Goal: Find specific page/section: Find specific page/section

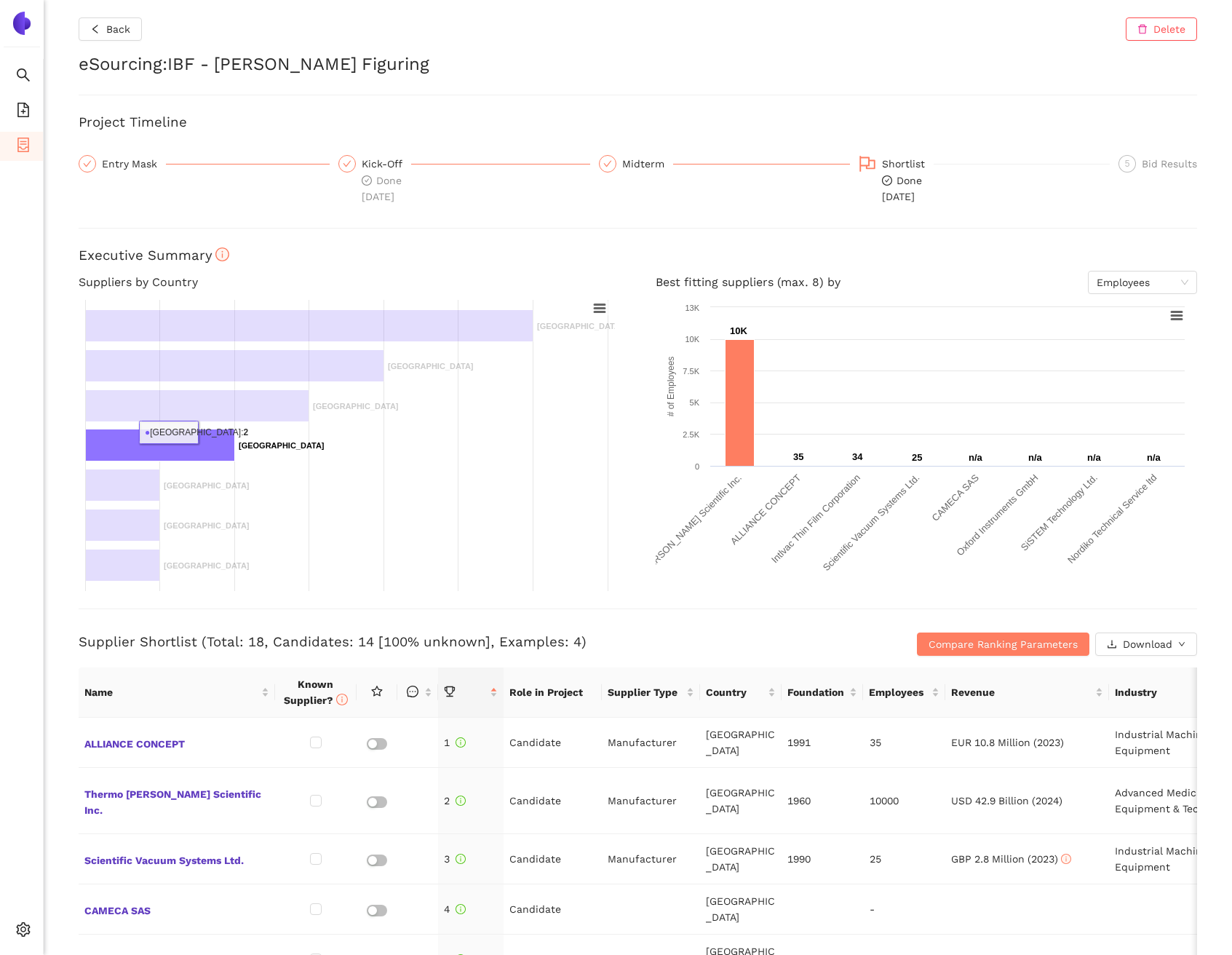
scroll to position [290, 0]
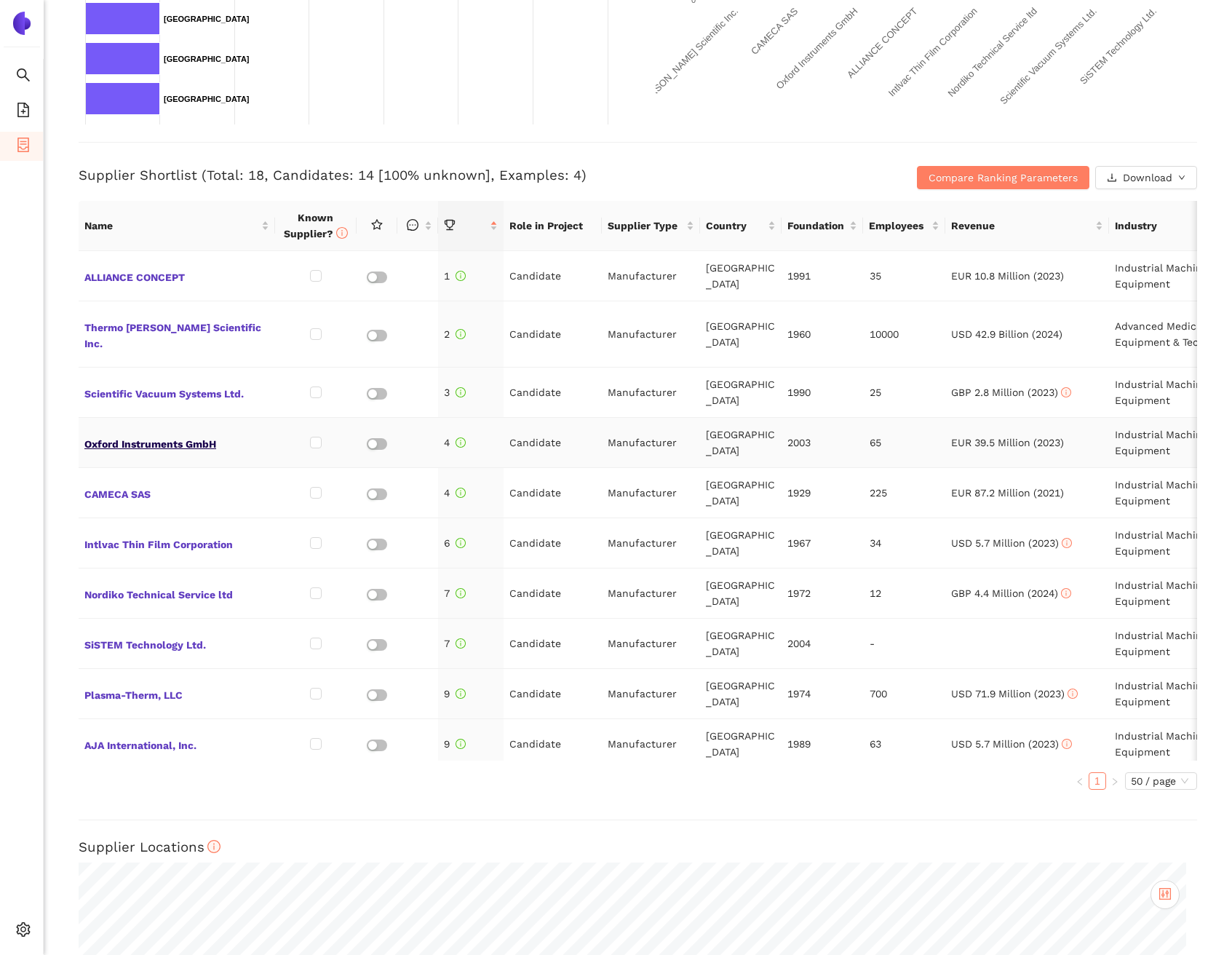
click at [195, 441] on span "Oxford Instruments GmbH" at bounding box center [177, 442] width 185 height 19
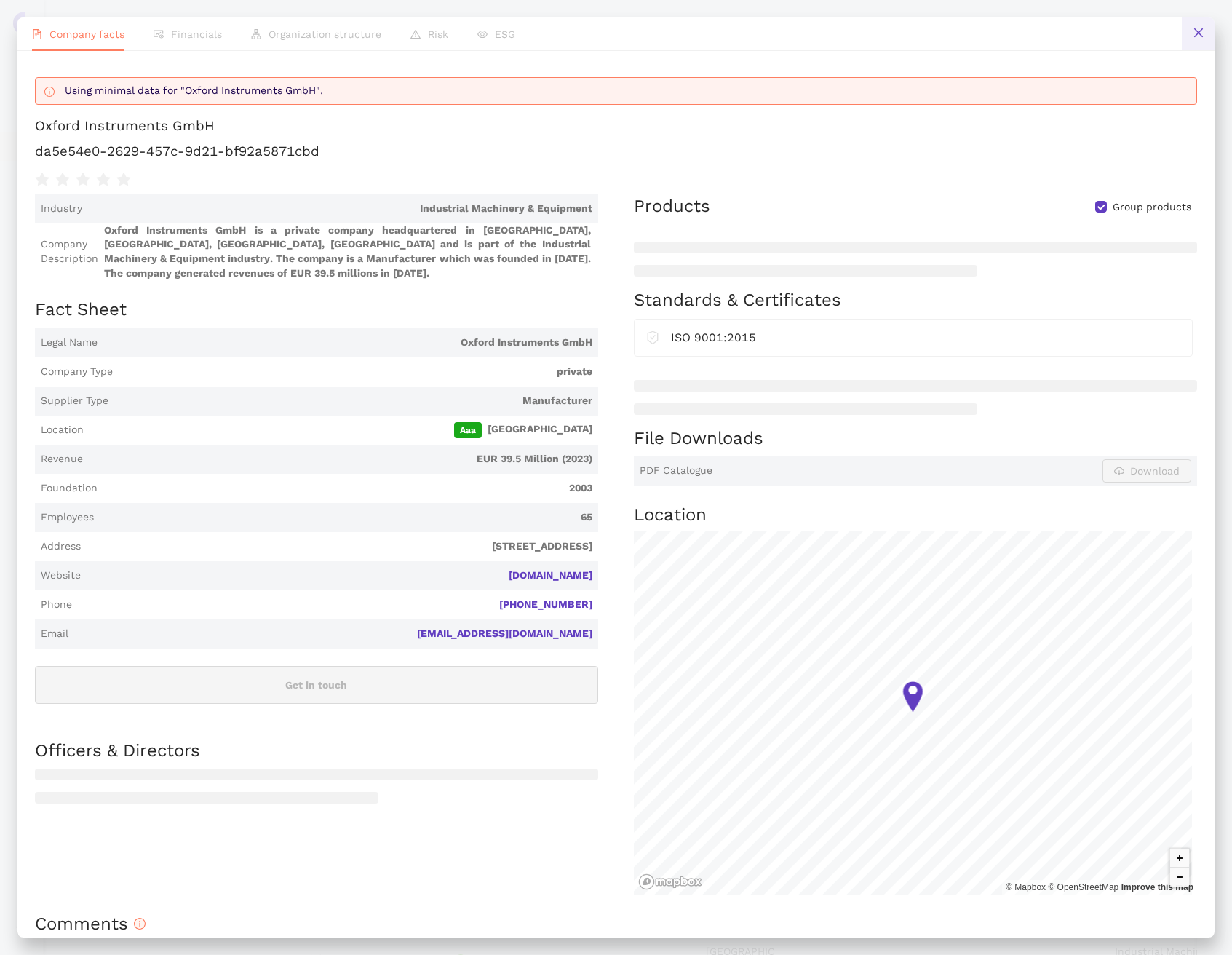
click at [1189, 39] on button at bounding box center [1198, 33] width 33 height 33
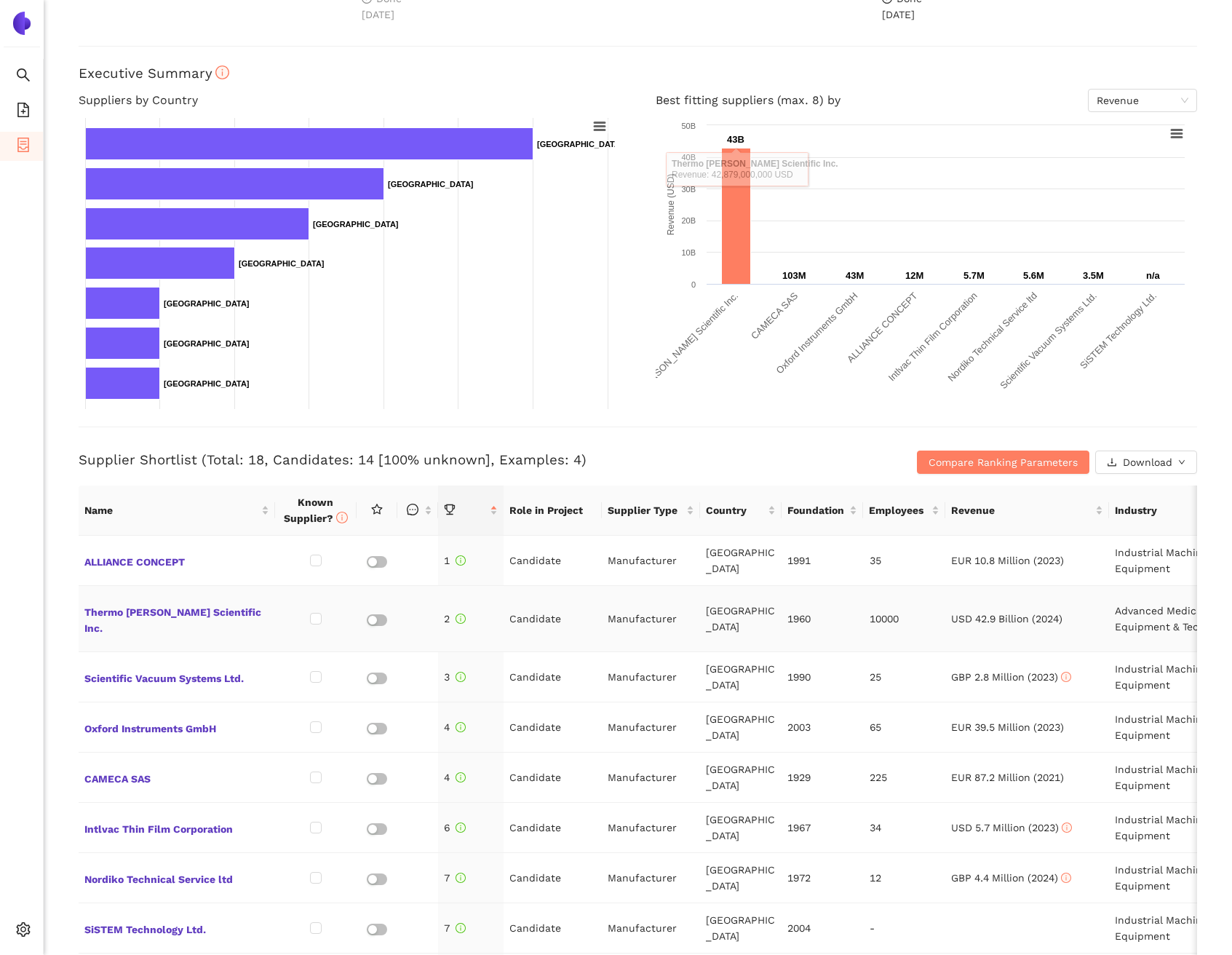
scroll to position [440, 0]
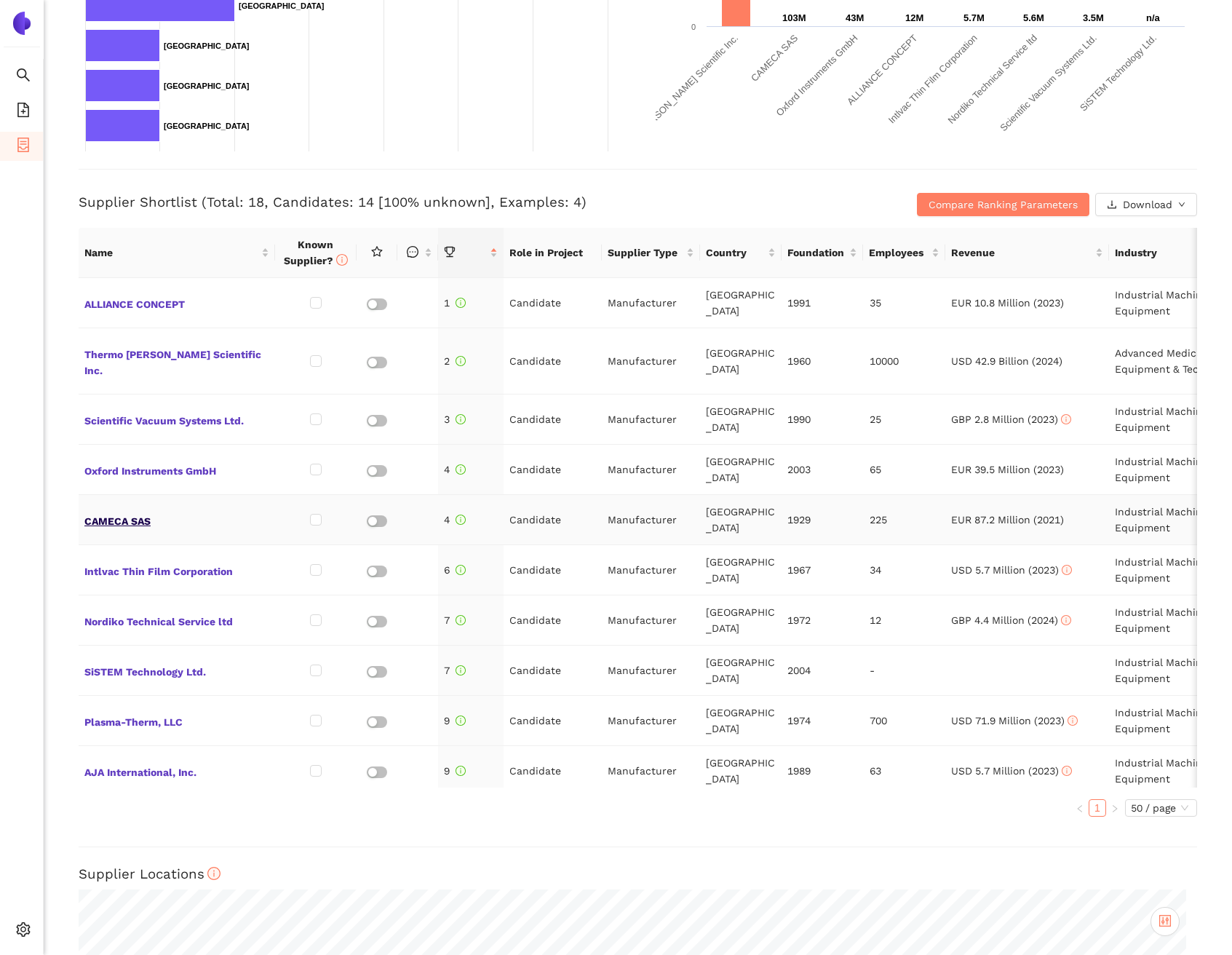
click at [131, 522] on span "CAMECA SAS" at bounding box center [177, 519] width 185 height 19
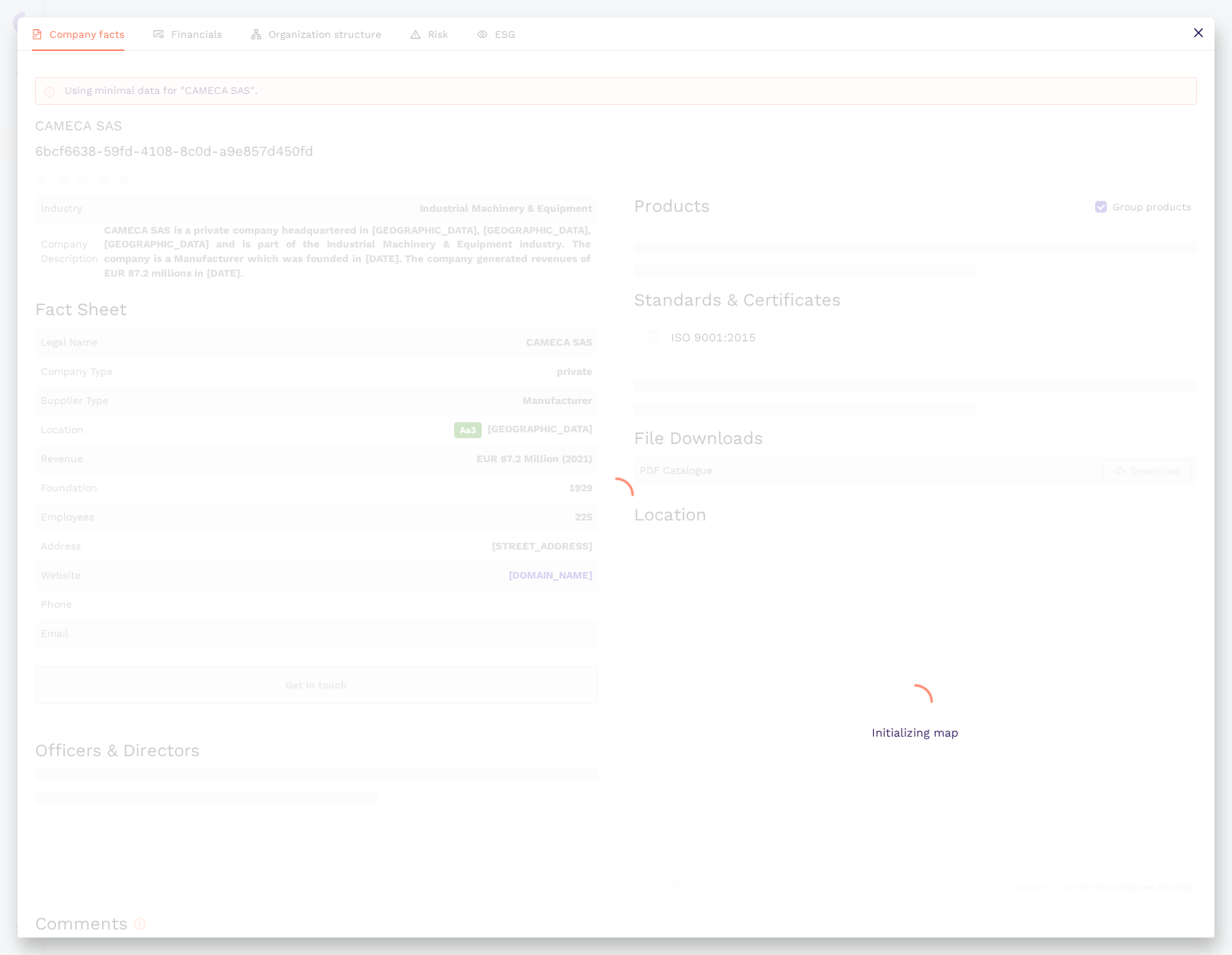
scroll to position [0, 0]
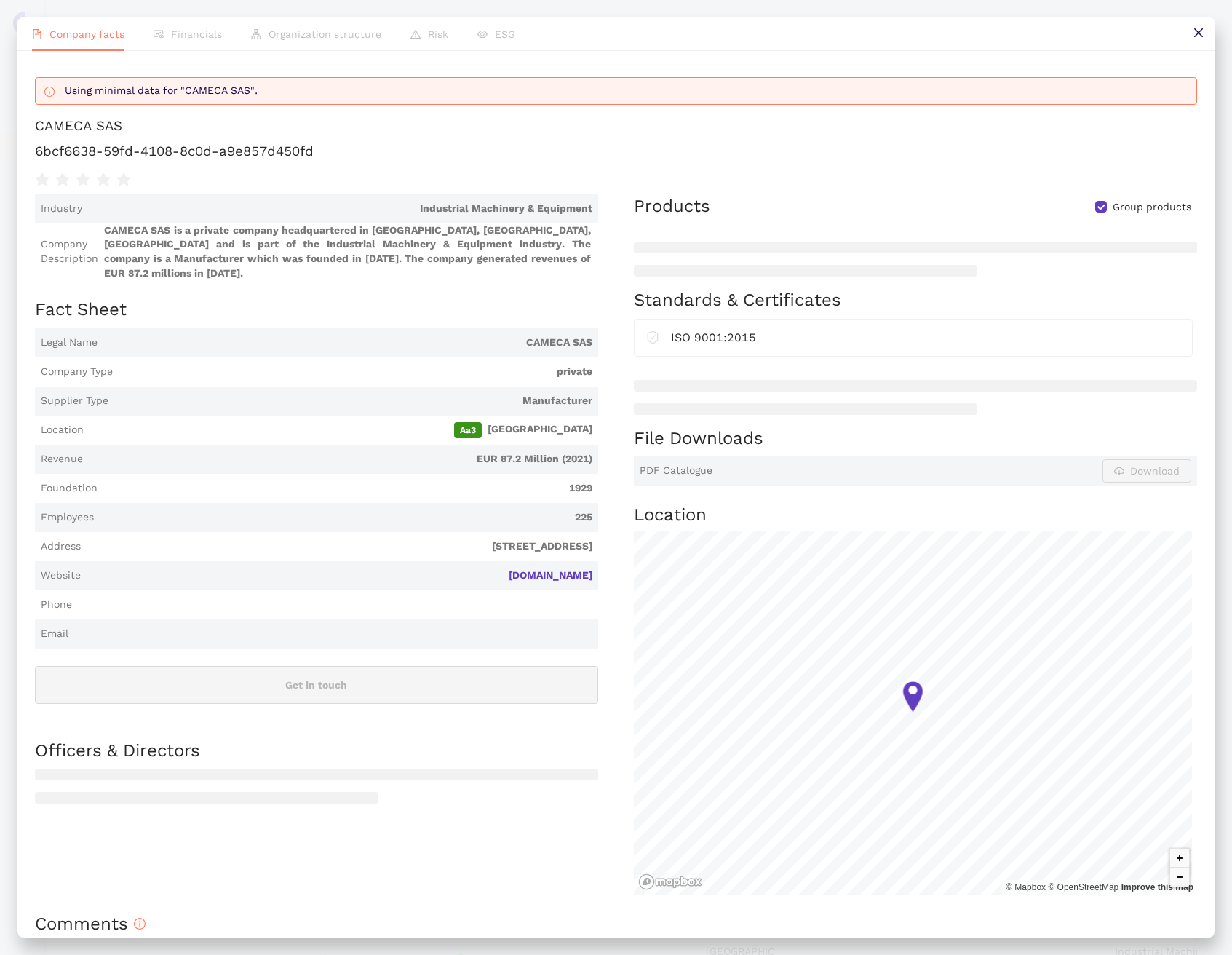
click at [202, 161] on div "Using minimal data for "CAMECA SAS". CAMECA SAS 6bcf6638-59fd-4108-8c0d-a9e857d…" at bounding box center [616, 129] width 1162 height 120
click at [203, 155] on h1 "6bcf6638-59fd-4108-8c0d-a9e857d450fd" at bounding box center [616, 151] width 1162 height 19
copy div "6bcf6638-59fd-4108-8c0d-a9e857d450fd"
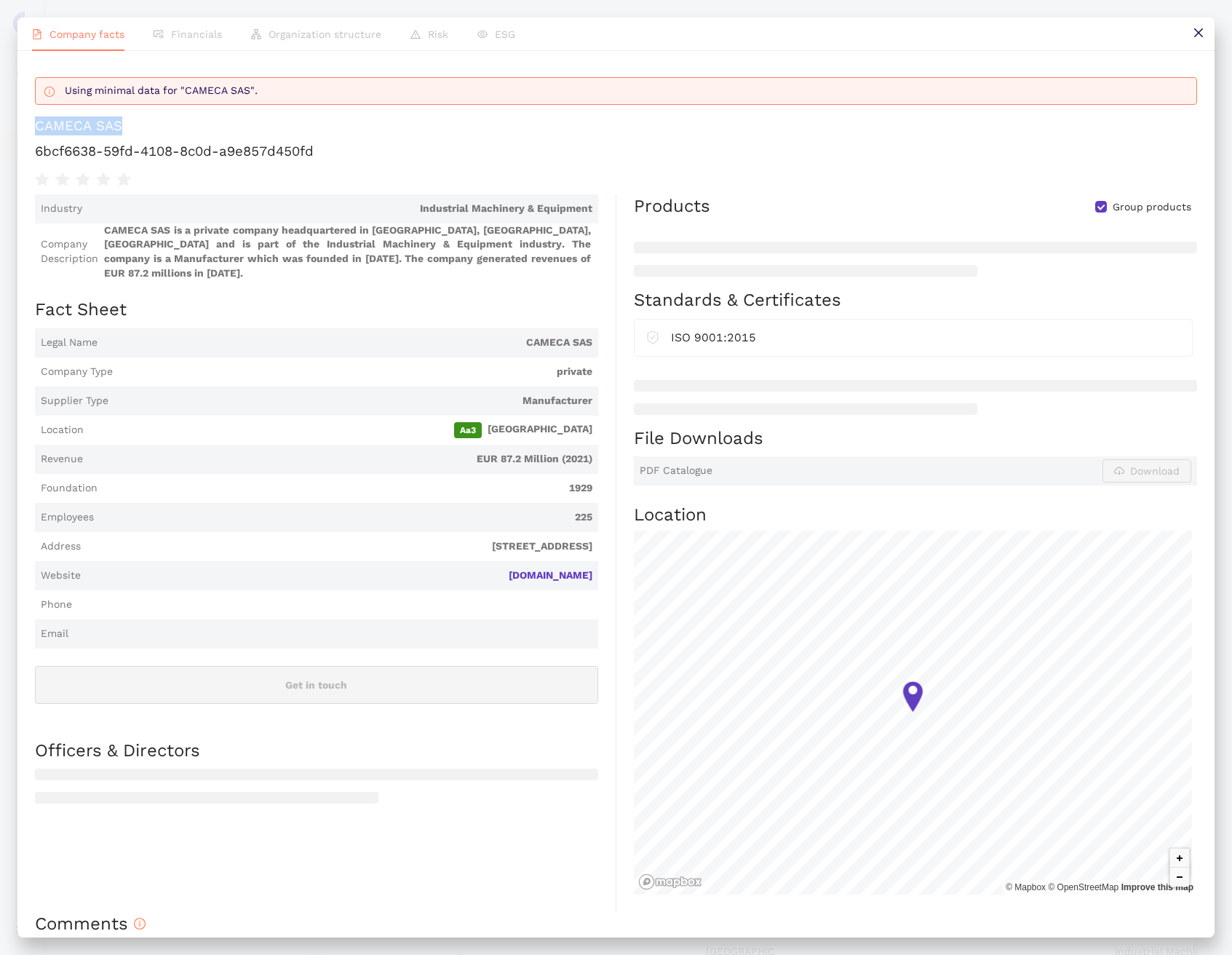
drag, startPoint x: 136, startPoint y: 122, endPoint x: 36, endPoint y: 124, distance: 100.0
click at [36, 124] on h1 "CAMECA SAS" at bounding box center [616, 125] width 1162 height 19
copy div "CAMECA SAS"
click at [1189, 27] on button at bounding box center [1198, 33] width 33 height 33
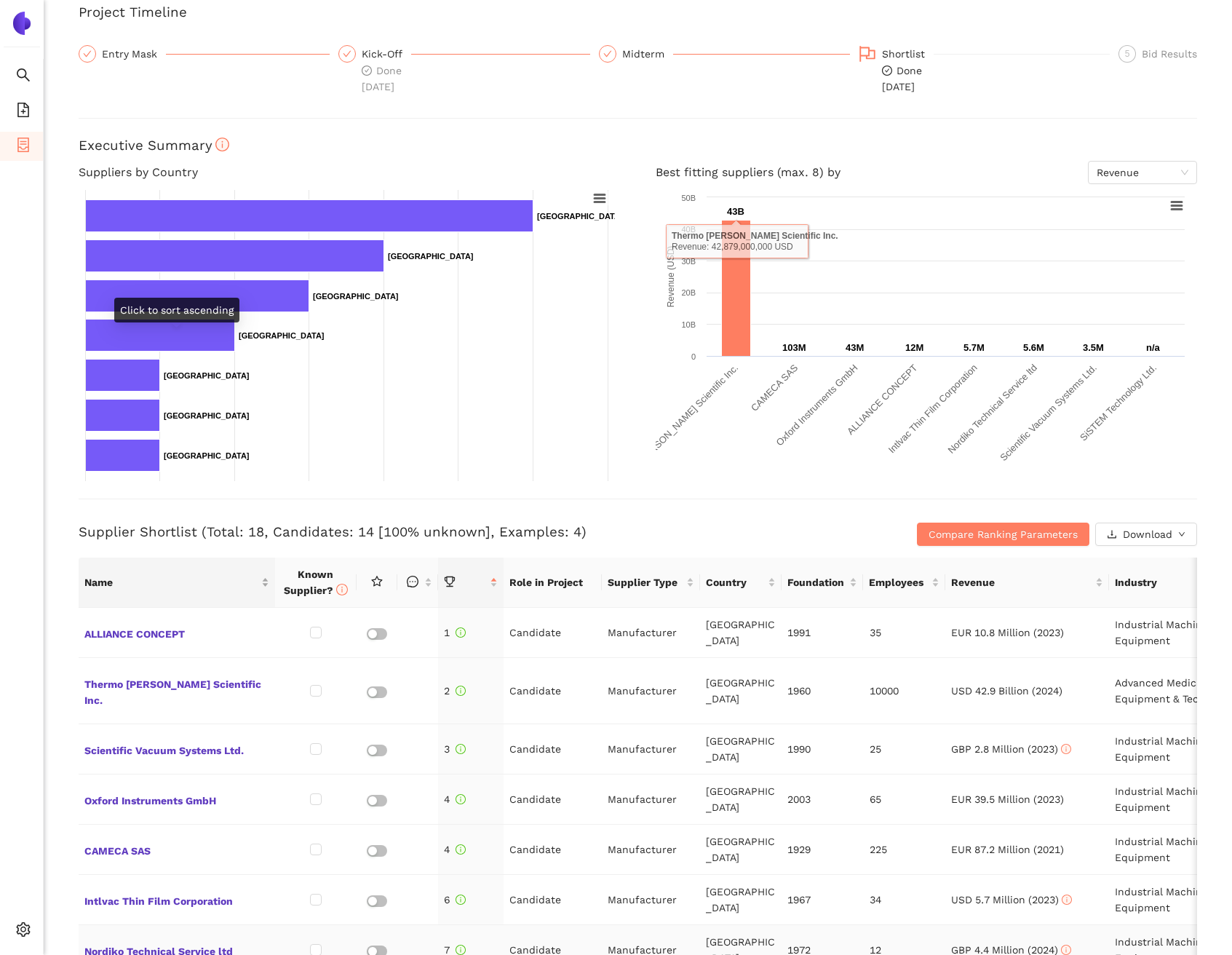
scroll to position [396, 0]
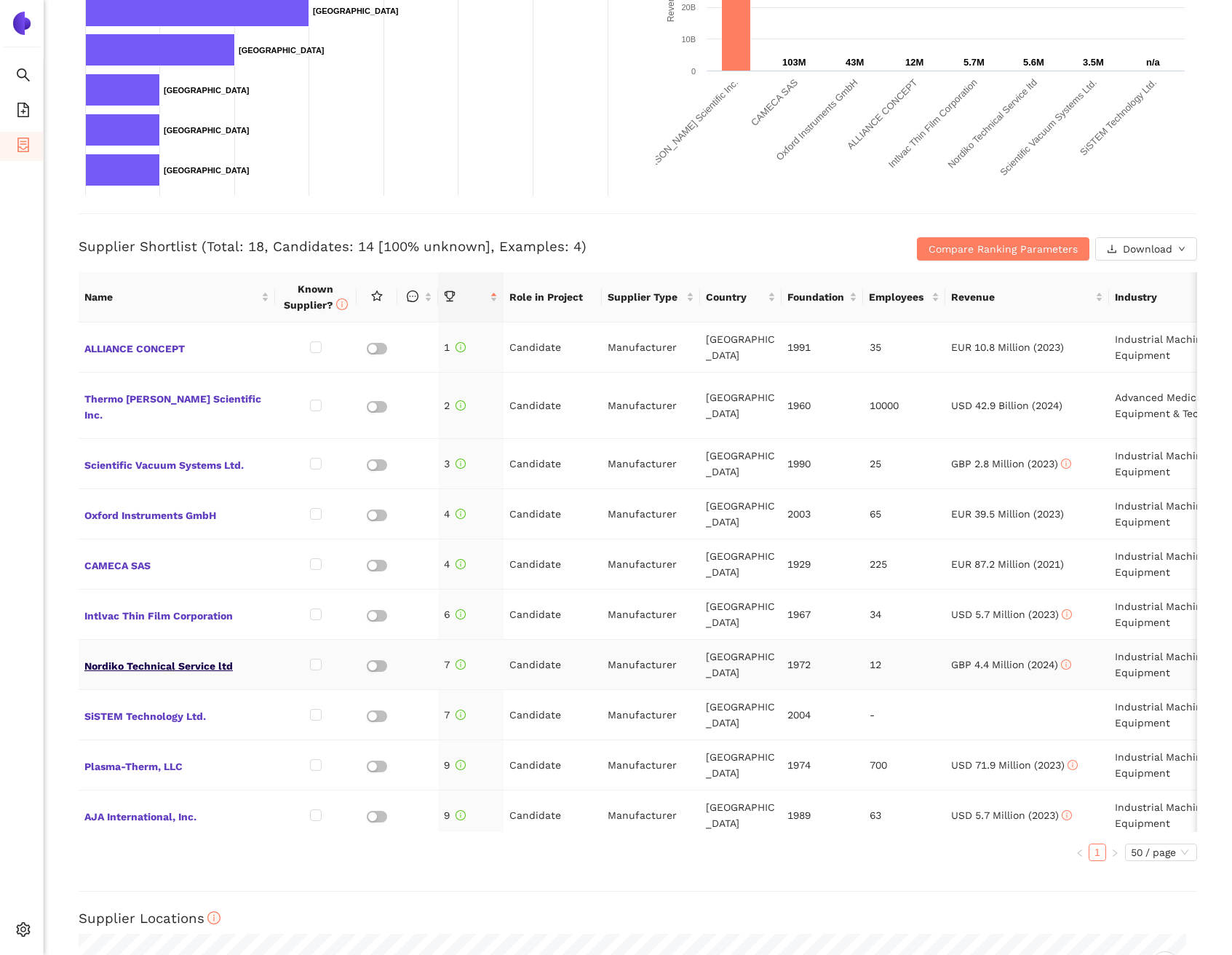
click at [111, 661] on span "Nordiko Technical Service ltd" at bounding box center [177, 664] width 185 height 19
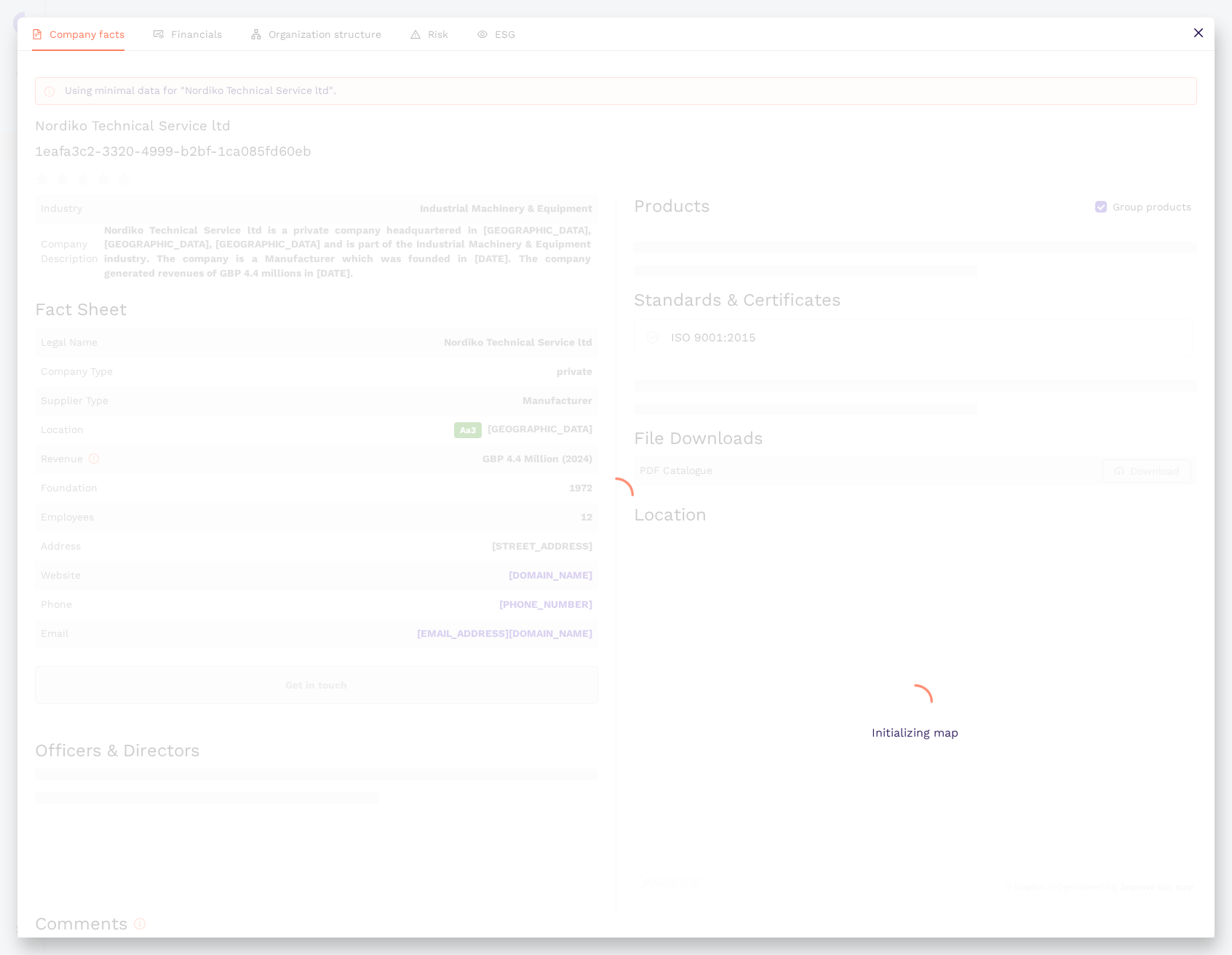
scroll to position [0, 0]
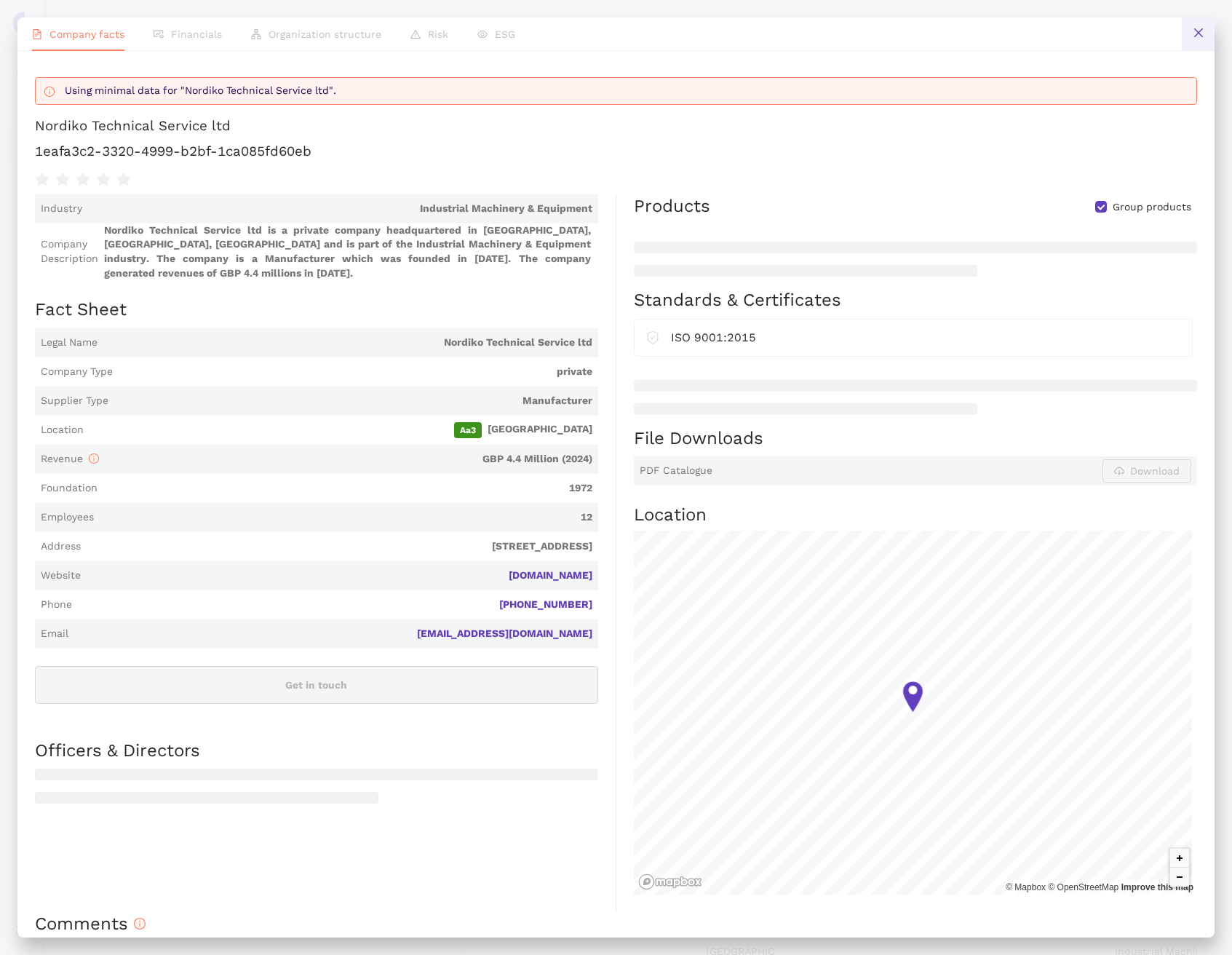
click at [1197, 38] on icon "close" at bounding box center [1199, 33] width 11 height 11
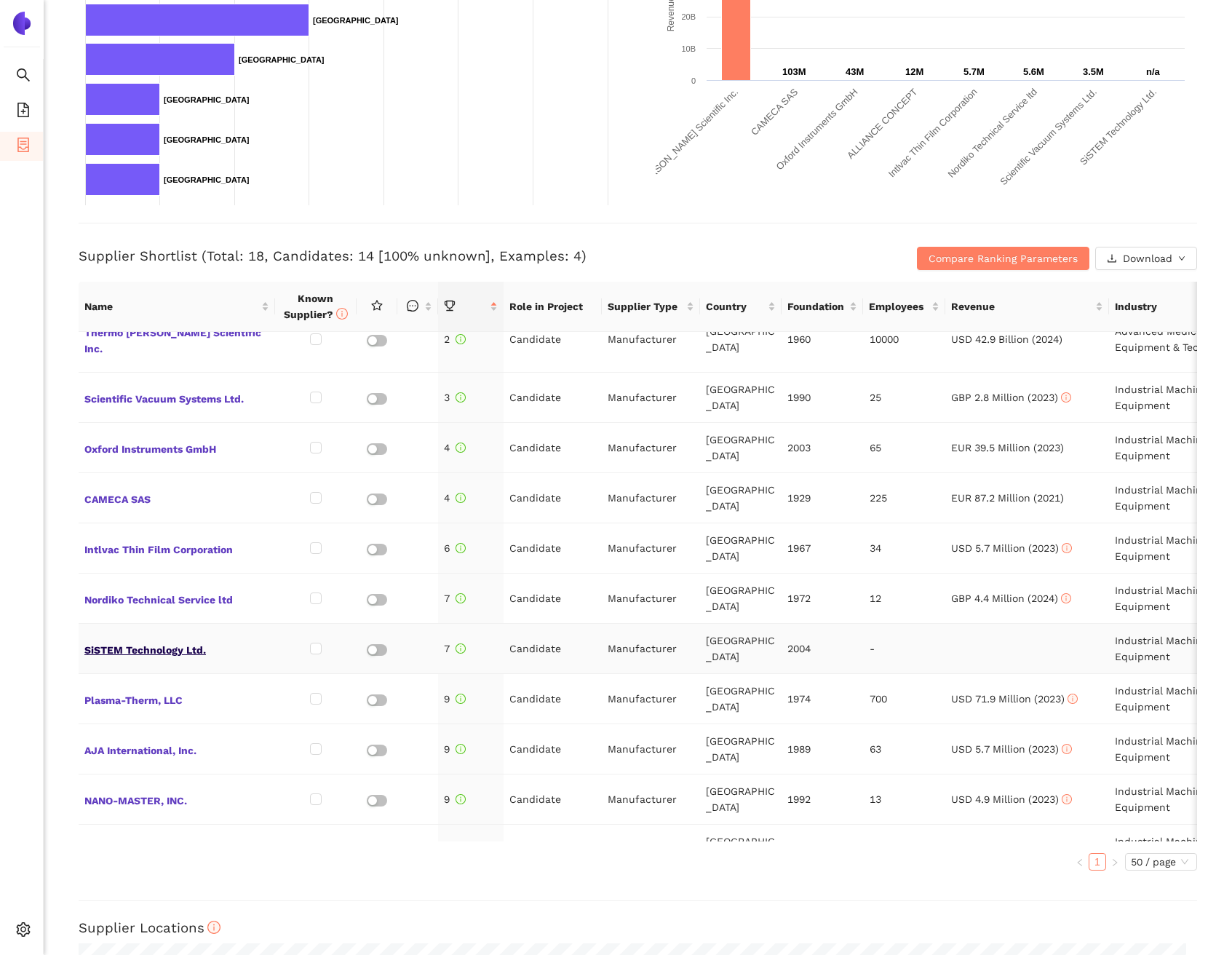
scroll to position [78, 0]
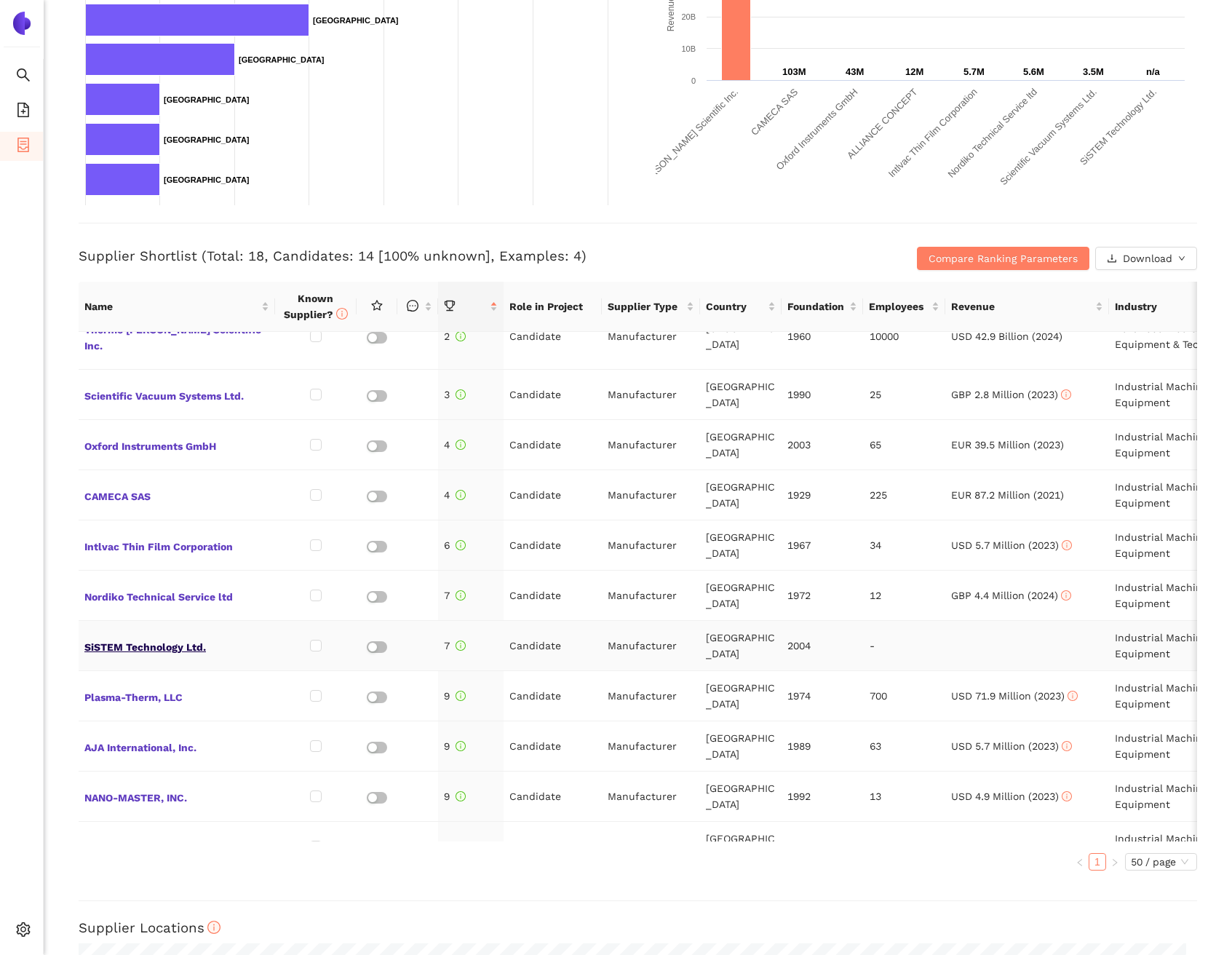
click at [166, 646] on span "SiSTEM Technology Ltd." at bounding box center [177, 645] width 185 height 19
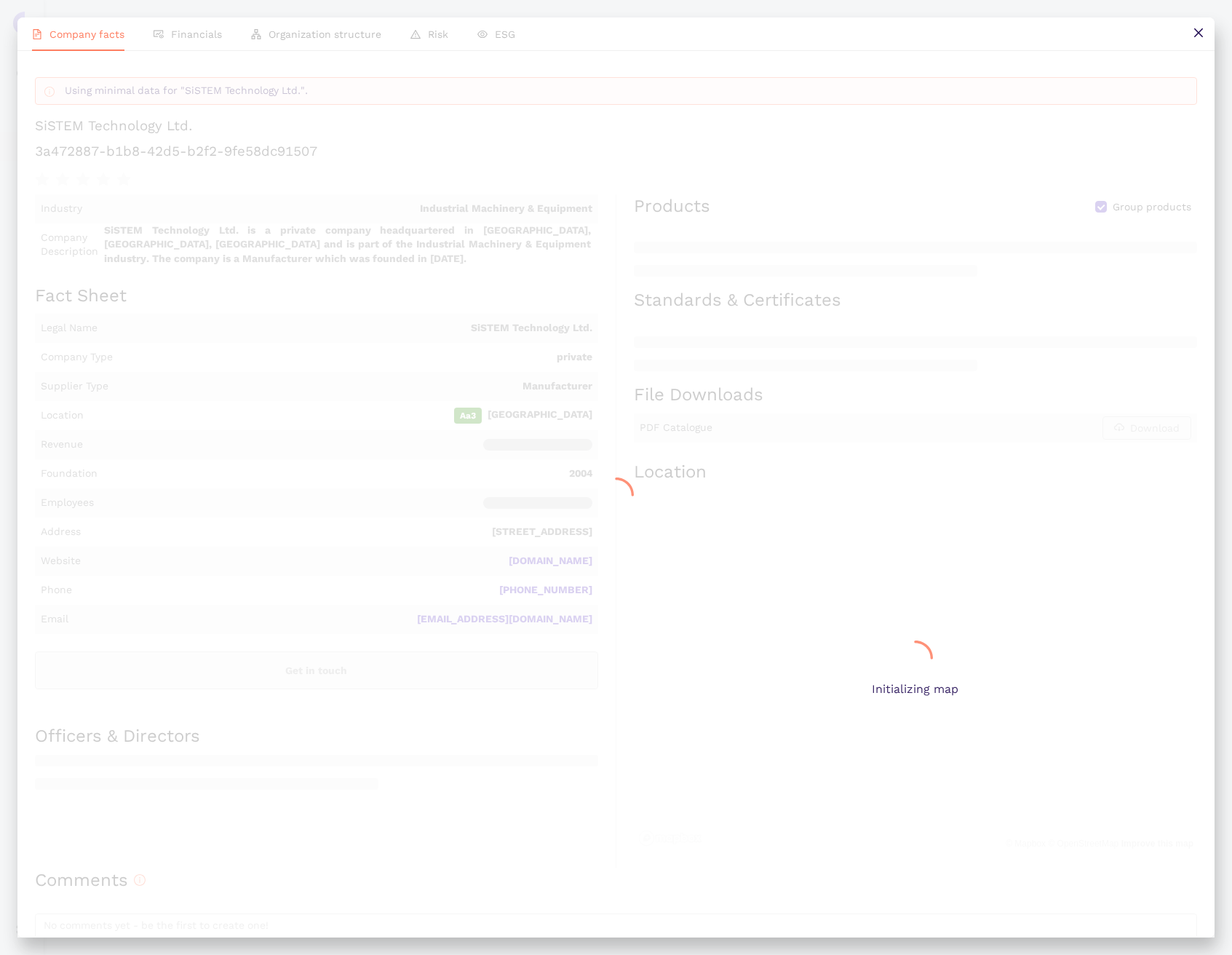
scroll to position [0, 0]
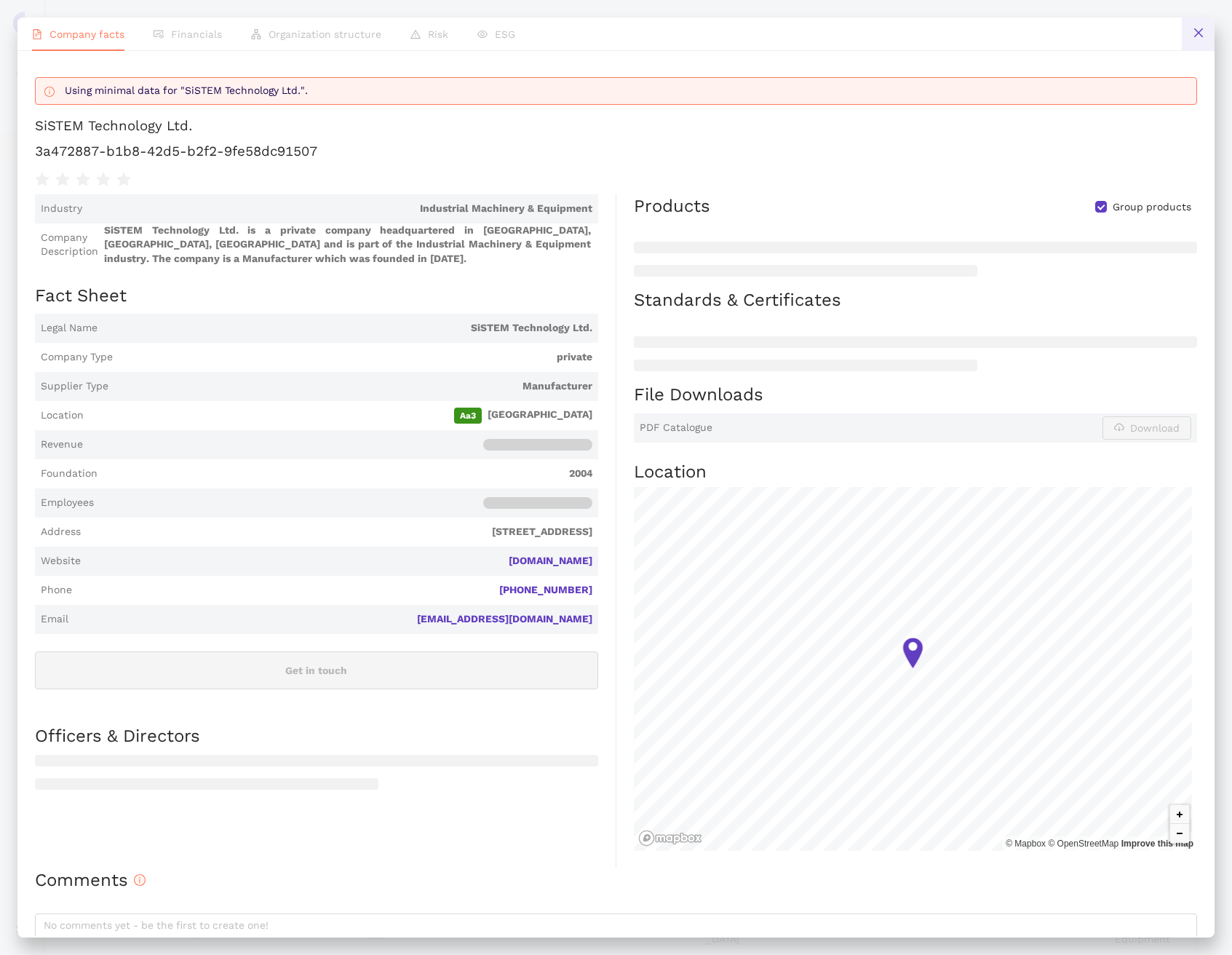
click at [1199, 39] on button at bounding box center [1198, 33] width 33 height 33
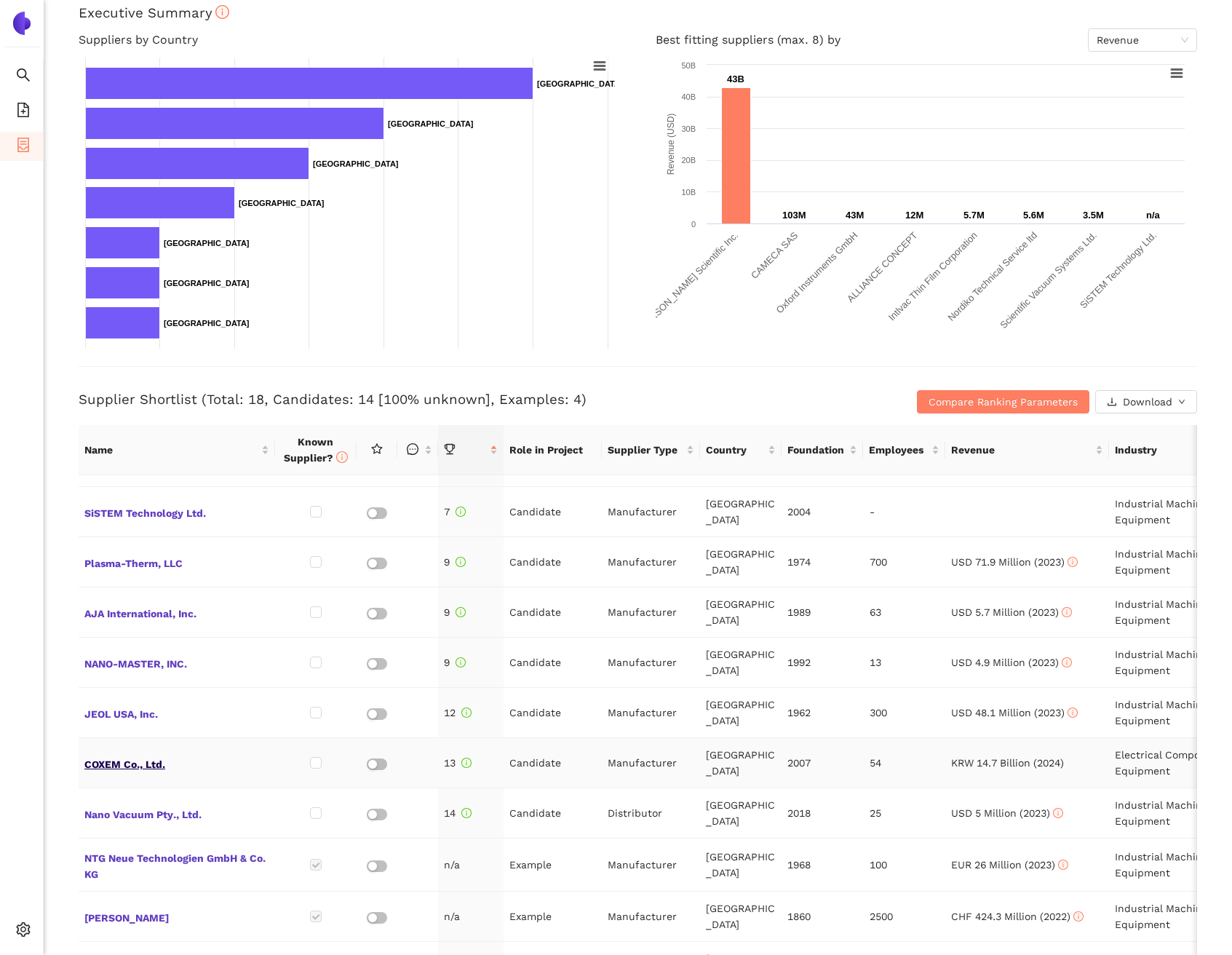
scroll to position [352, 0]
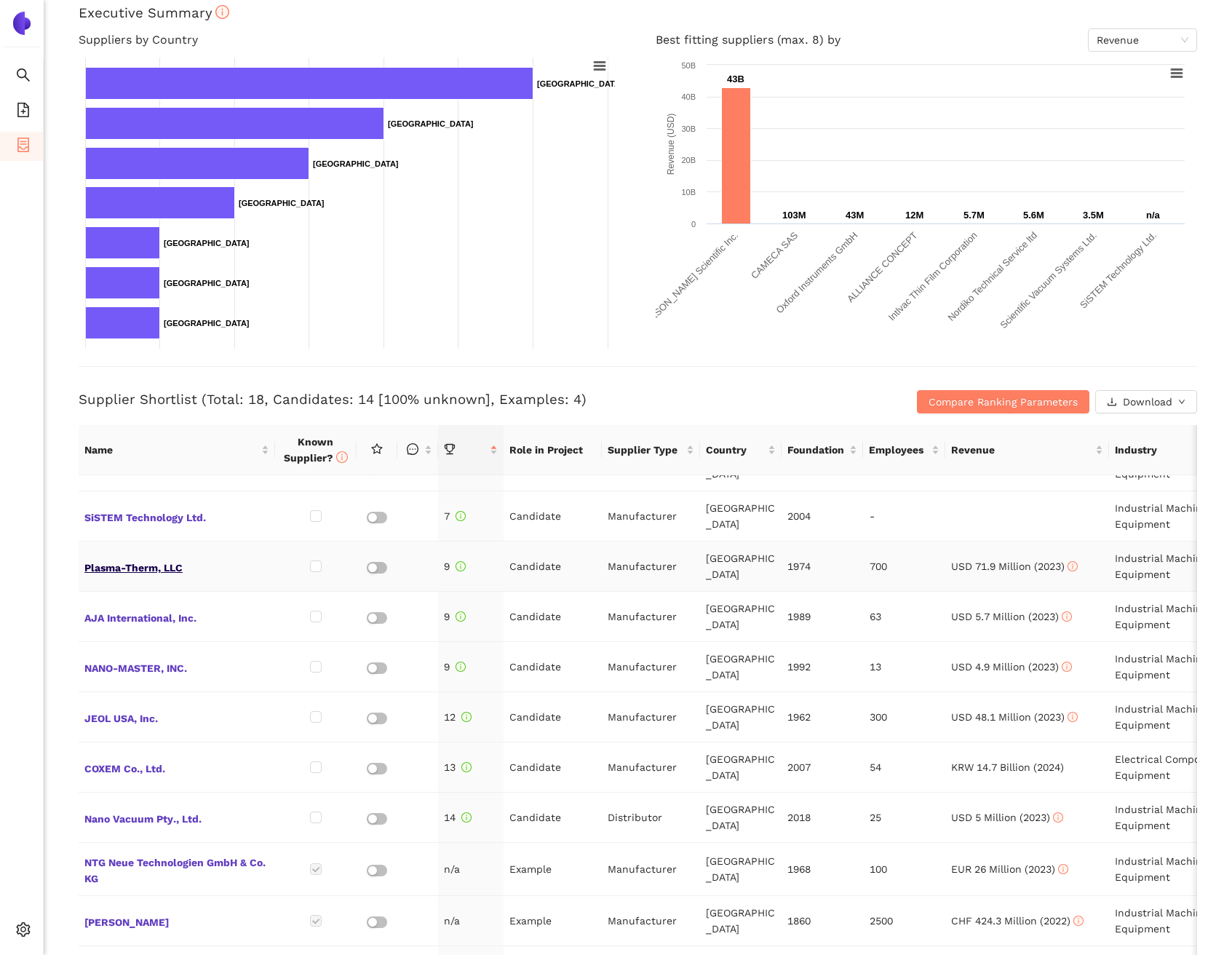
click at [159, 570] on span "Plasma-Therm, LLC" at bounding box center [177, 566] width 185 height 19
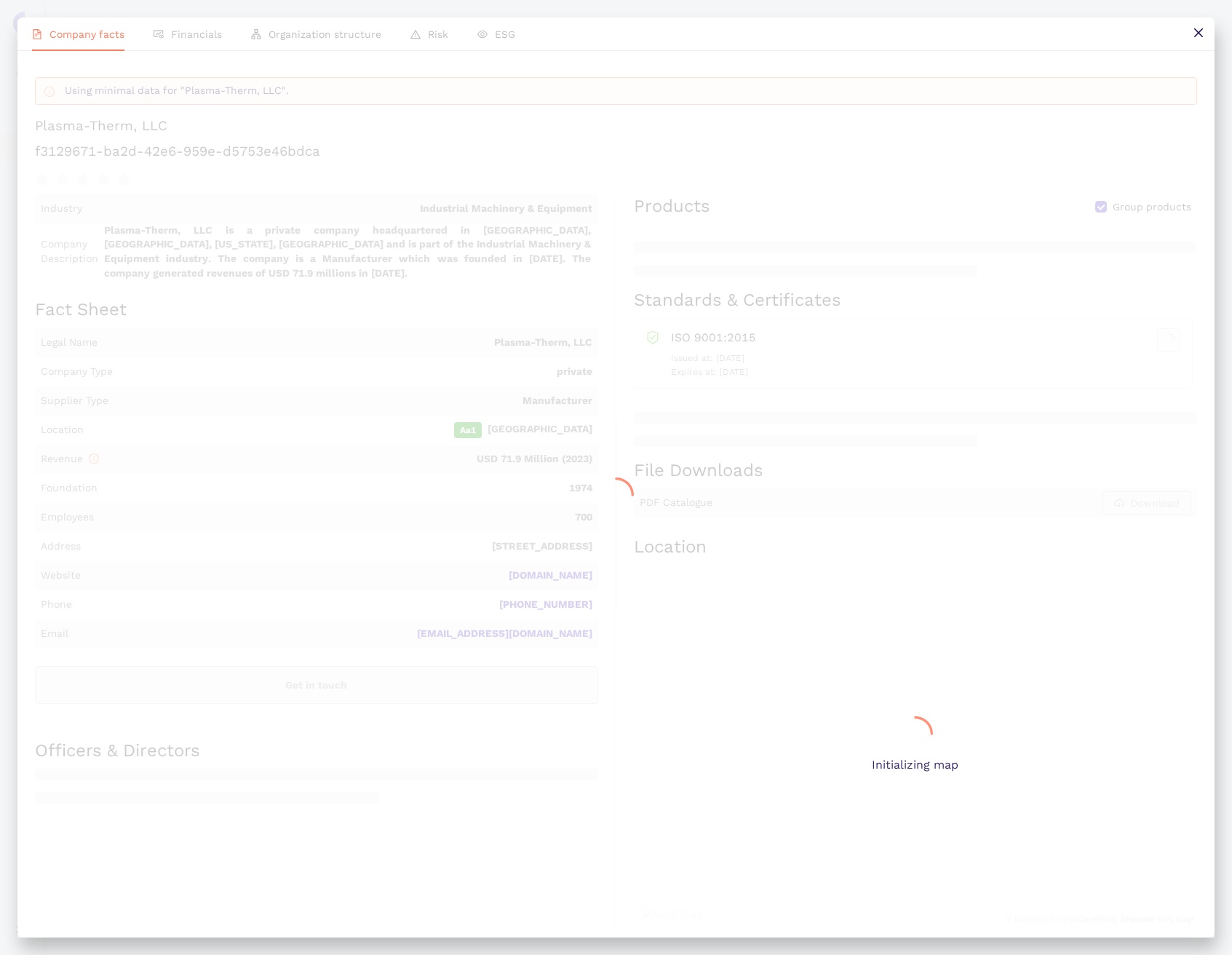
scroll to position [0, 0]
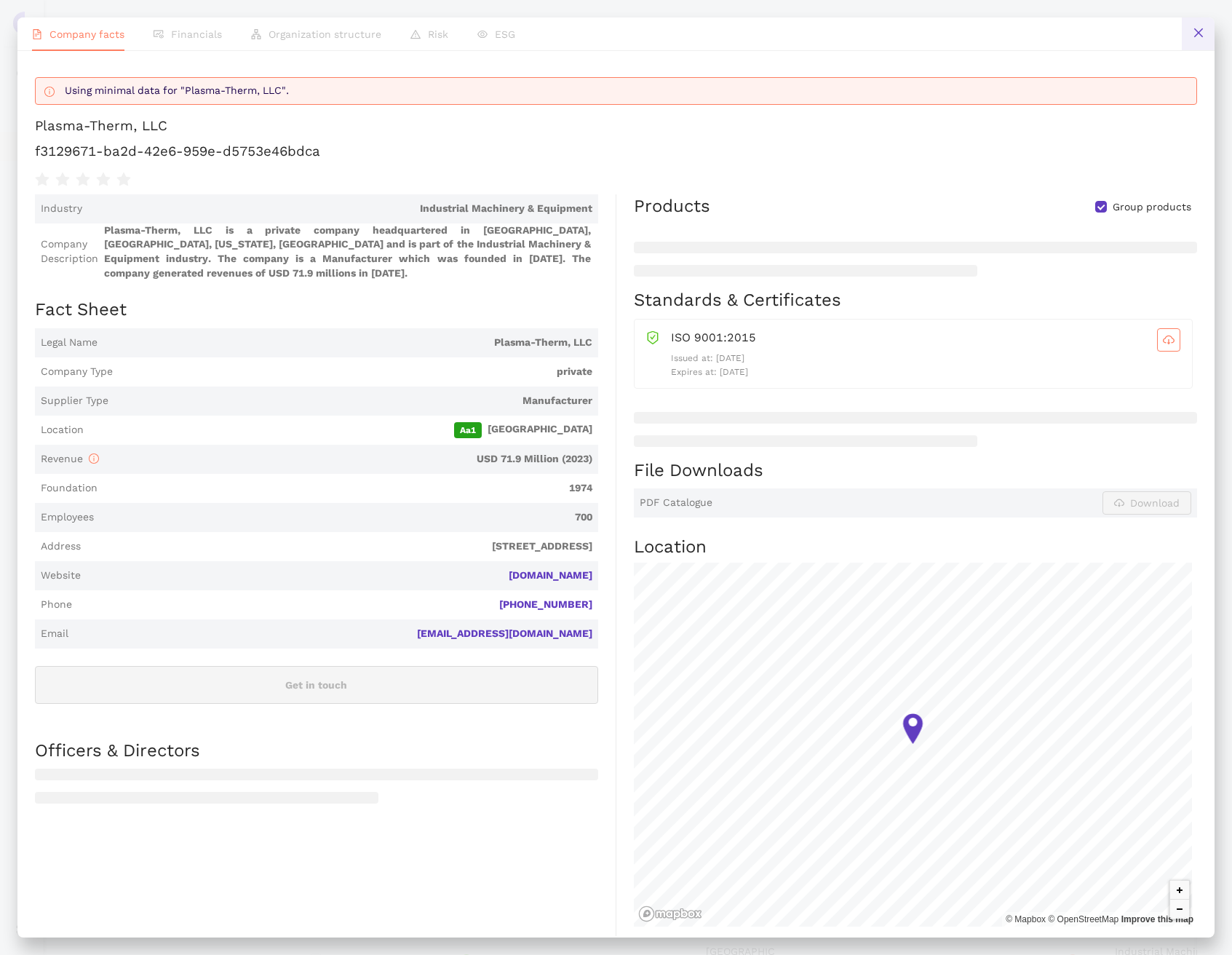
click at [1190, 34] on button at bounding box center [1198, 33] width 33 height 33
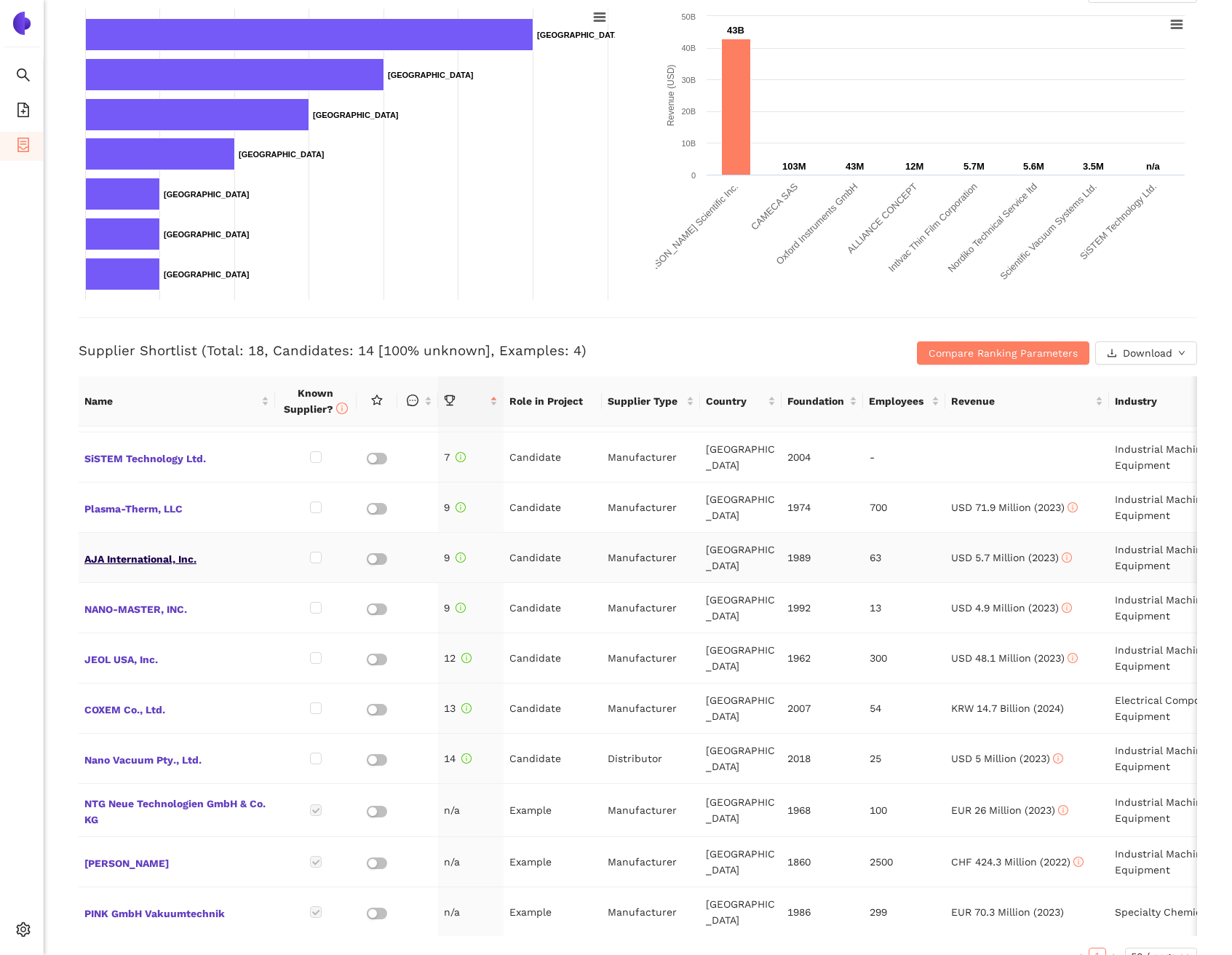
scroll to position [367, 0]
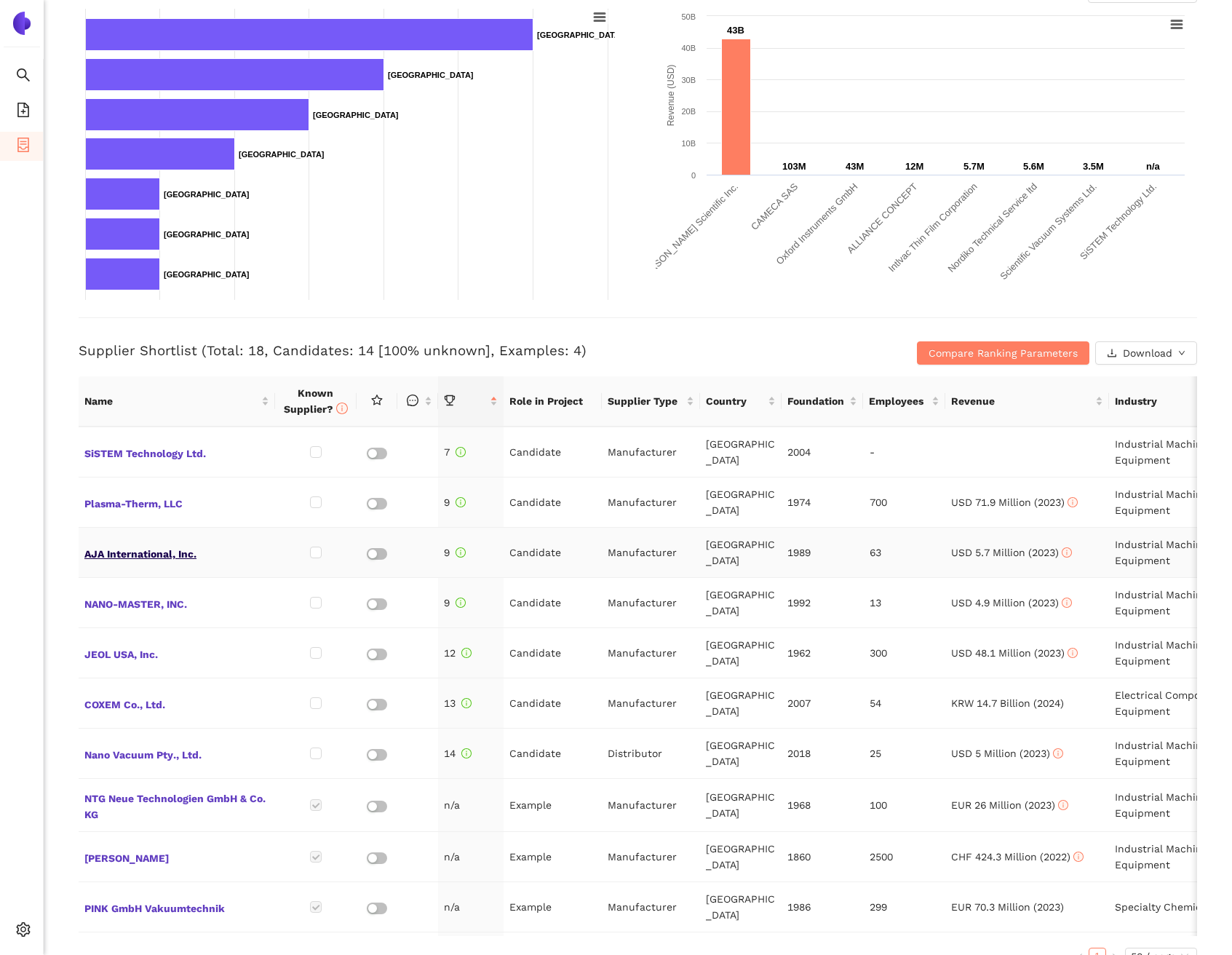
click at [179, 559] on span "AJA International, Inc." at bounding box center [177, 552] width 185 height 19
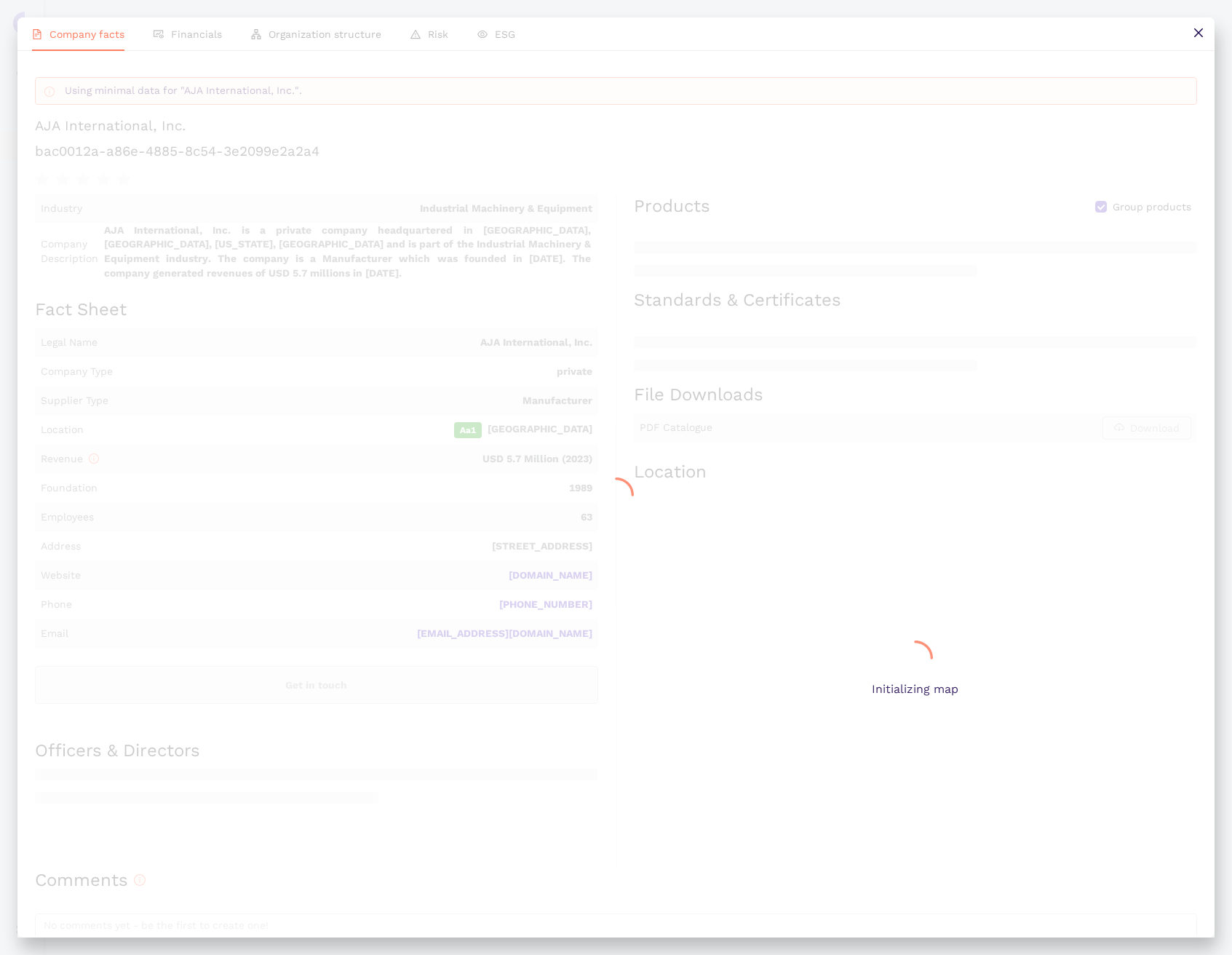
scroll to position [0, 0]
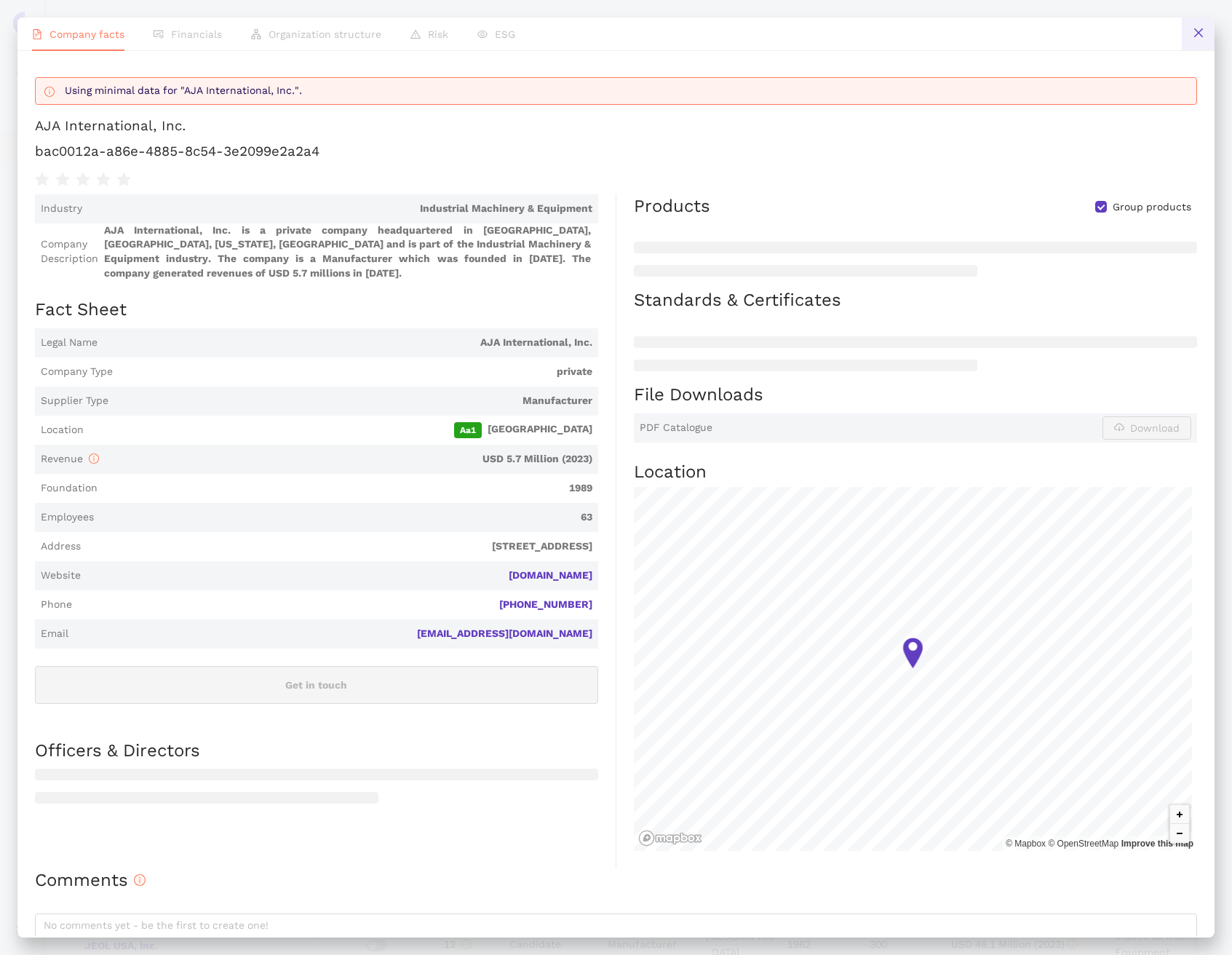
click at [1197, 38] on icon "close" at bounding box center [1199, 33] width 11 height 11
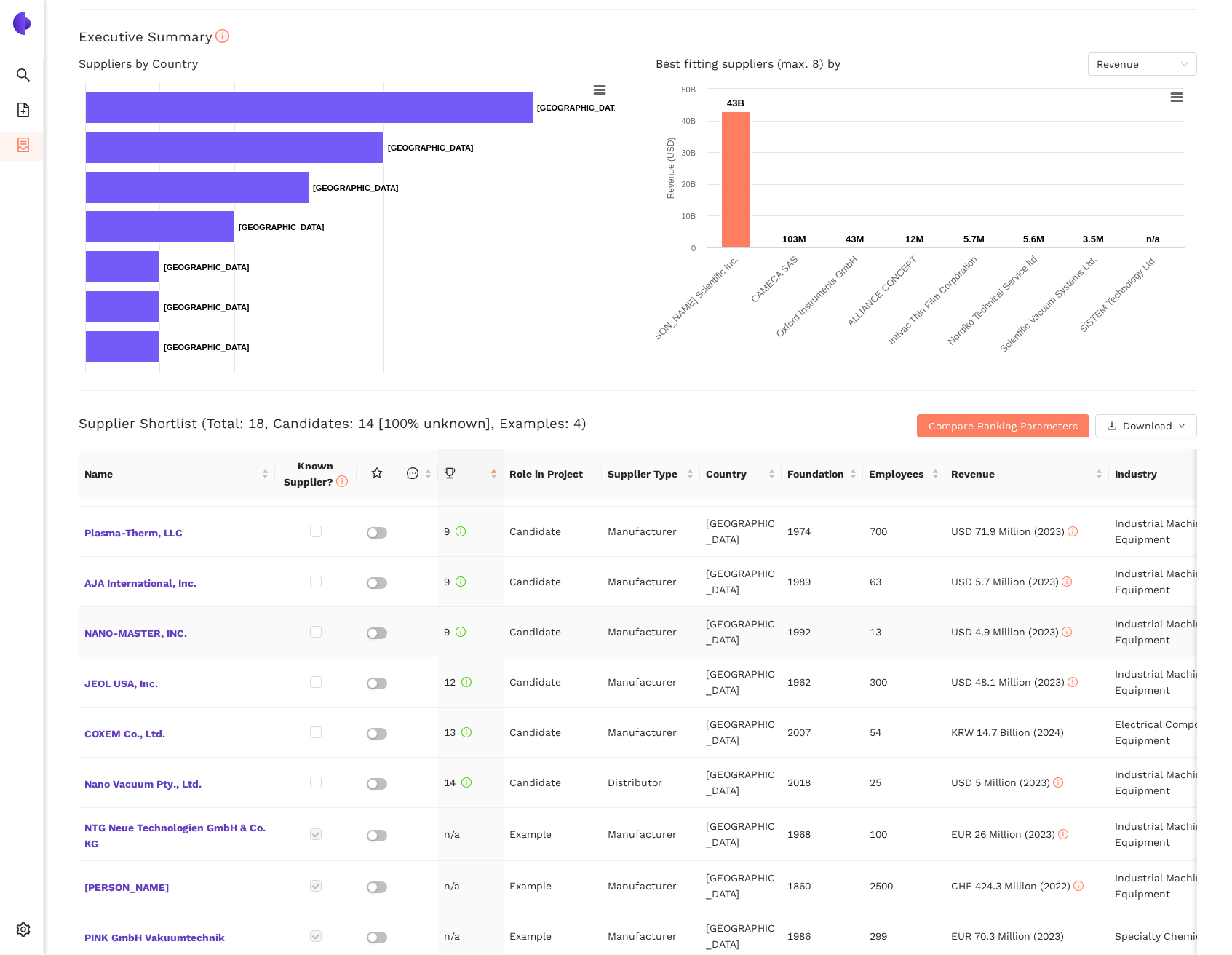
scroll to position [411, 0]
click at [171, 630] on span "NANO-MASTER, INC." at bounding box center [177, 631] width 185 height 19
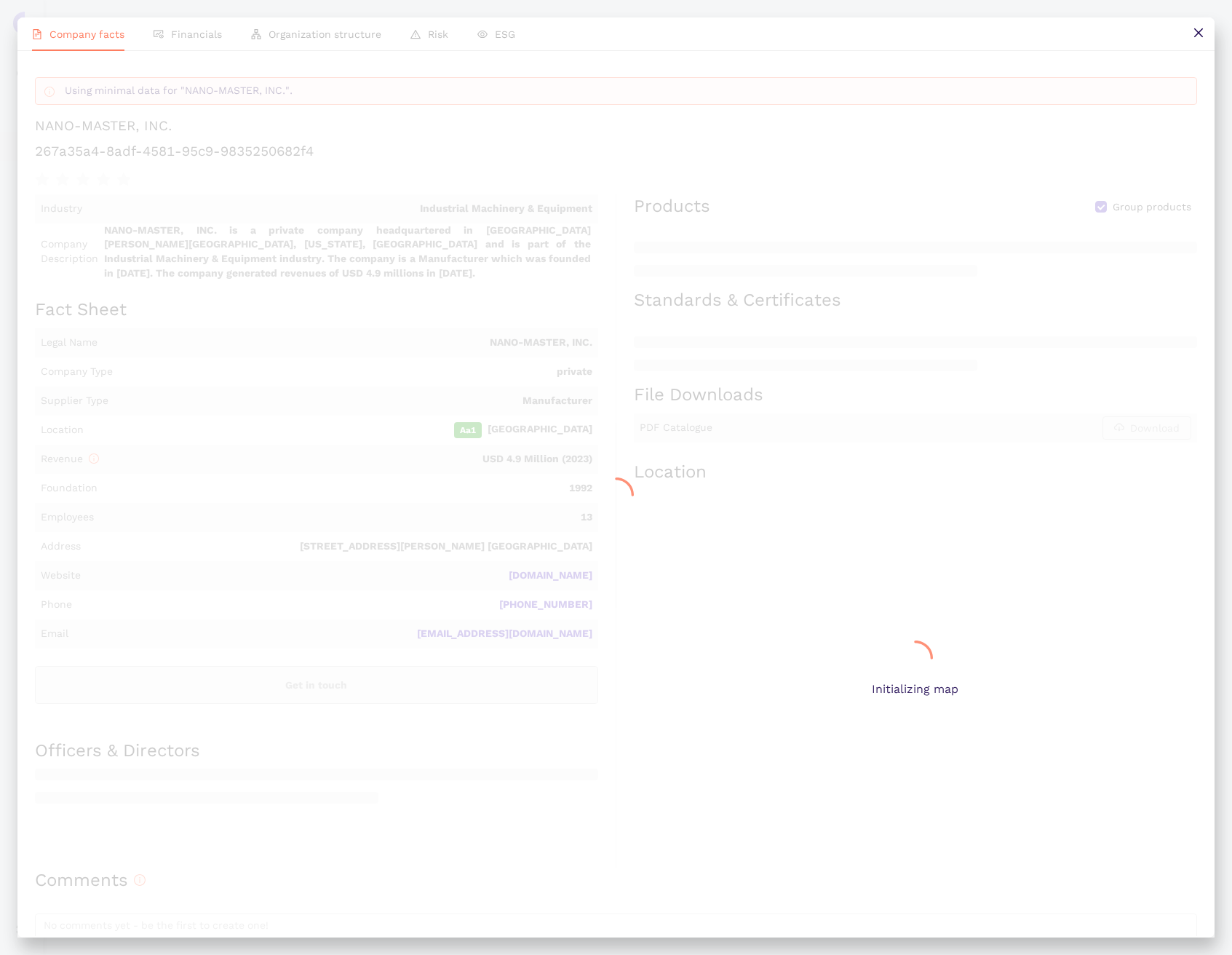
scroll to position [0, 0]
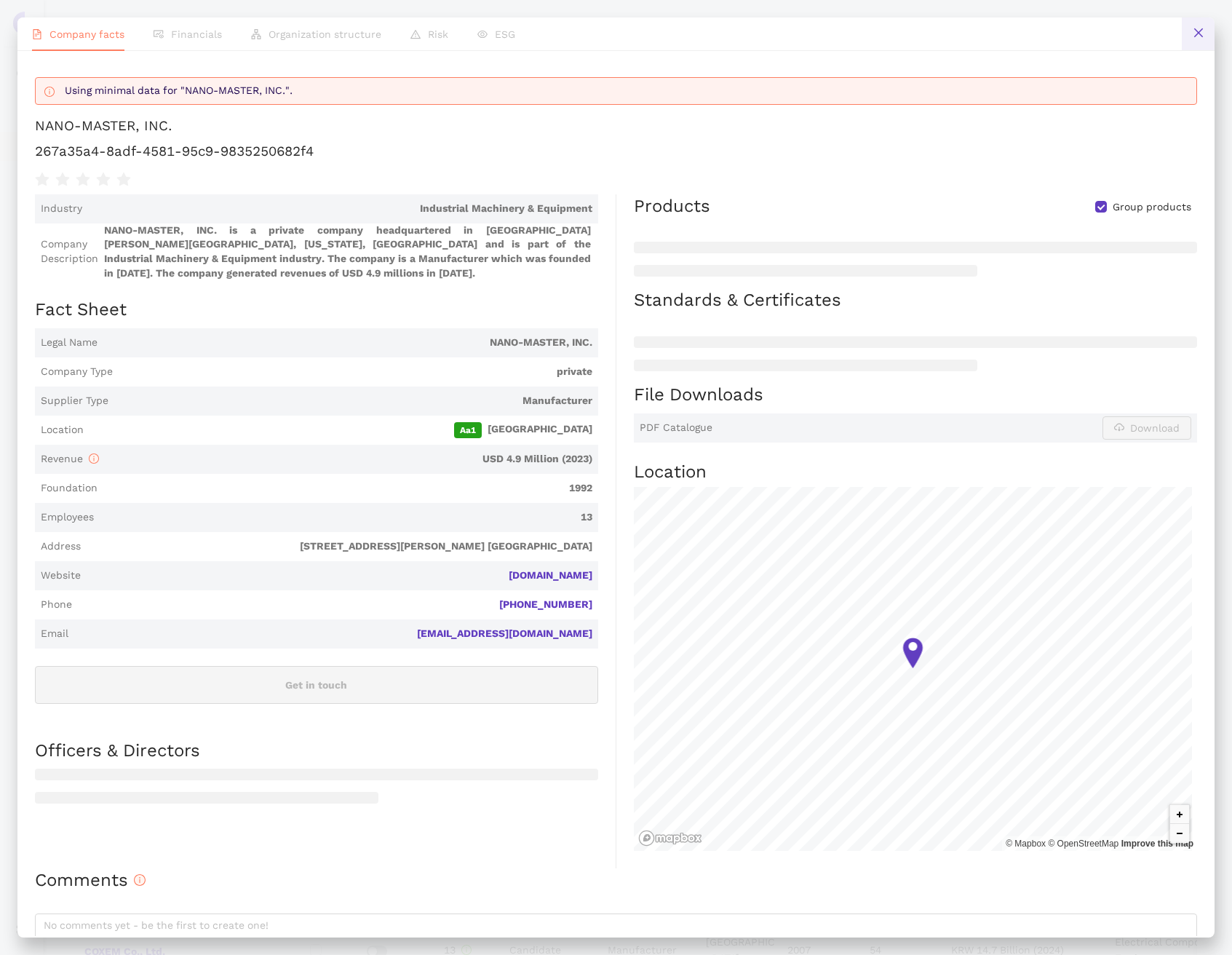
click at [1207, 40] on button at bounding box center [1198, 33] width 33 height 33
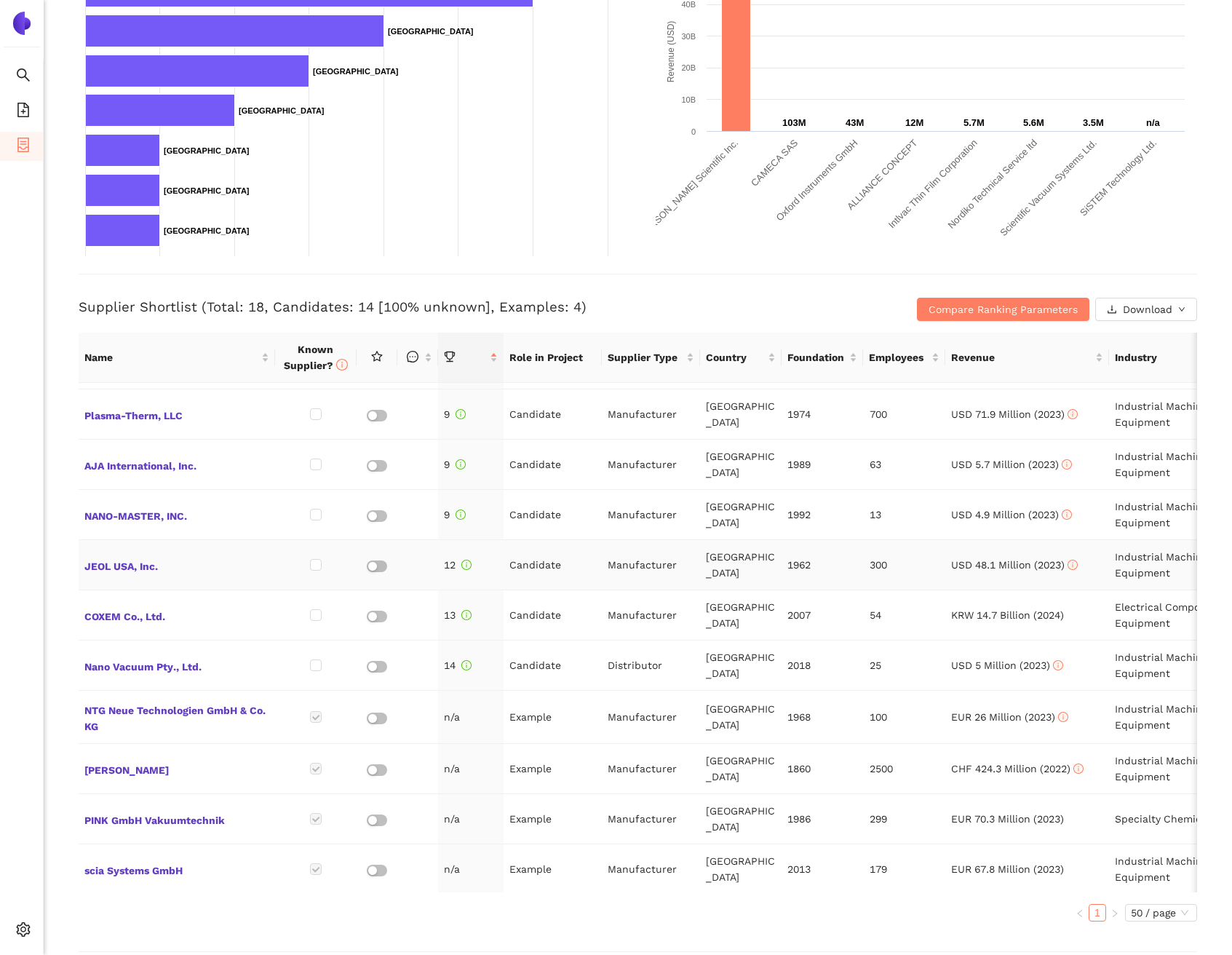
scroll to position [336, 0]
click at [131, 570] on span "JEOL USA, Inc." at bounding box center [177, 564] width 185 height 19
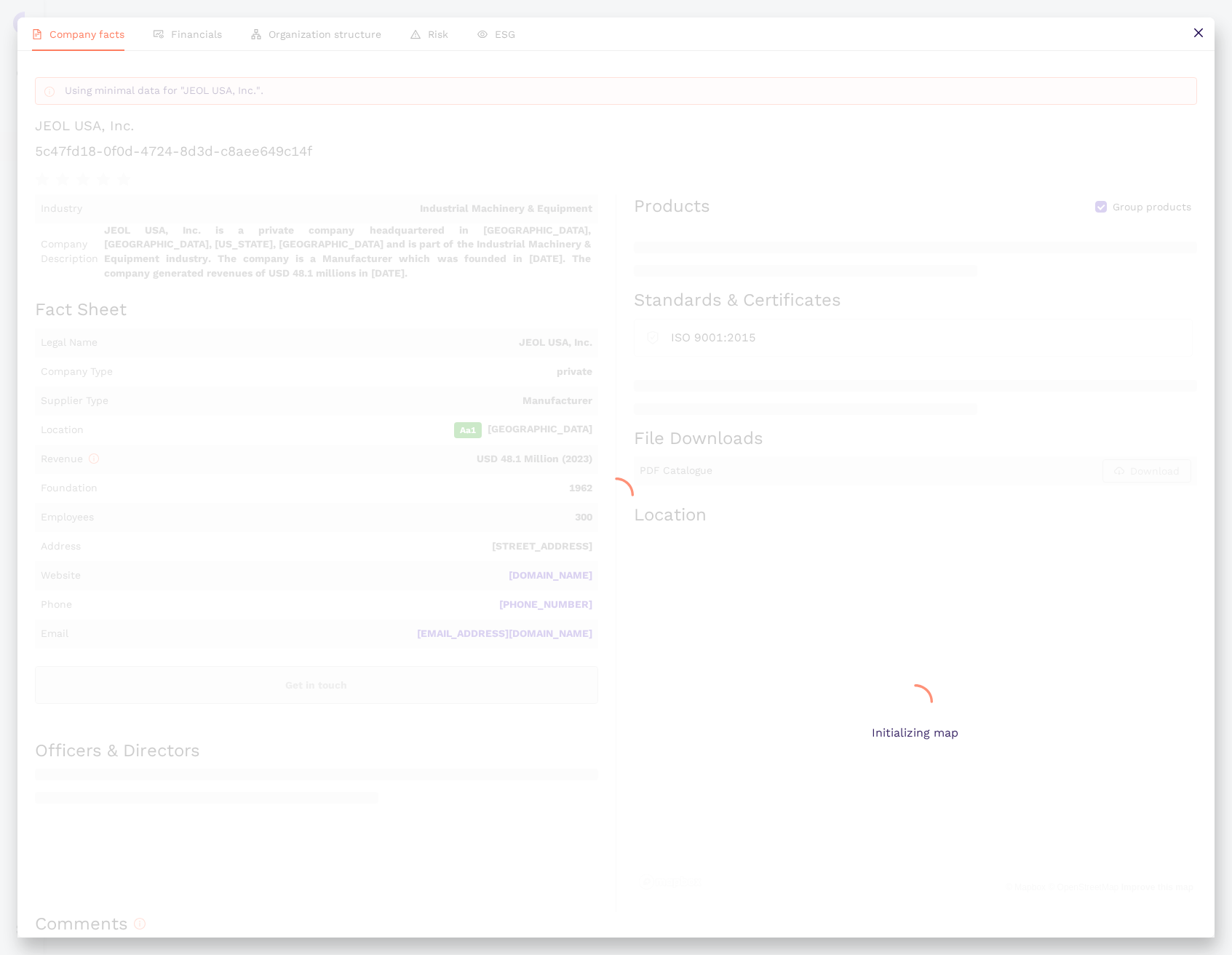
scroll to position [0, 0]
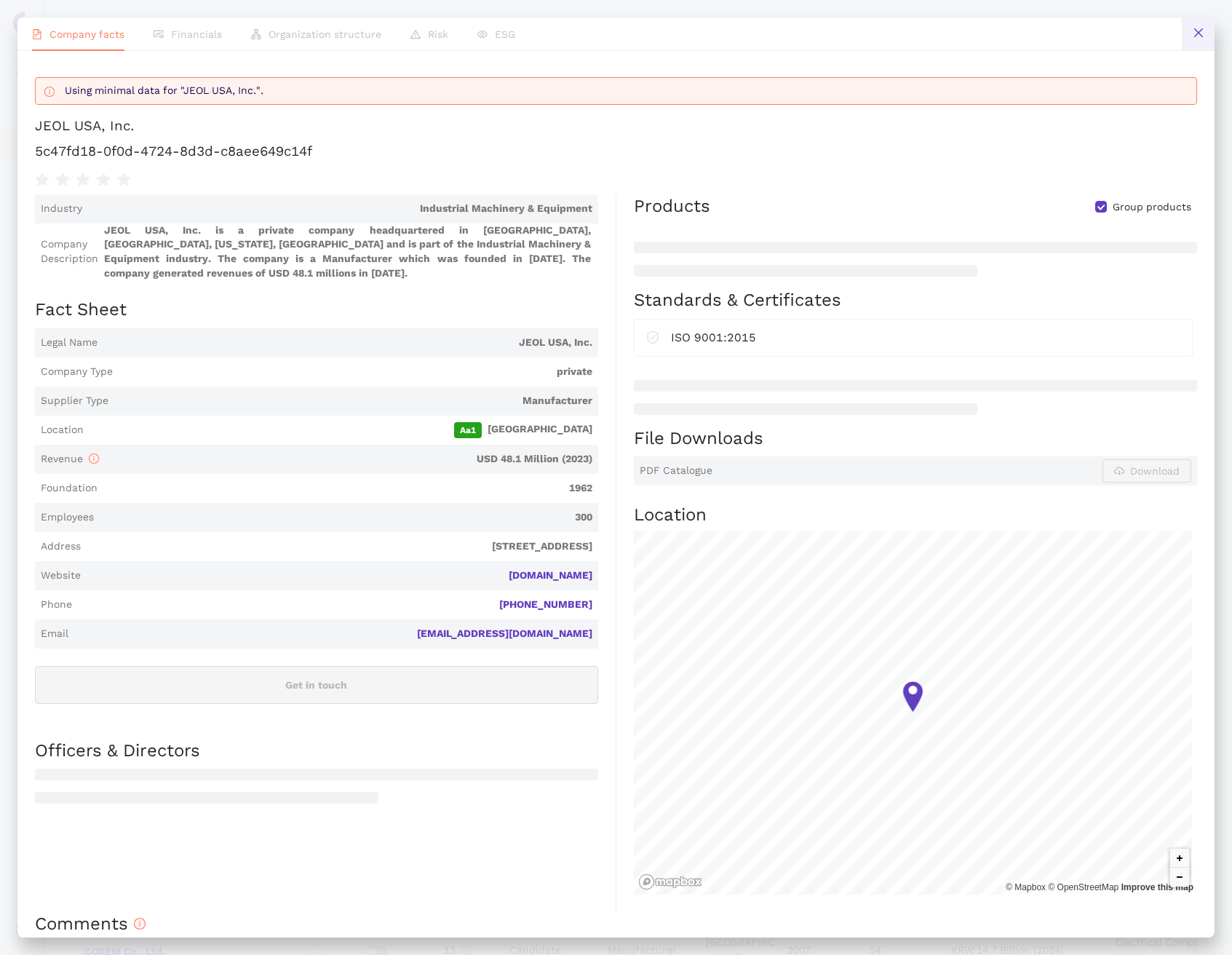
click at [1206, 27] on button at bounding box center [1198, 33] width 33 height 33
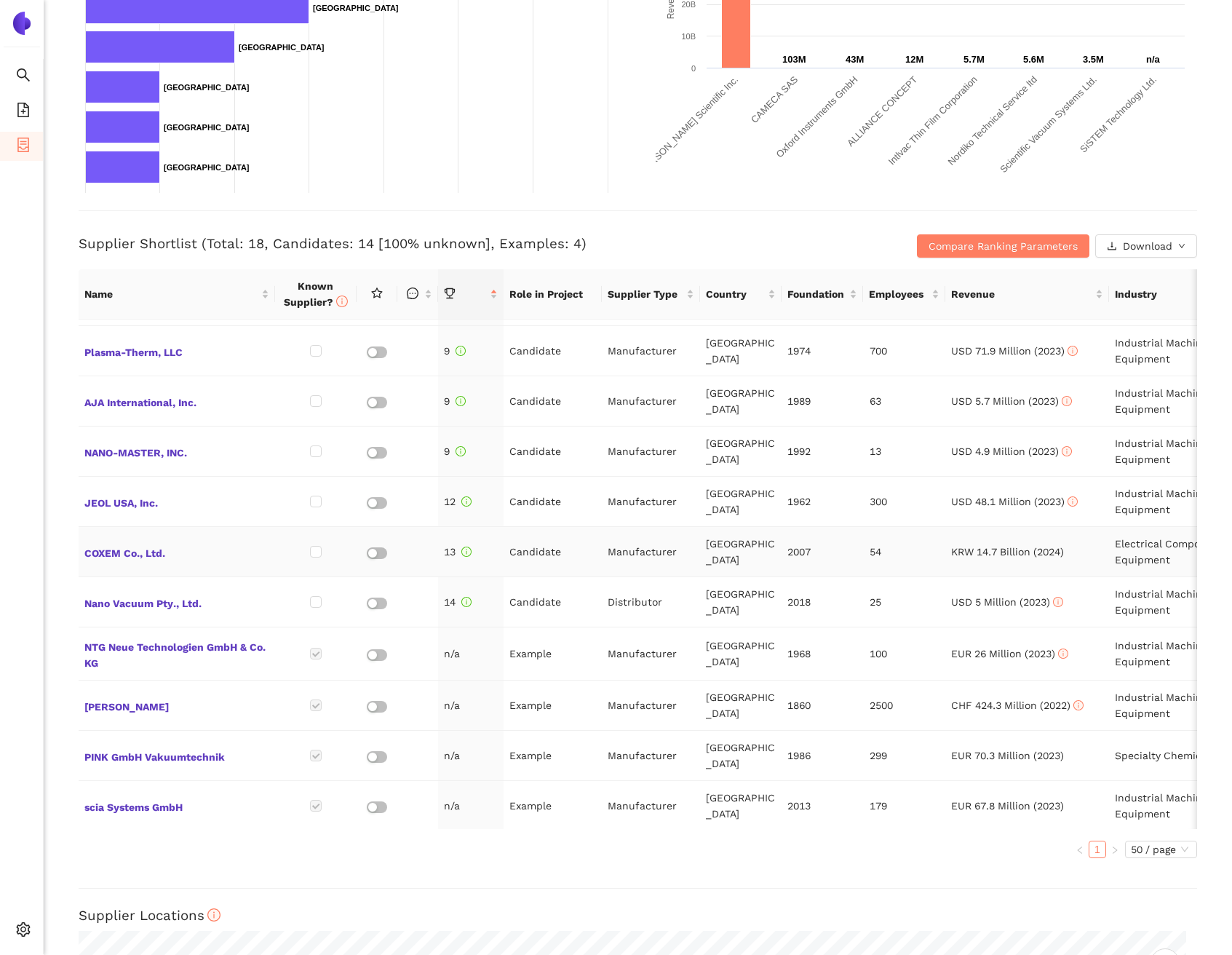
scroll to position [401, 0]
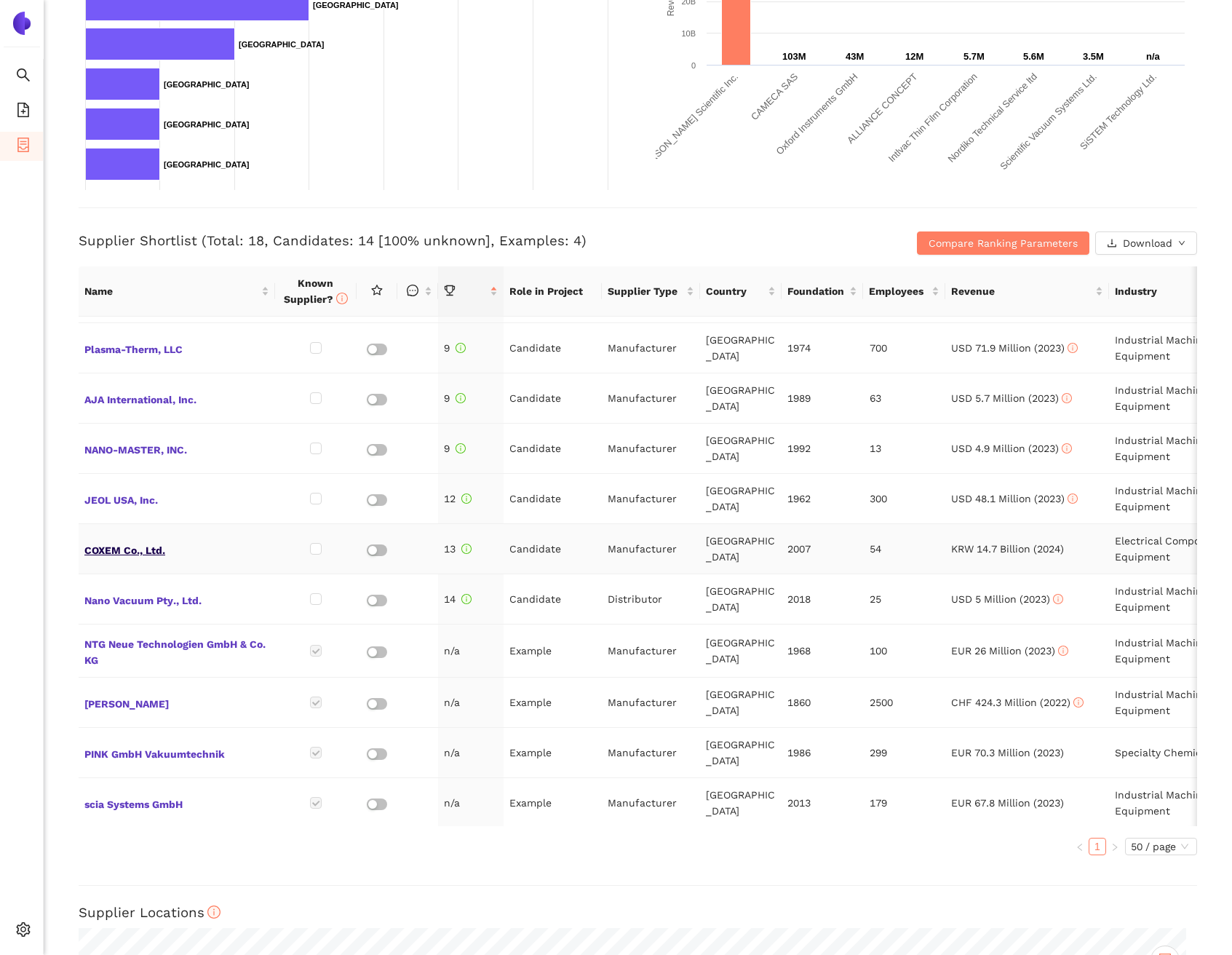
click at [149, 552] on span "COXEM Co., Ltd." at bounding box center [177, 548] width 185 height 19
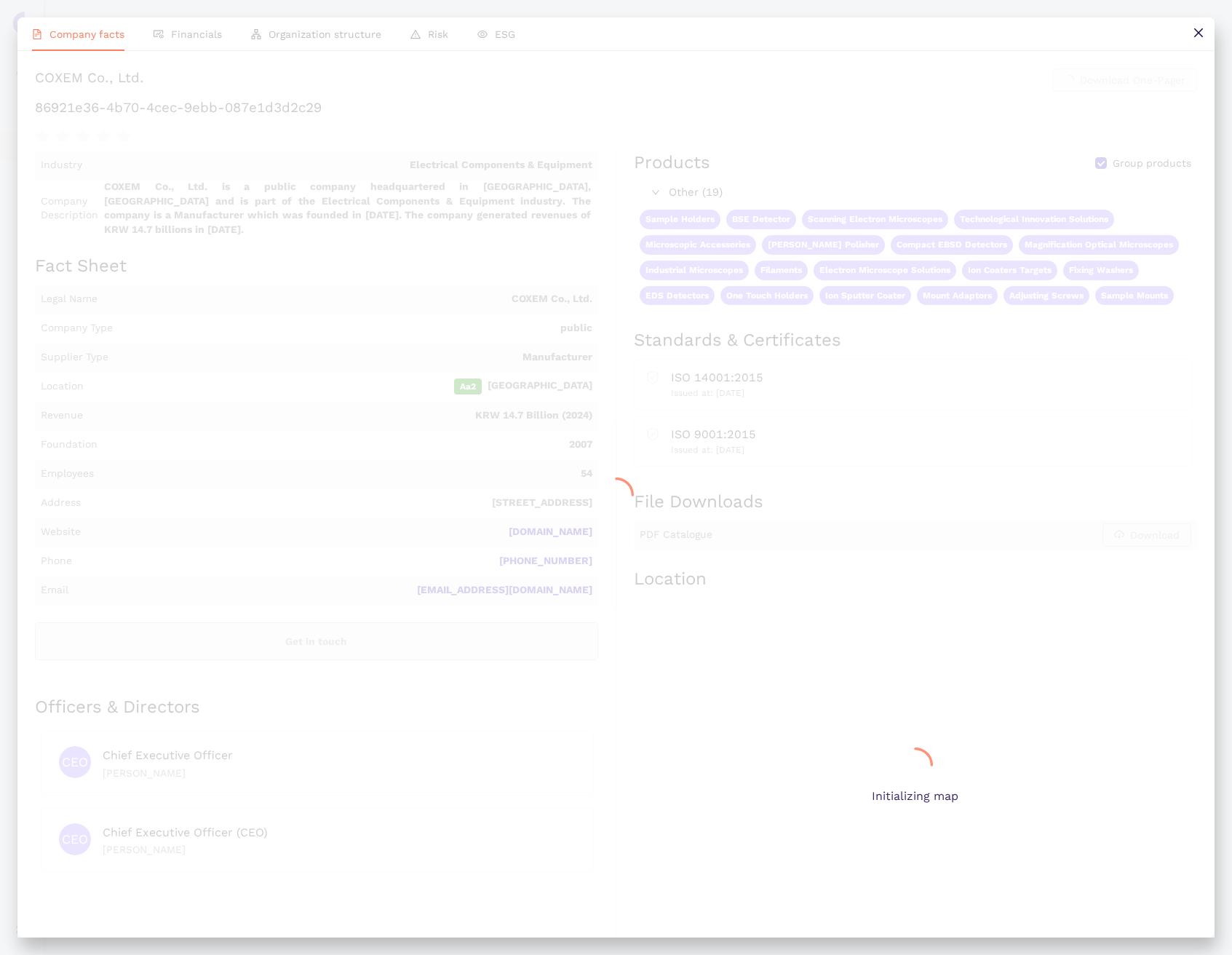
scroll to position [0, 0]
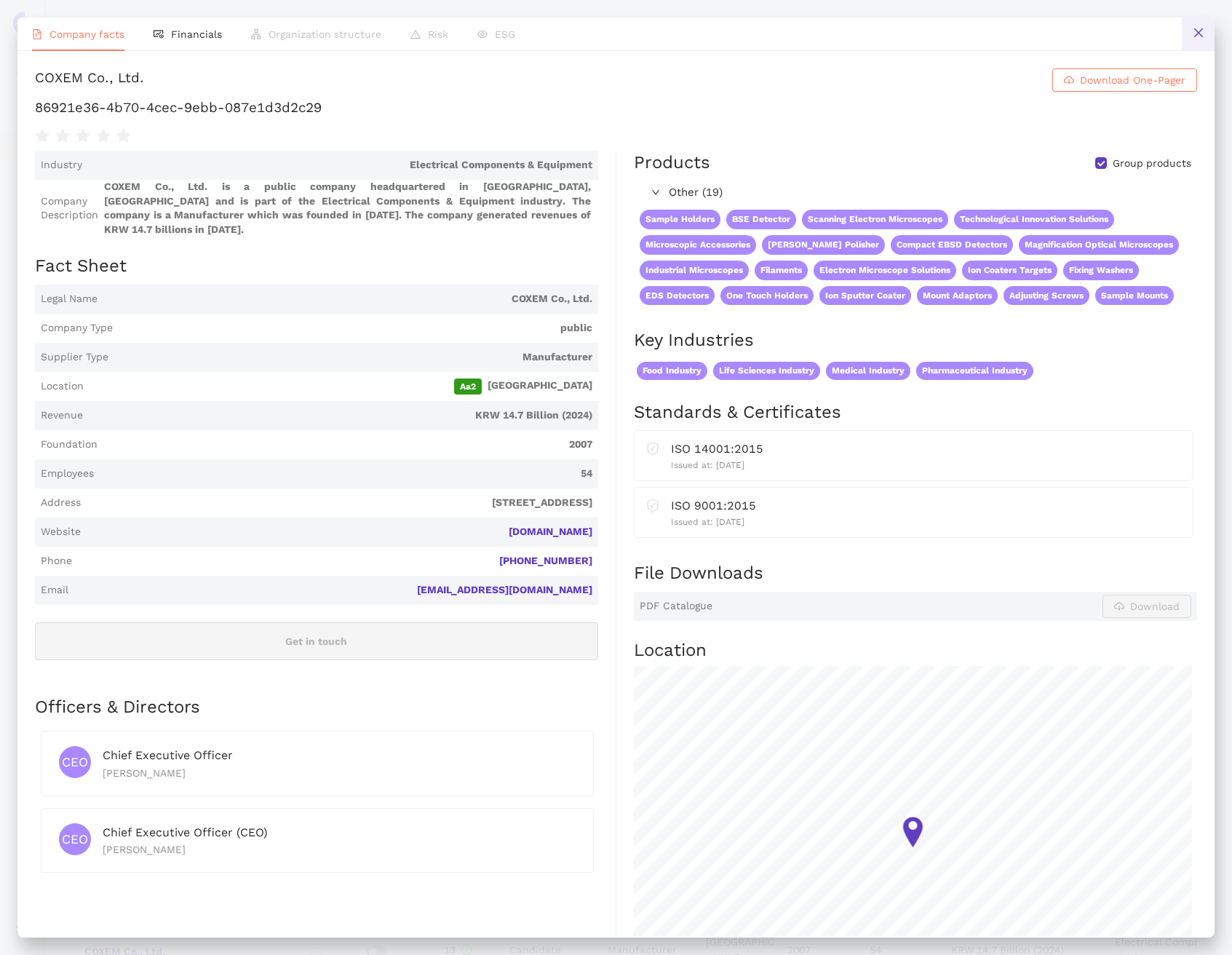
click at [1210, 42] on button at bounding box center [1198, 33] width 33 height 33
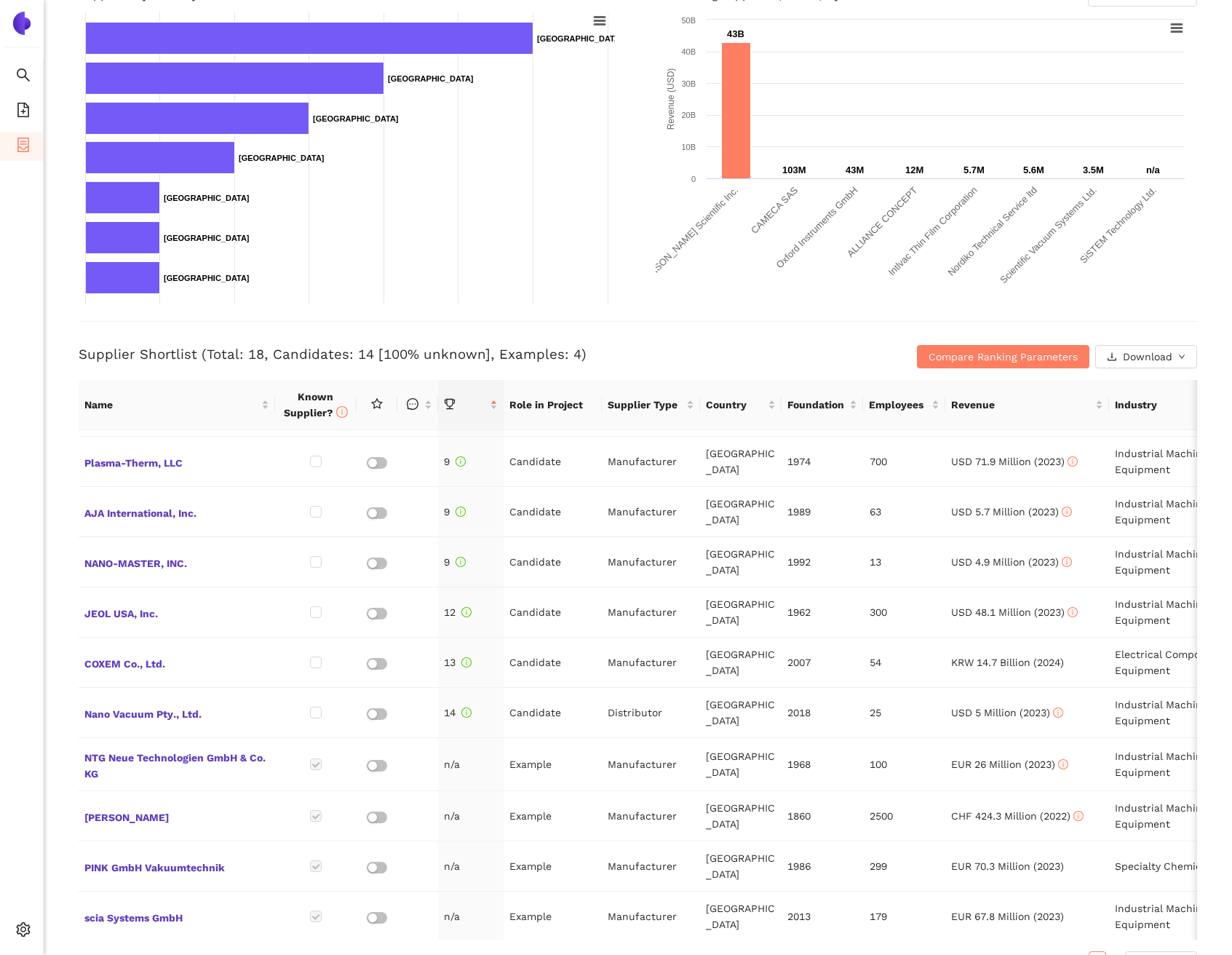
scroll to position [317, 0]
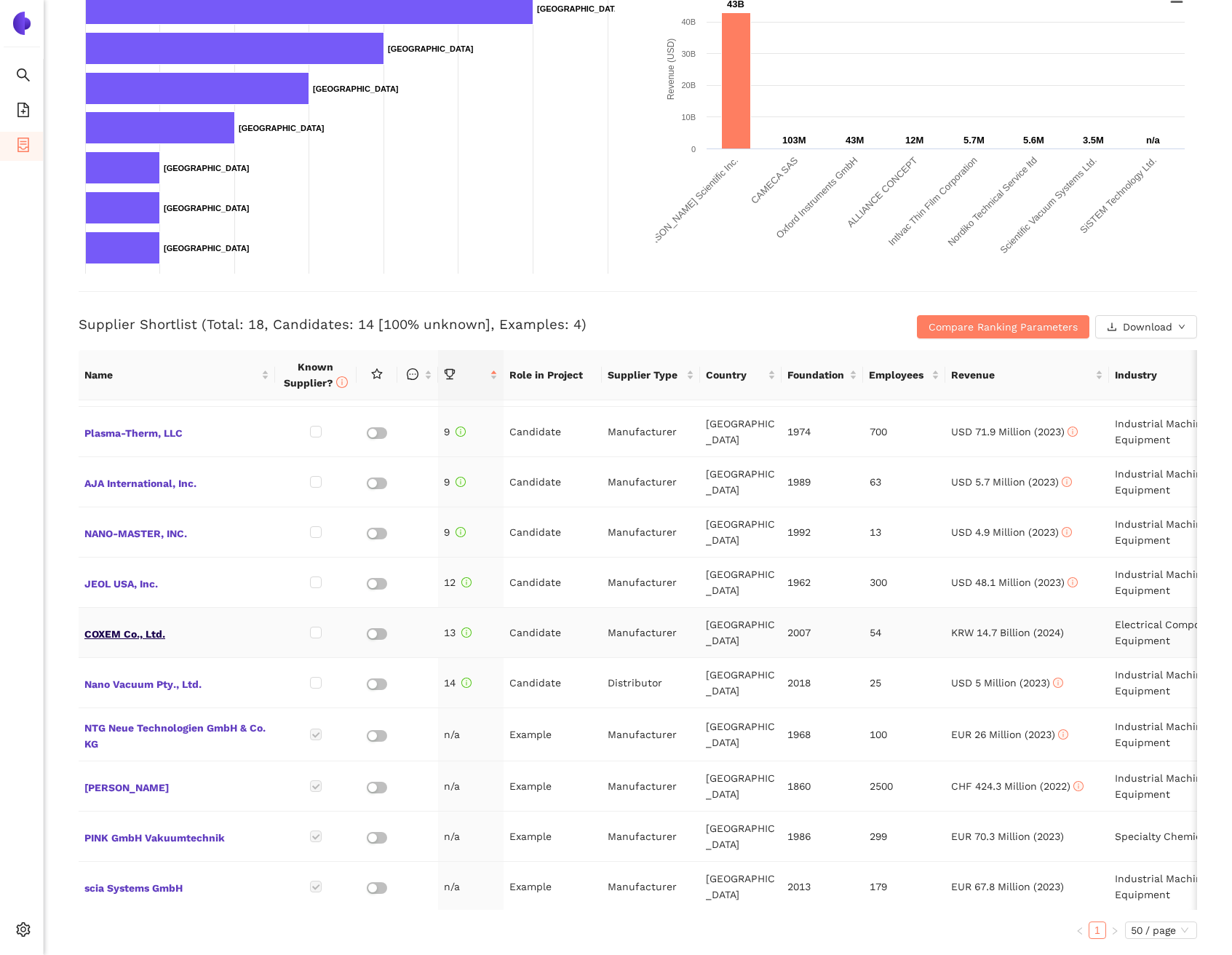
click at [154, 632] on span "COXEM Co., Ltd." at bounding box center [177, 633] width 185 height 19
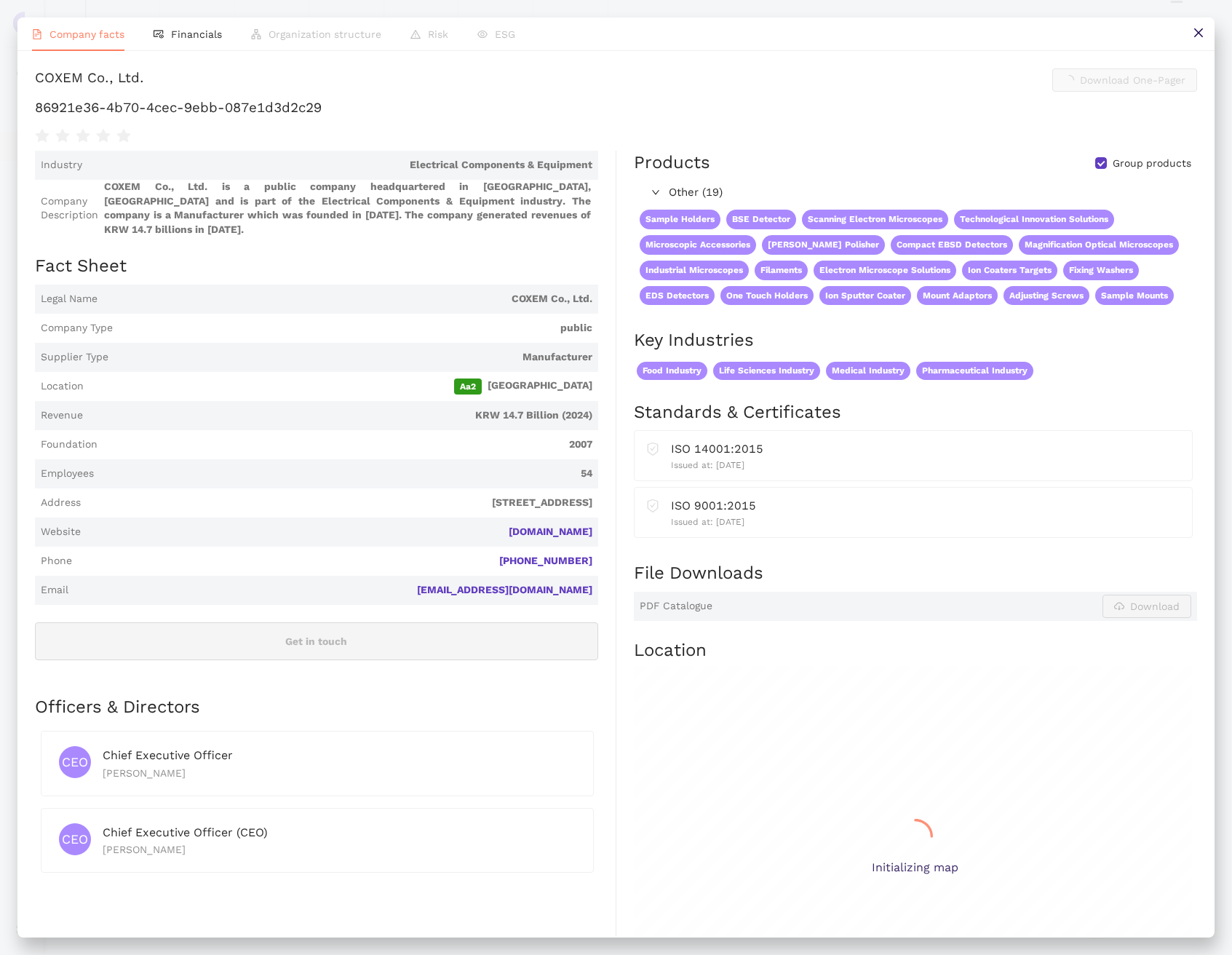
scroll to position [0, 0]
click at [1199, 40] on button at bounding box center [1198, 33] width 33 height 33
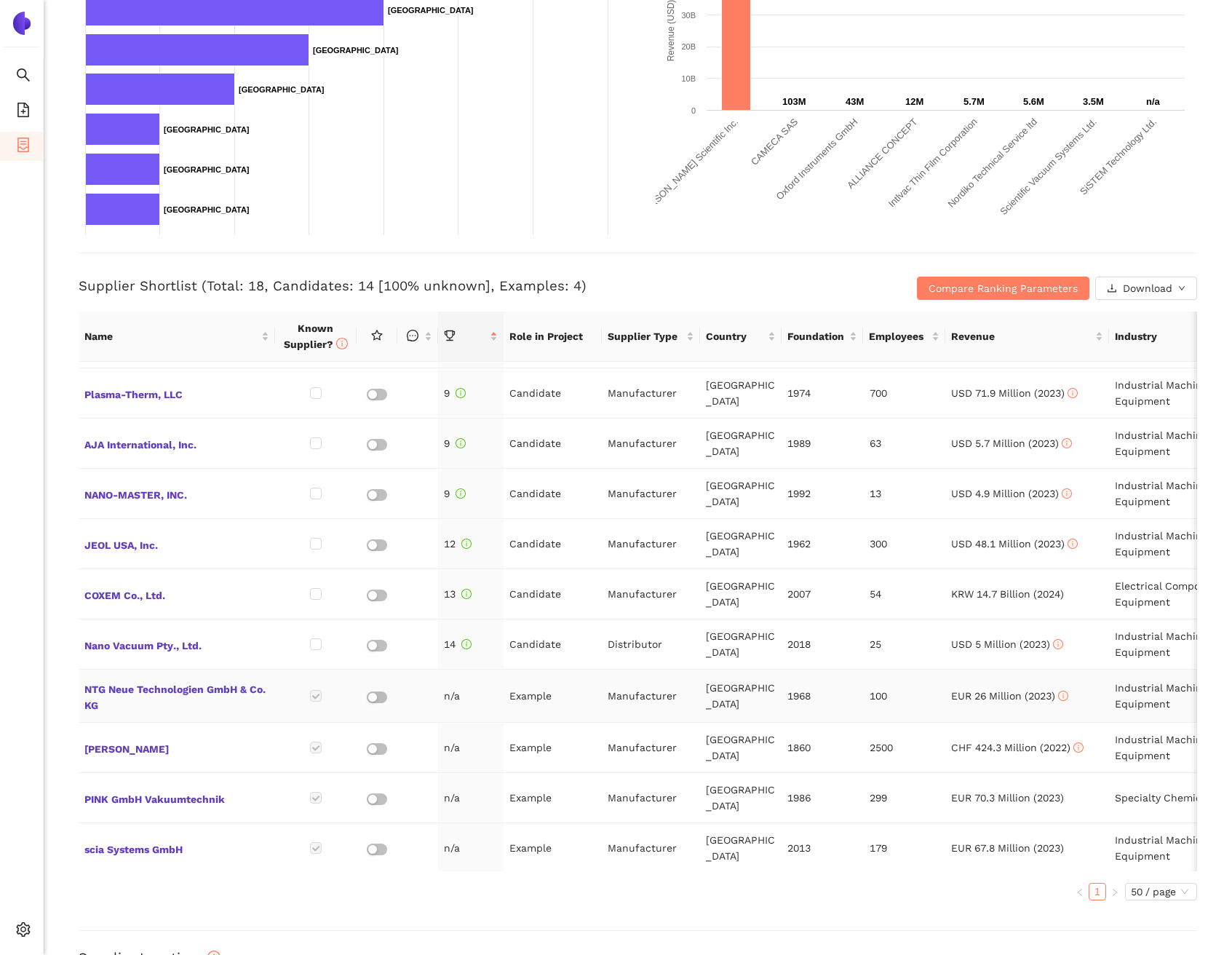
scroll to position [360, 0]
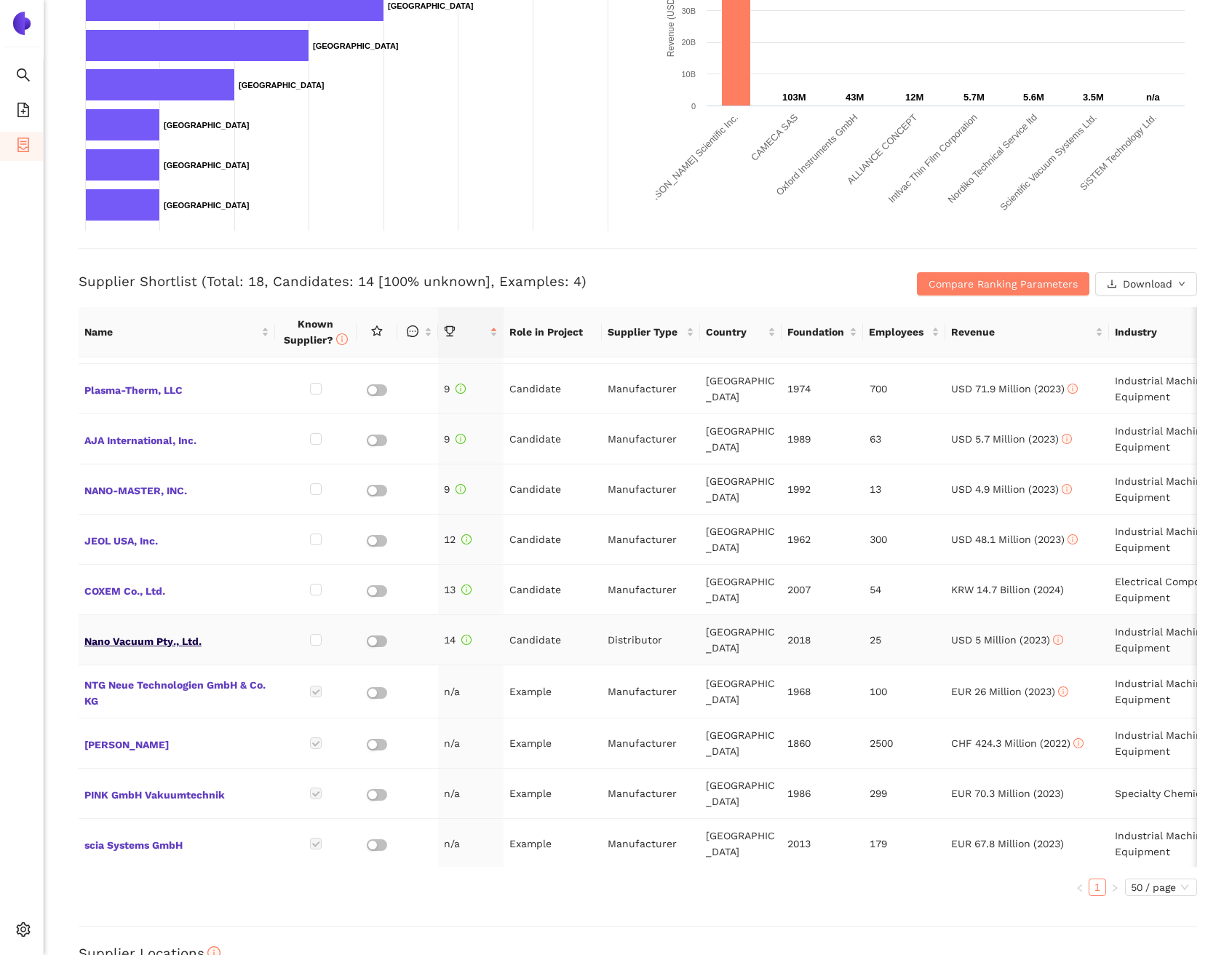
click at [139, 636] on span "Nano Vacuum Pty., Ltd." at bounding box center [177, 640] width 185 height 19
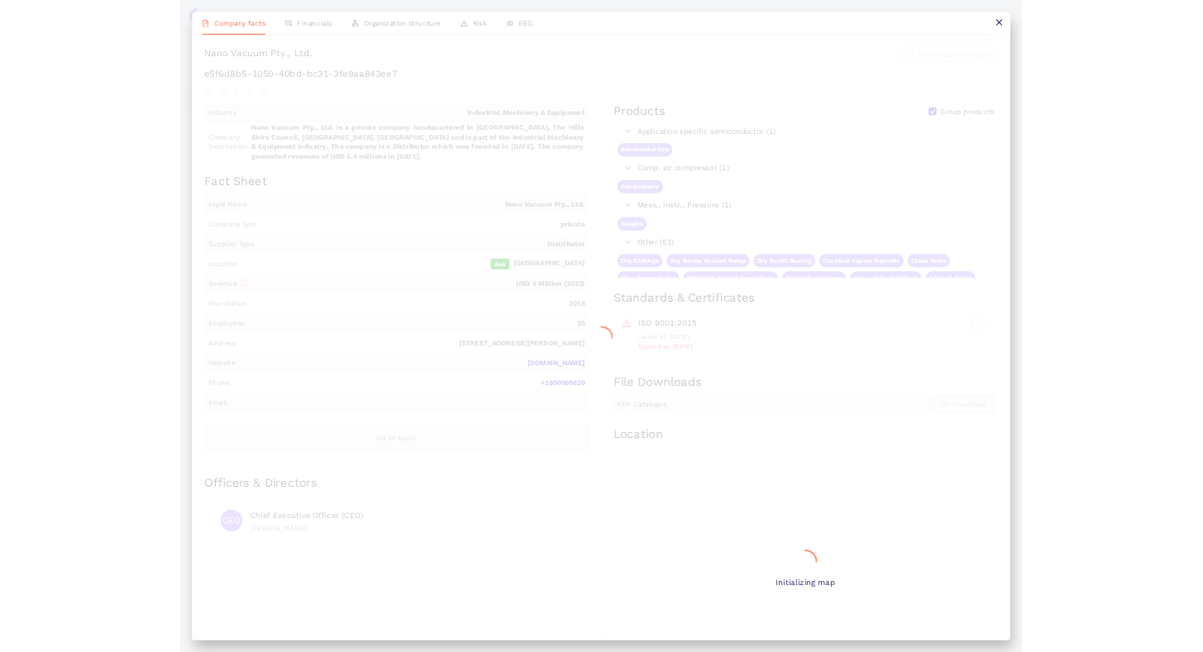
scroll to position [0, 0]
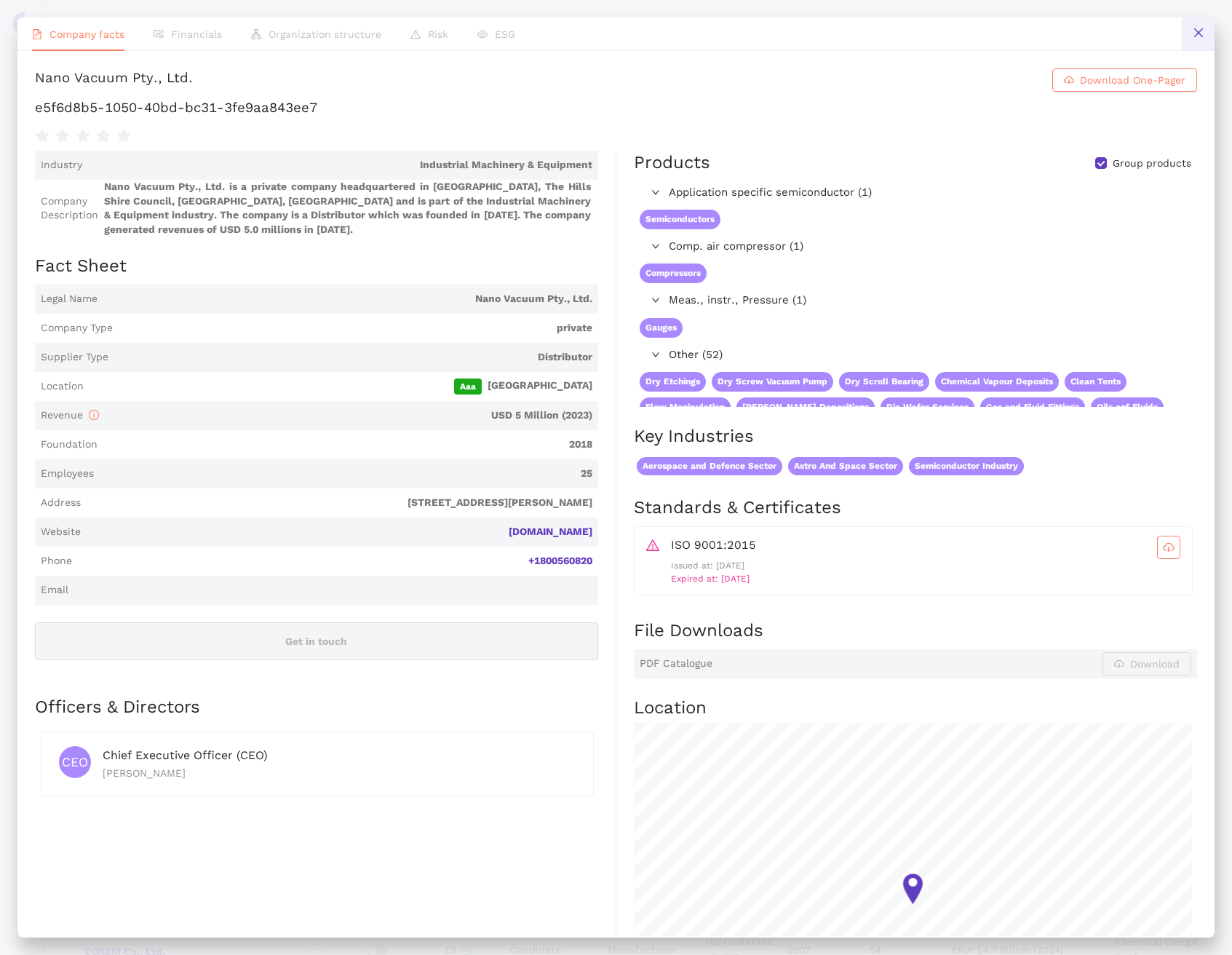
click at [1193, 33] on icon "close" at bounding box center [1199, 33] width 11 height 11
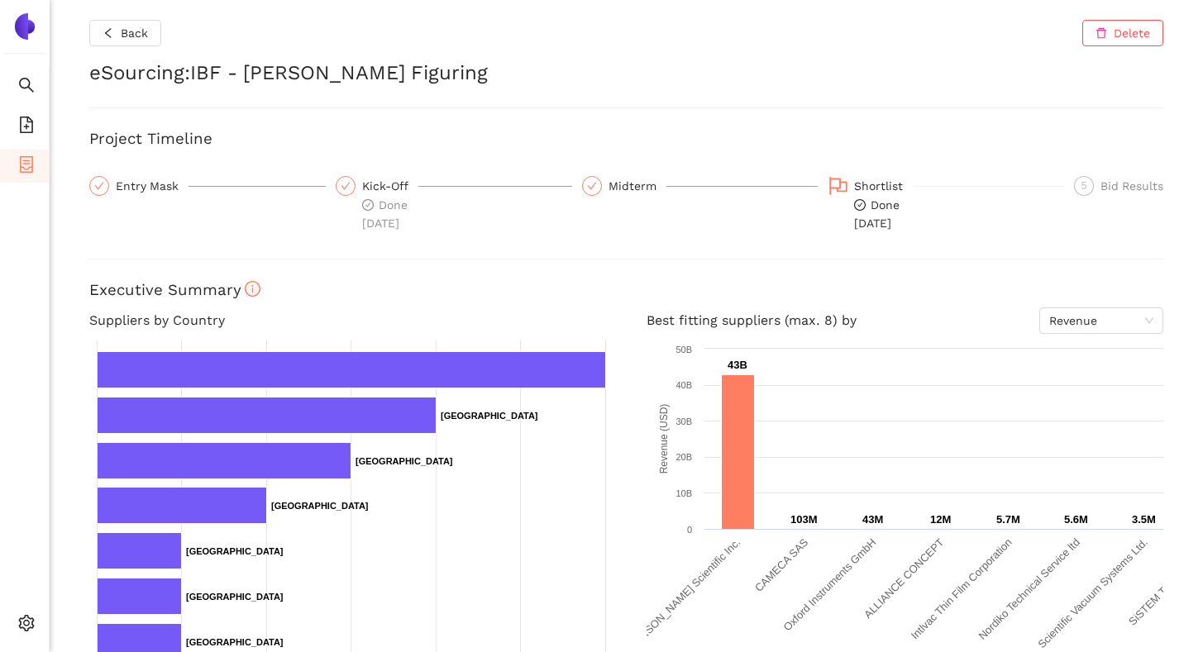
scroll to position [455, 0]
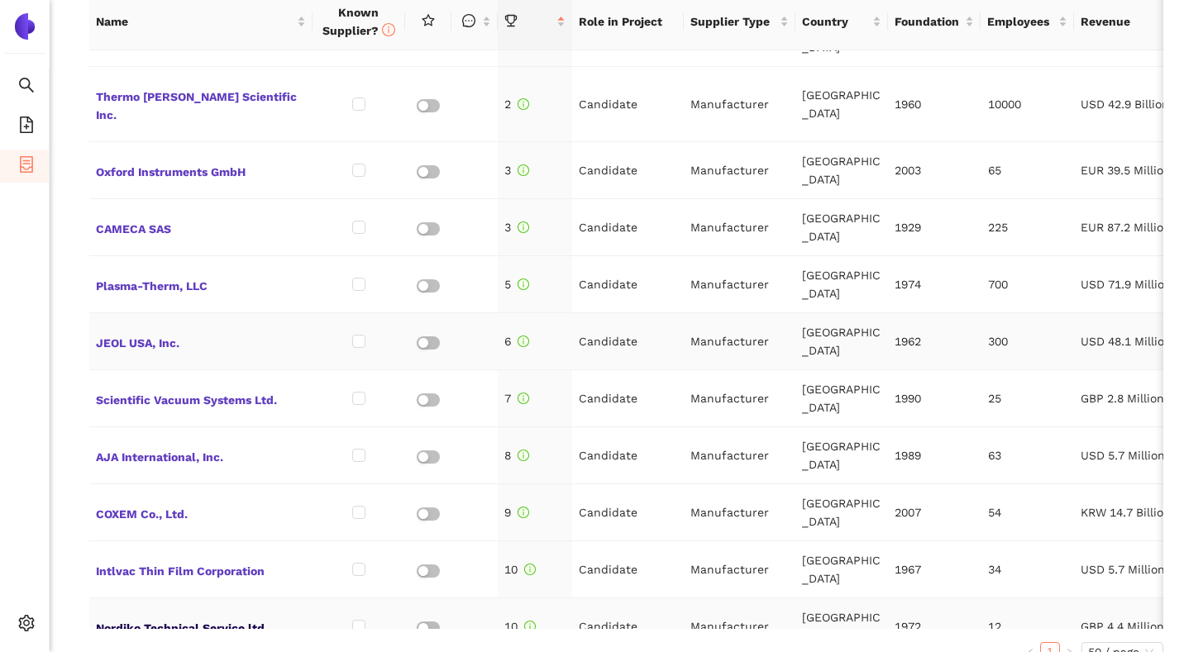
scroll to position [26, 0]
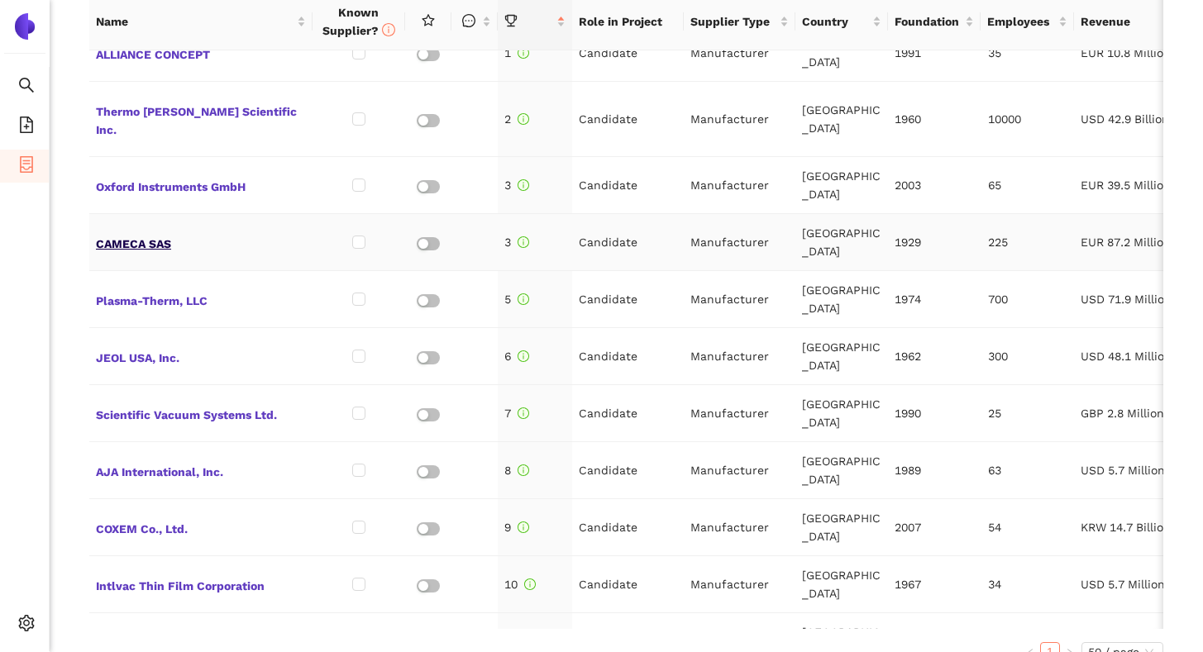
click at [155, 246] on span "CAMECA SAS" at bounding box center [201, 241] width 210 height 21
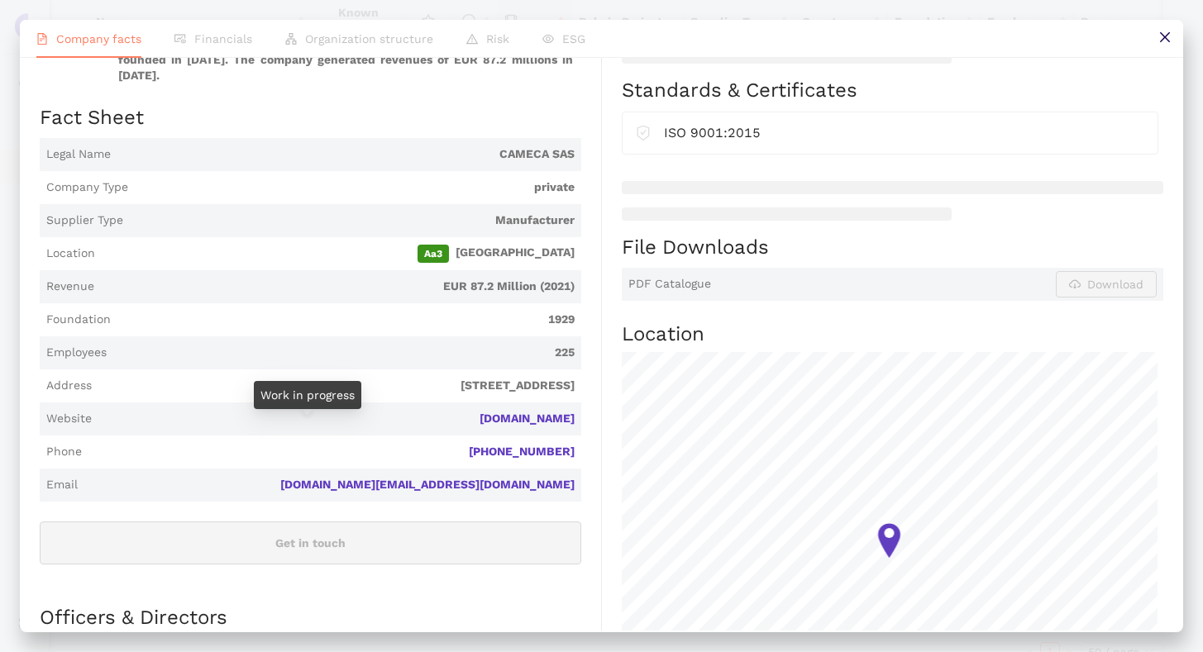
scroll to position [241, 0]
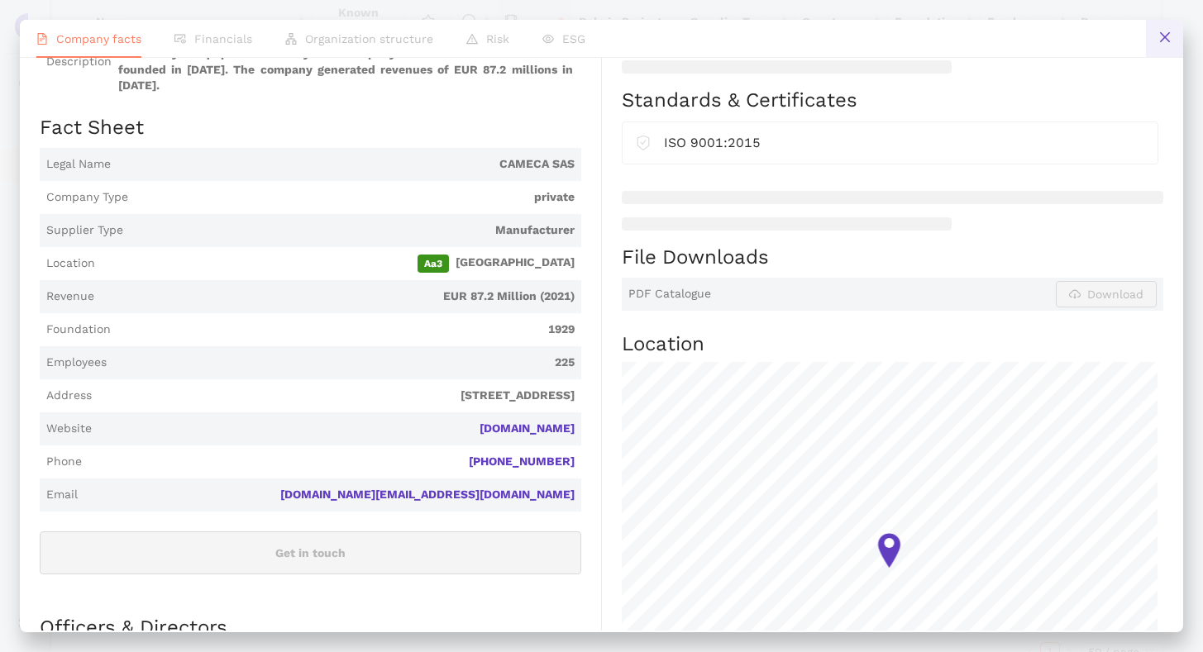
click at [1158, 41] on icon "close" at bounding box center [1164, 37] width 13 height 13
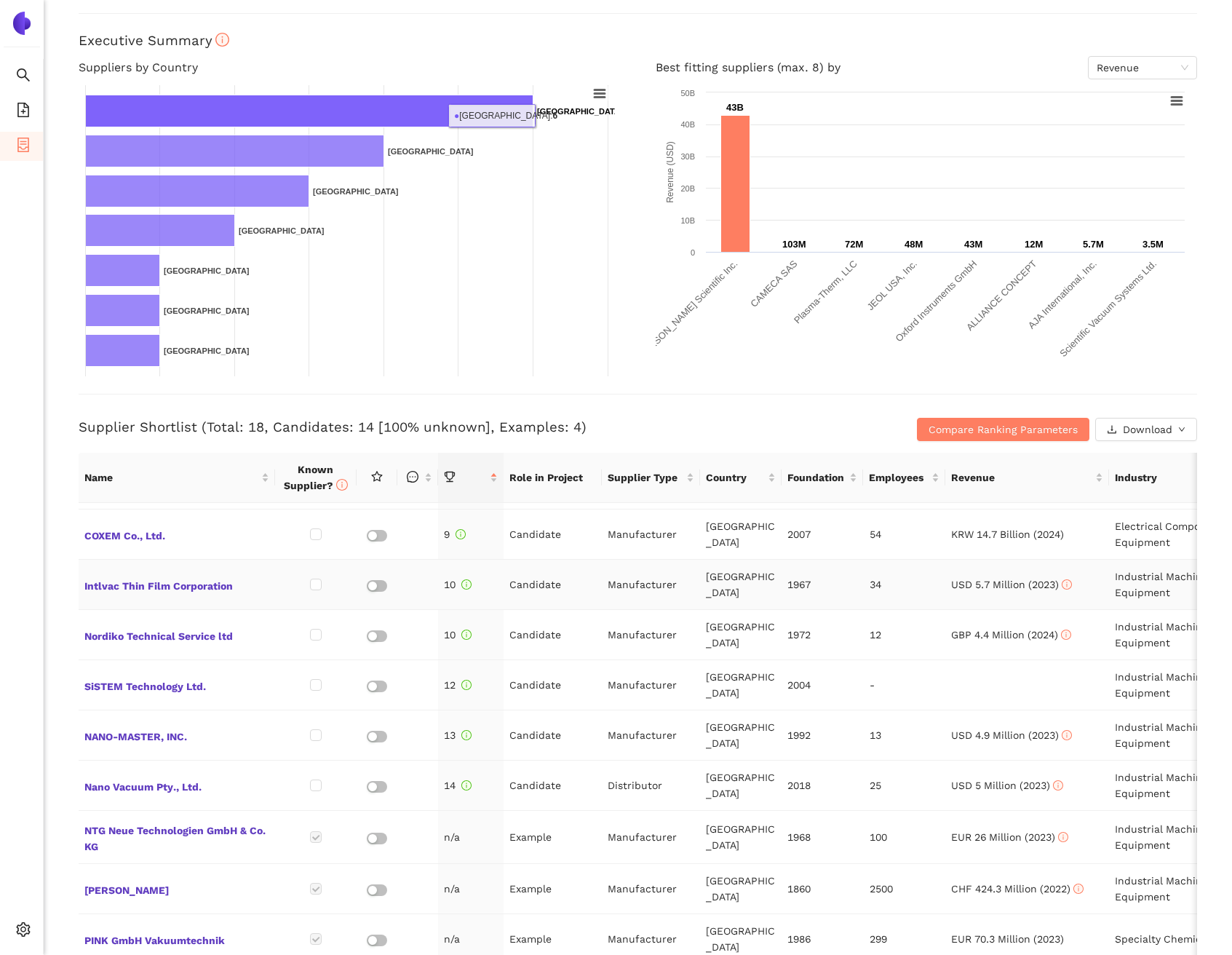
scroll to position [421, 0]
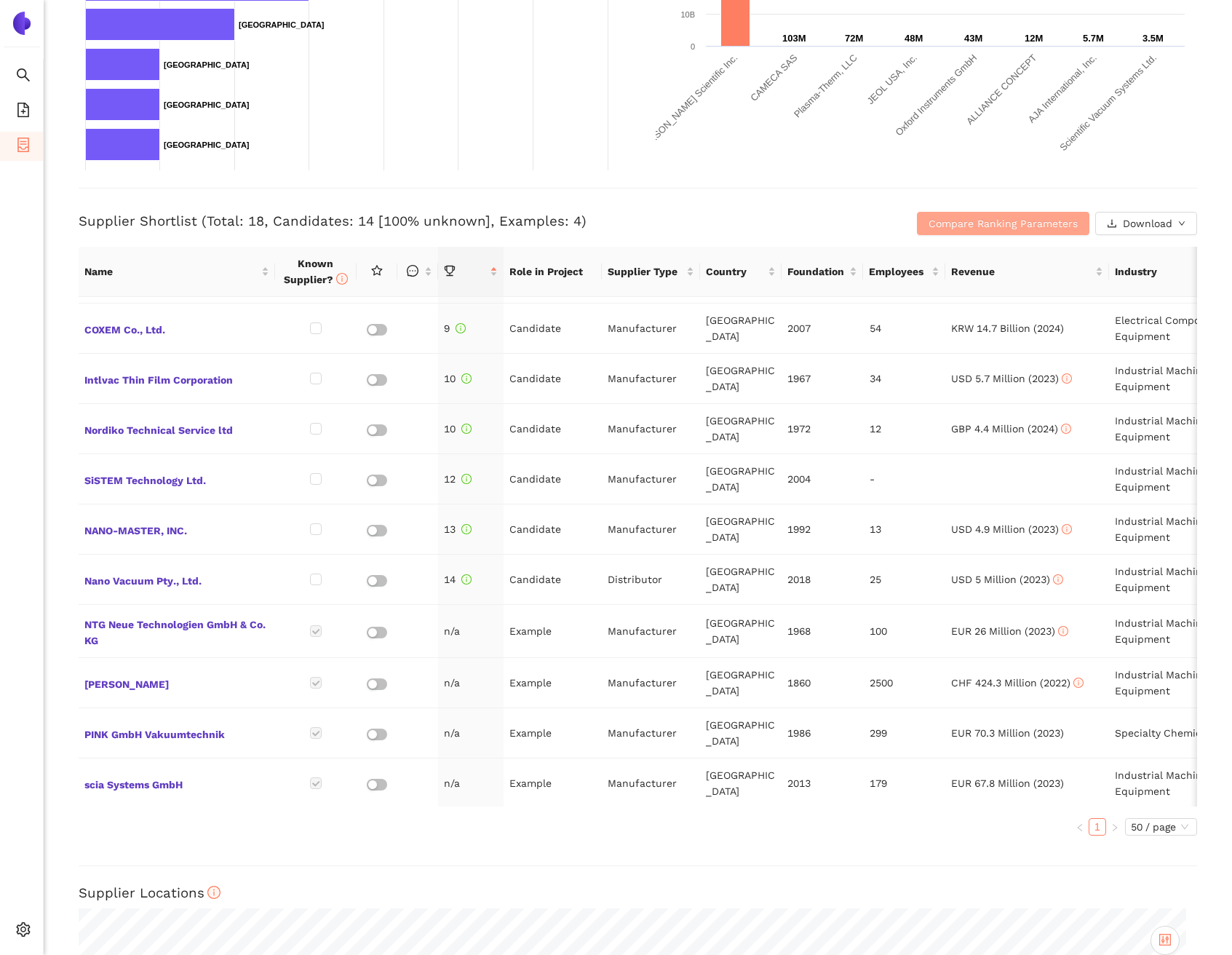
click at [962, 216] on span "Compare Ranking Parameters" at bounding box center [1003, 224] width 149 height 16
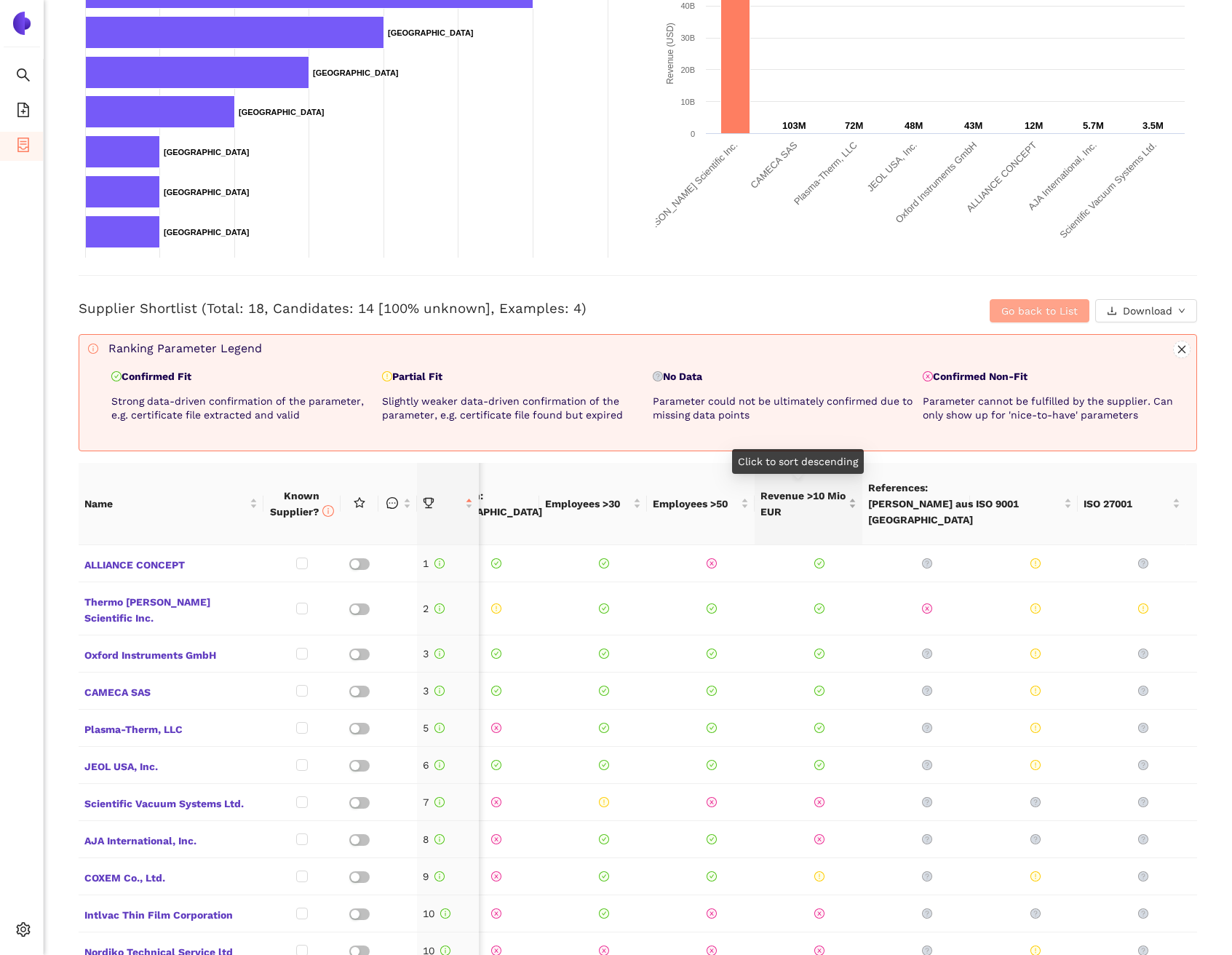
scroll to position [0, 0]
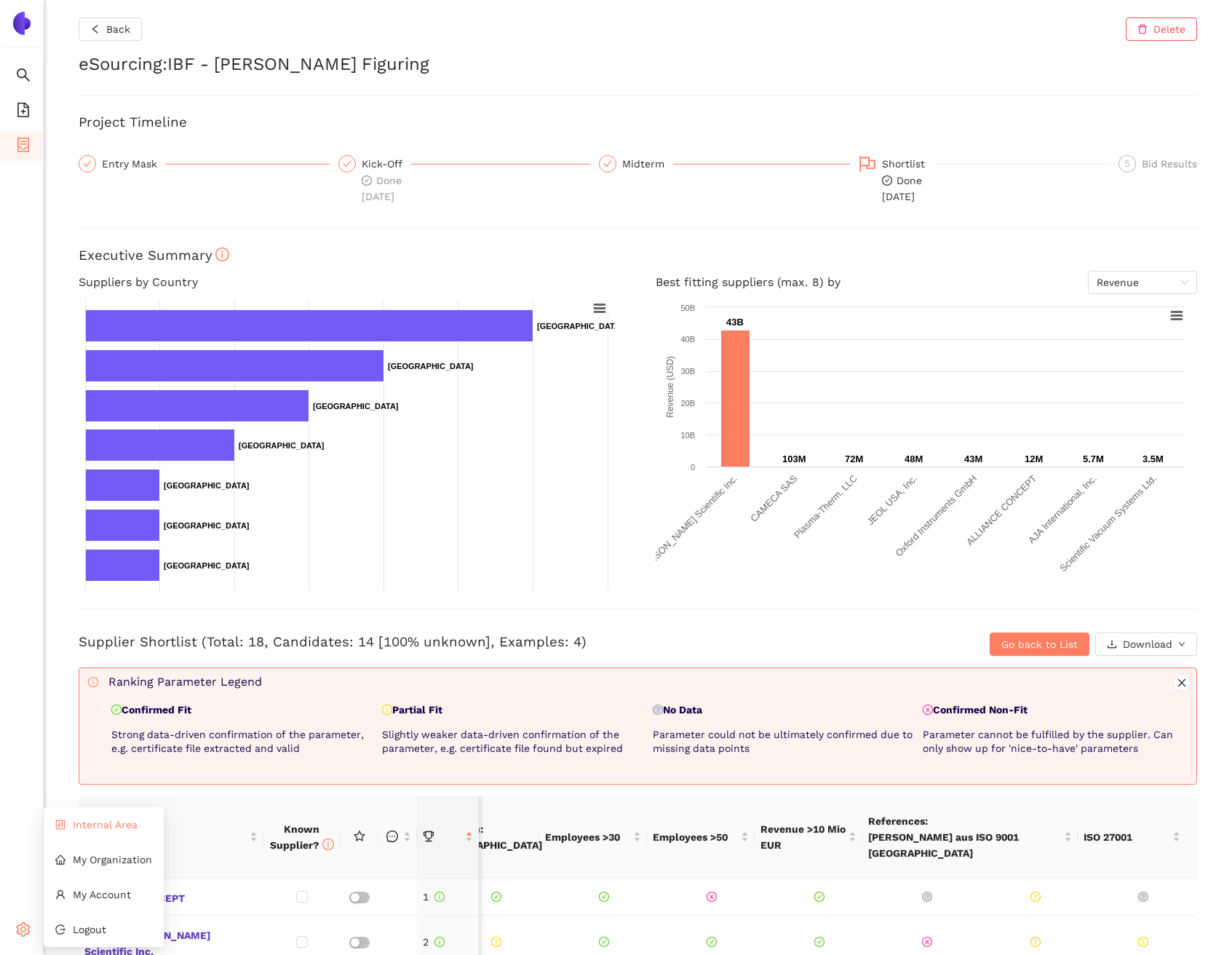
click at [76, 574] on li "Internal Area" at bounding box center [104, 825] width 120 height 29
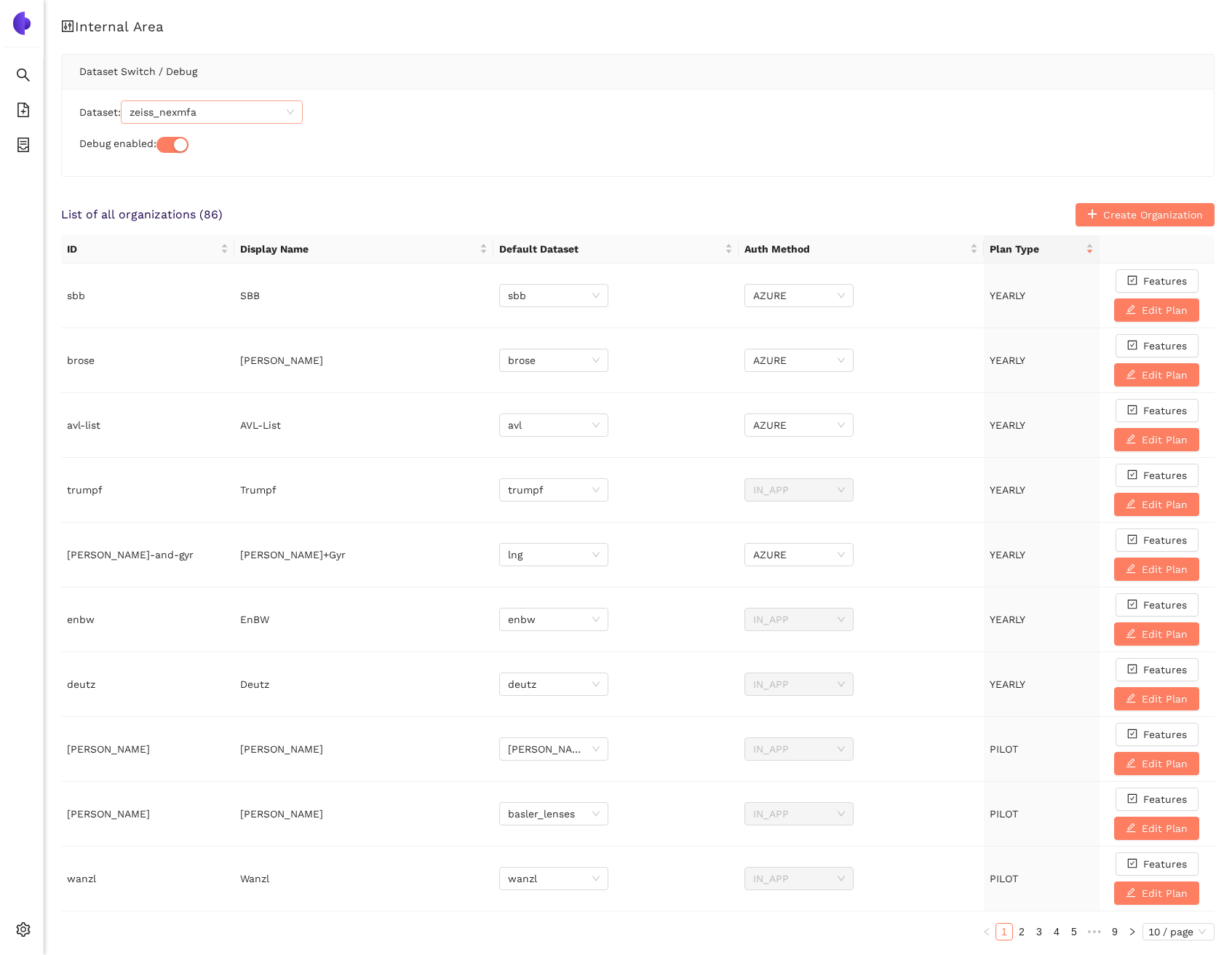
click at [215, 108] on span "zeiss_nexmfa" at bounding box center [211, 112] width 165 height 22
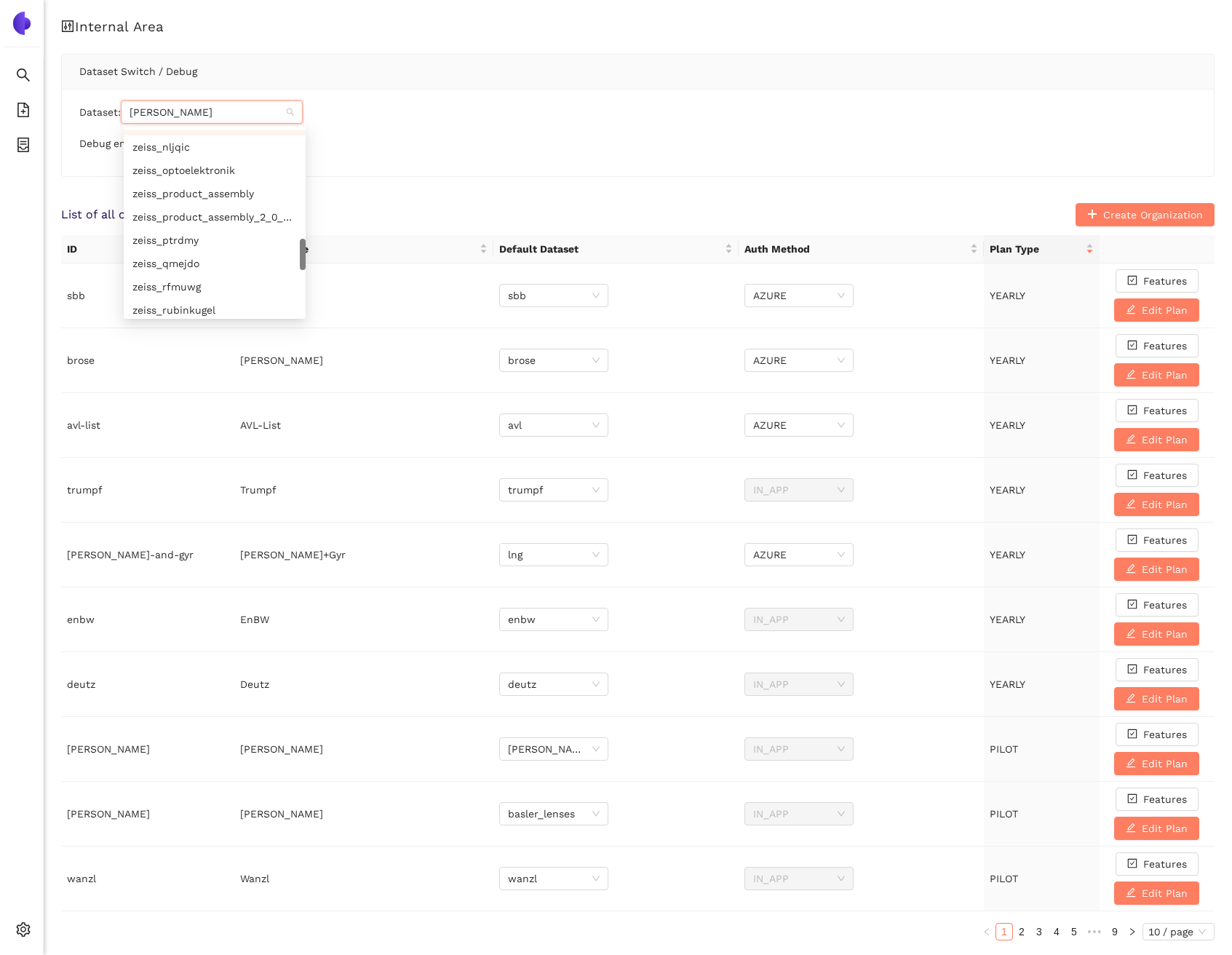
scroll to position [722, 0]
type input "zeiss"
click at [203, 144] on div "zeiss" at bounding box center [214, 141] width 165 height 16
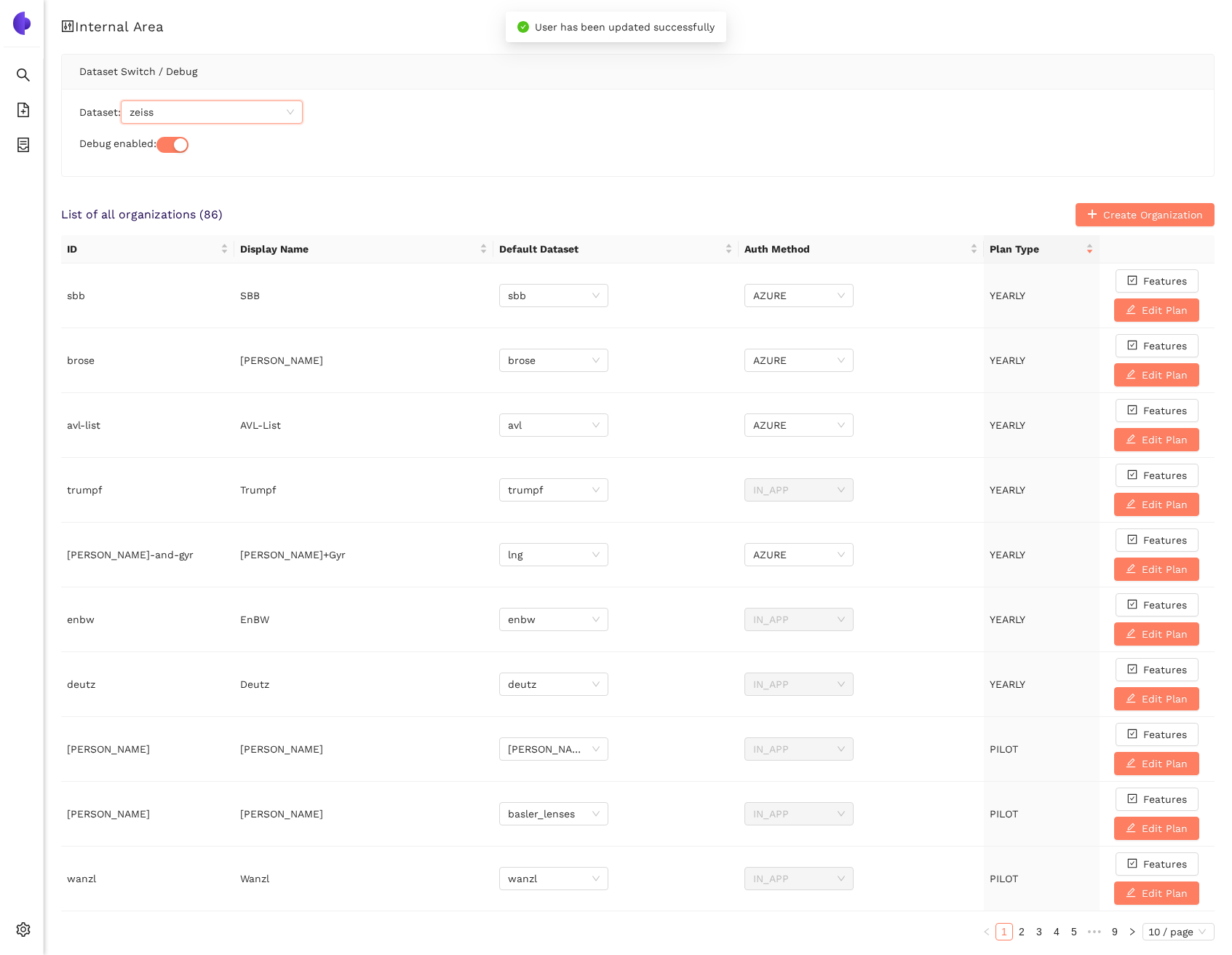
click at [204, 157] on div "Dataset: zeiss zeiss Debug enabled:" at bounding box center [638, 132] width 1152 height 87
click at [32, 150] on li "eSourcing Projects" at bounding box center [21, 146] width 43 height 29
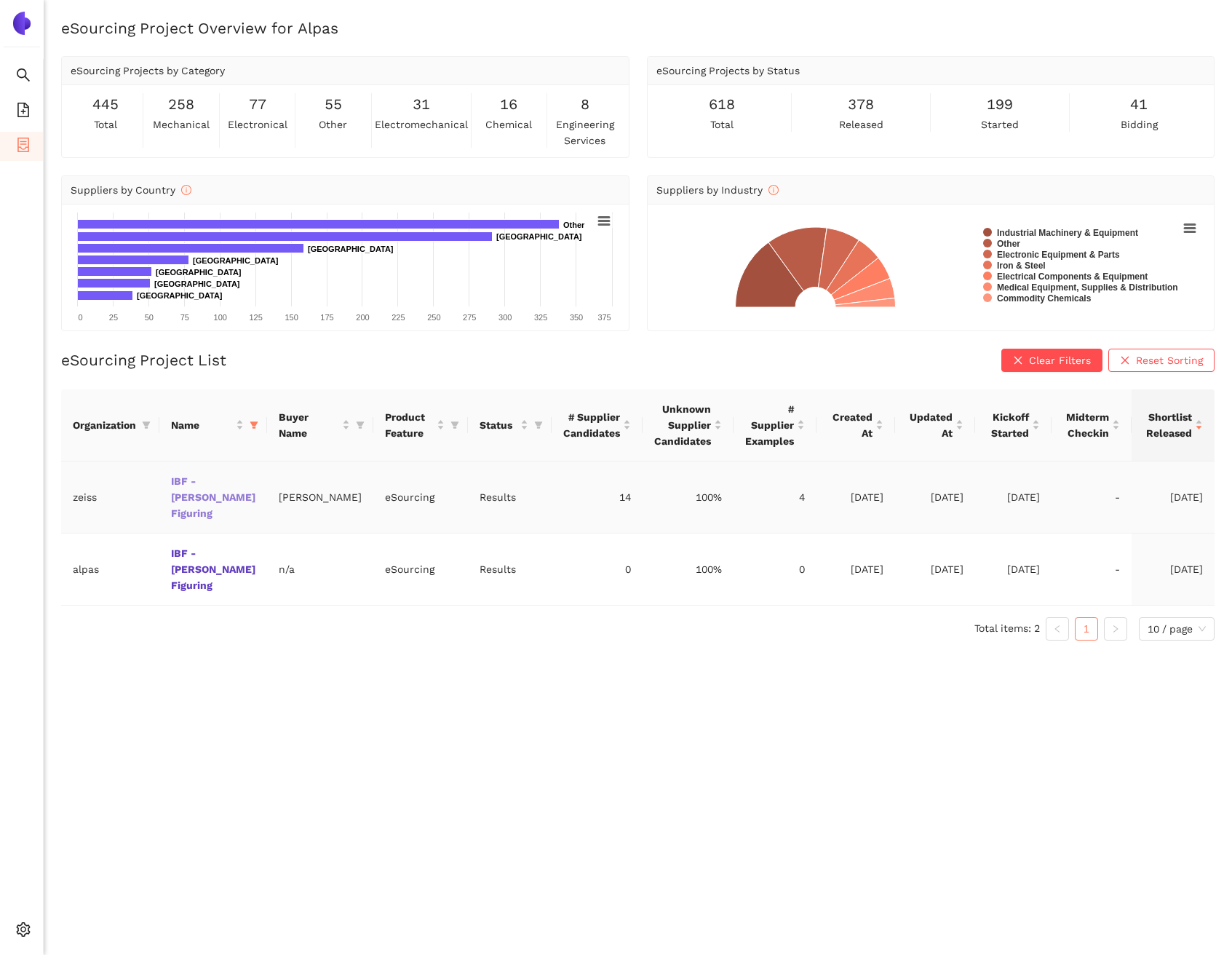
click at [0, 0] on link "IBF - [PERSON_NAME] Figuring" at bounding box center [0, 0] width 0 height 0
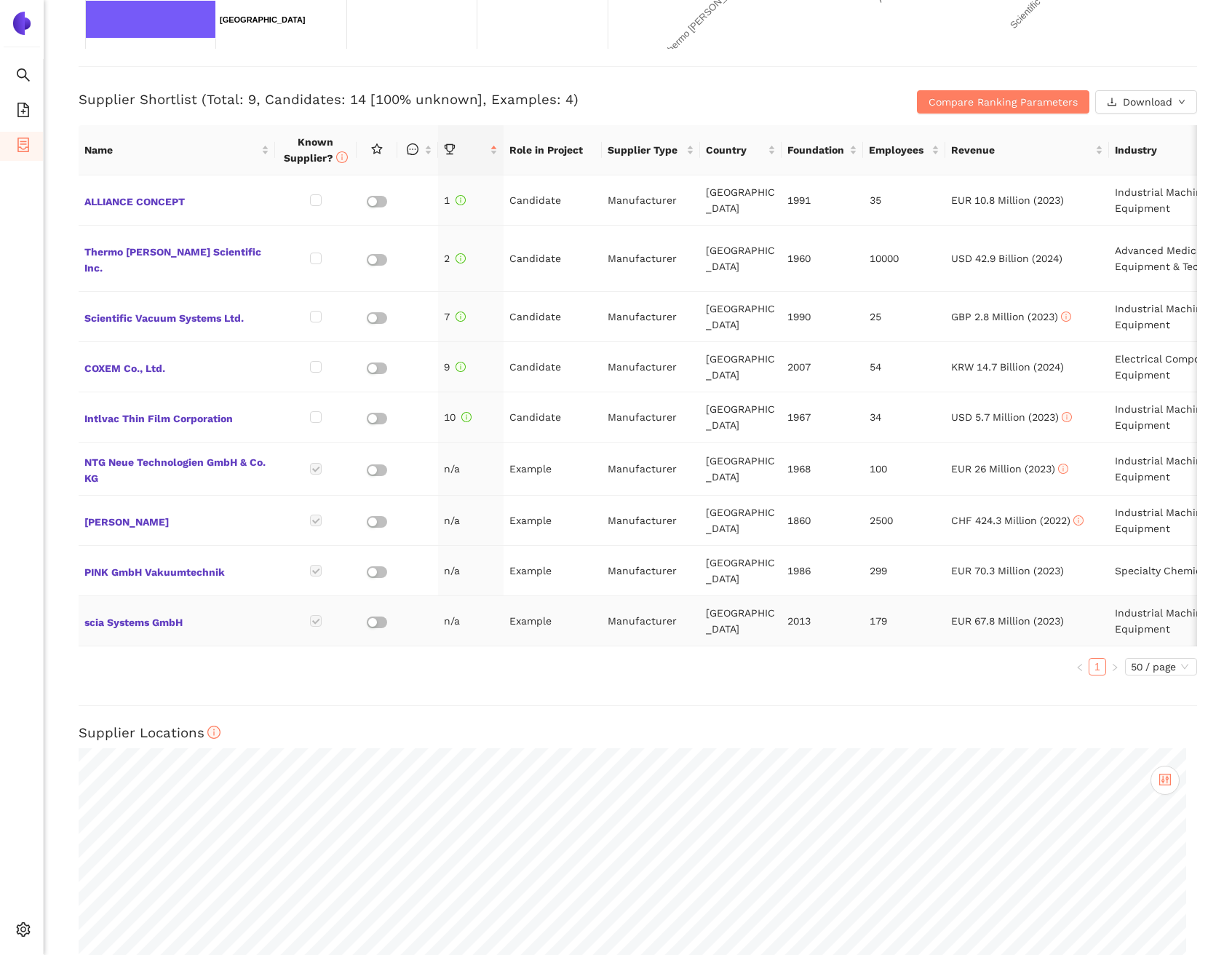
scroll to position [276, 0]
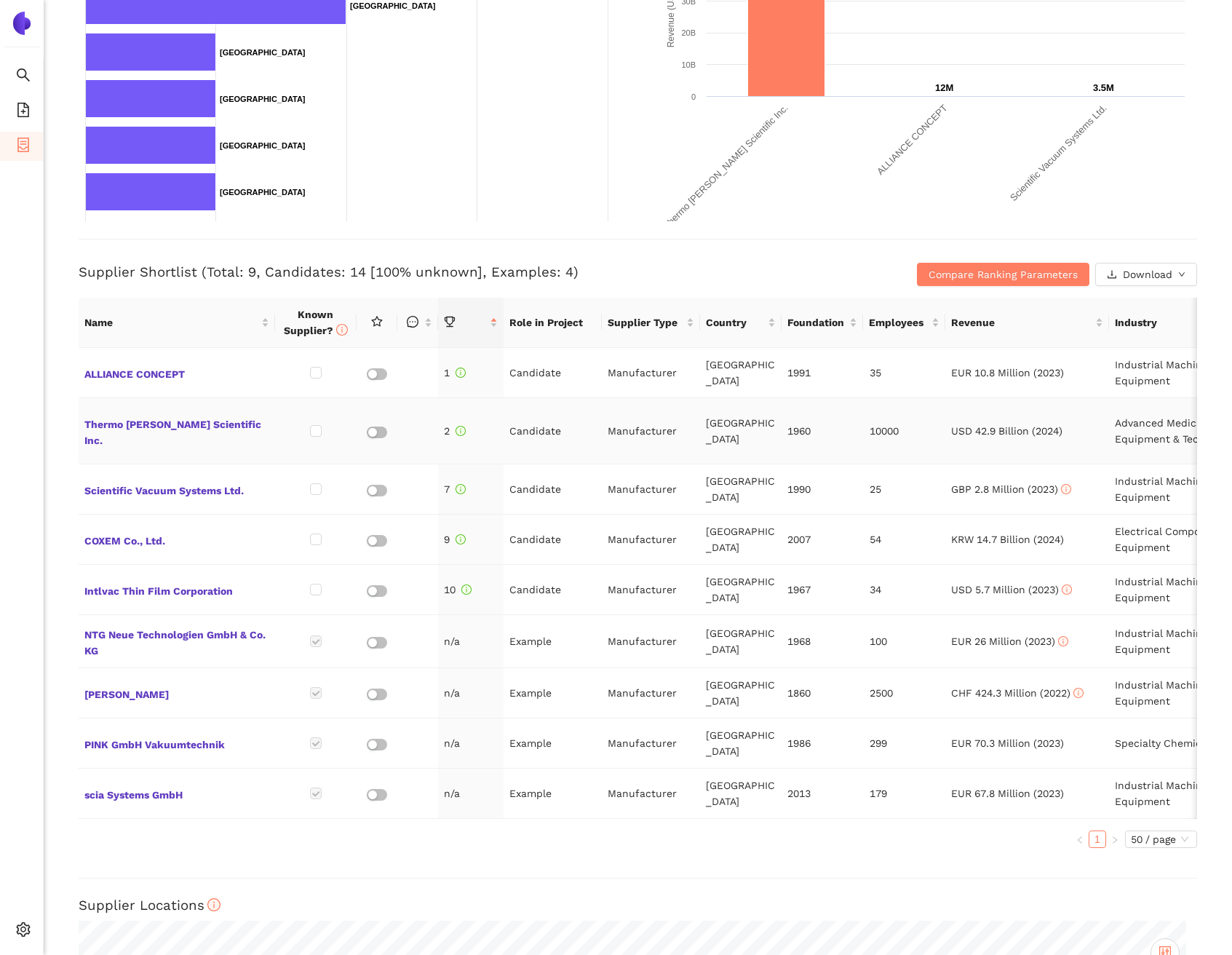
scroll to position [374, 0]
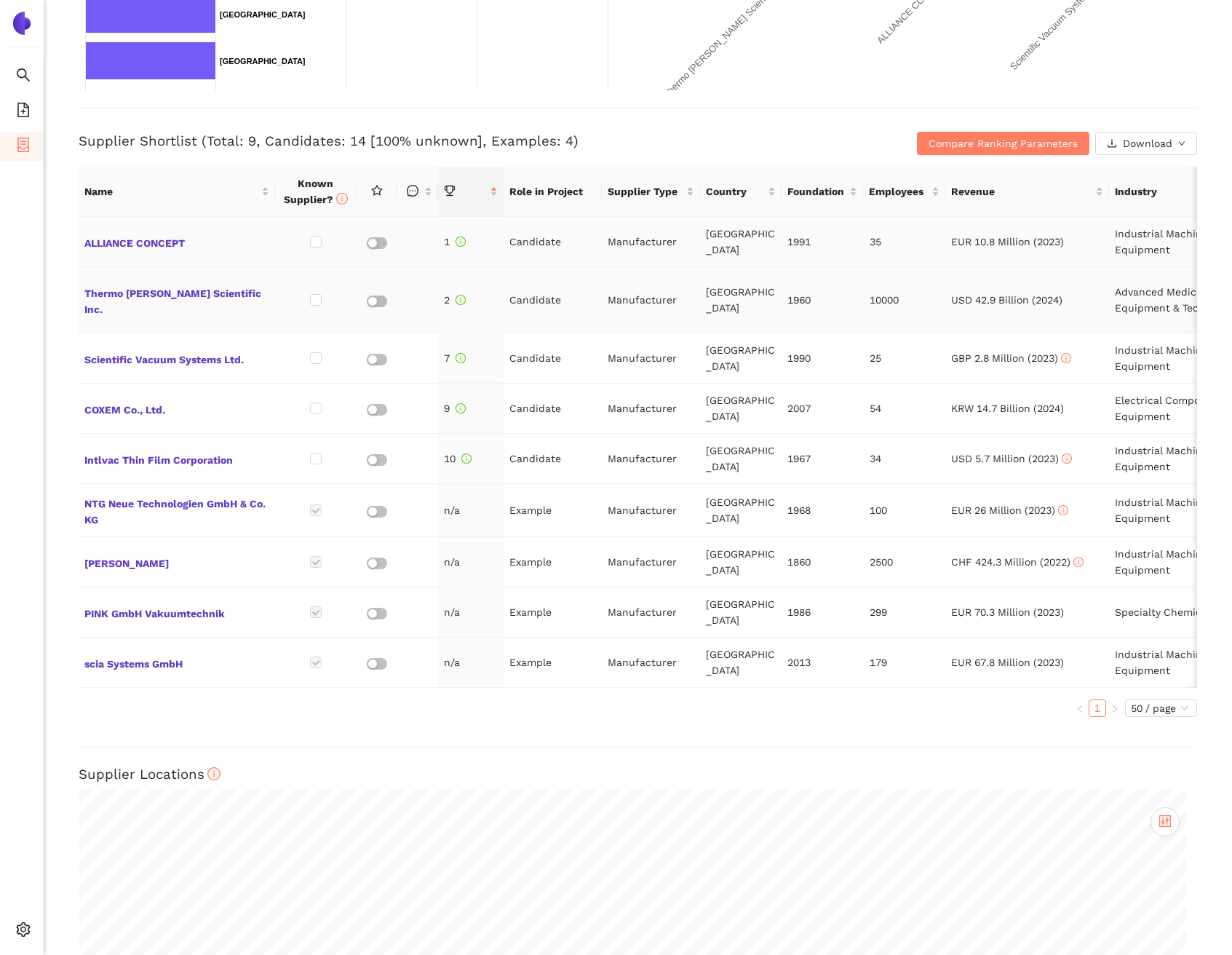
scroll to position [504, 0]
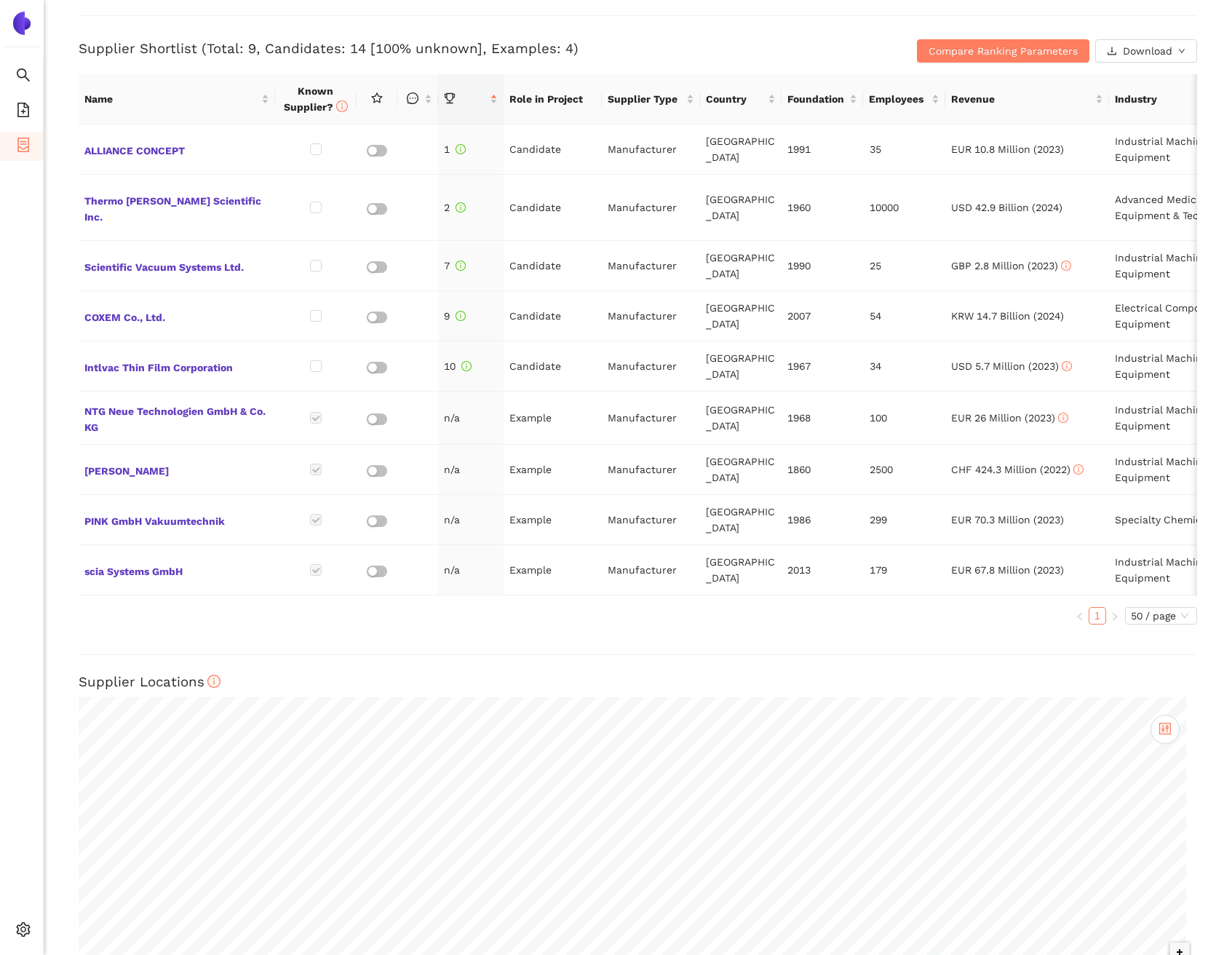
scroll to position [648, 0]
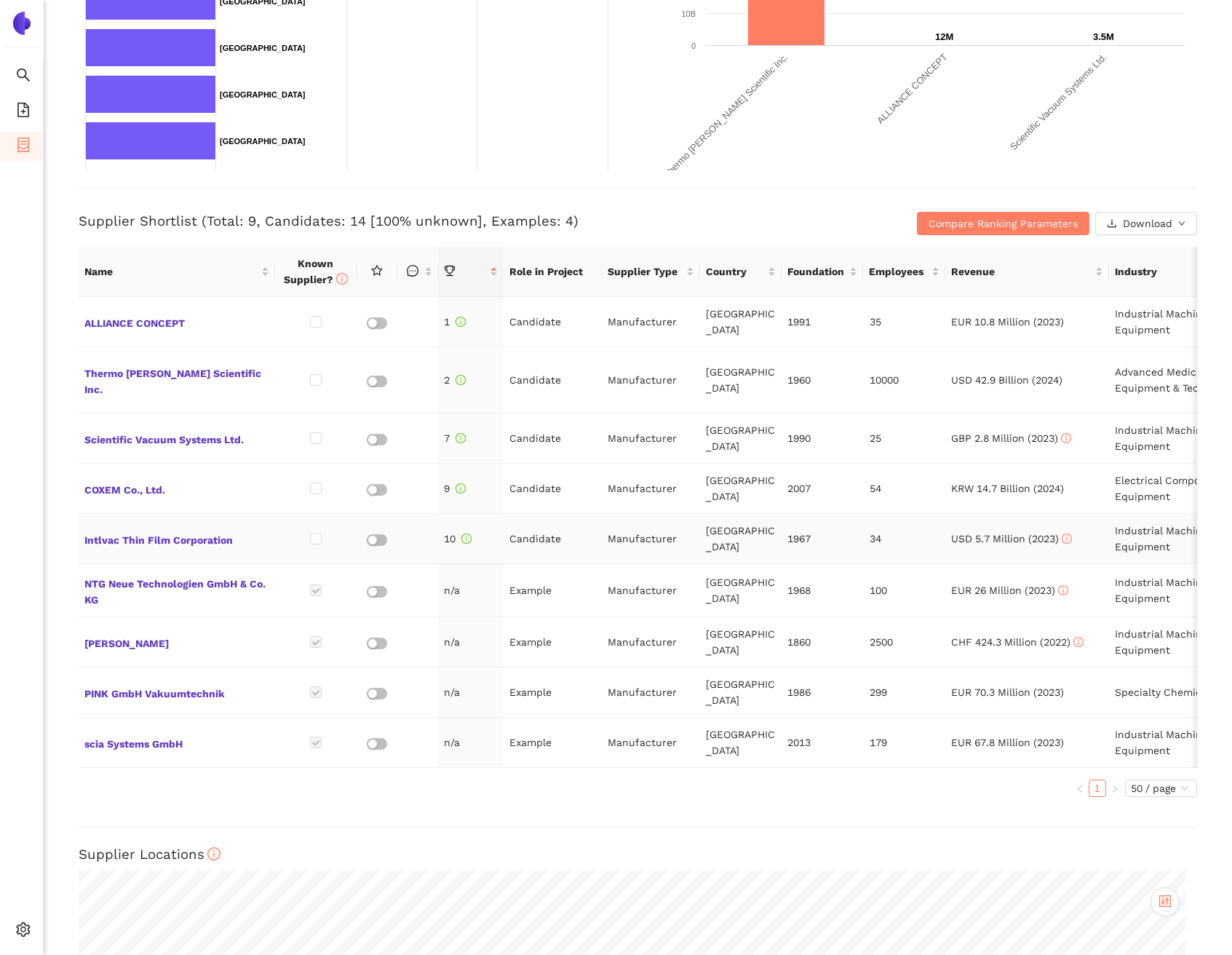
scroll to position [422, 0]
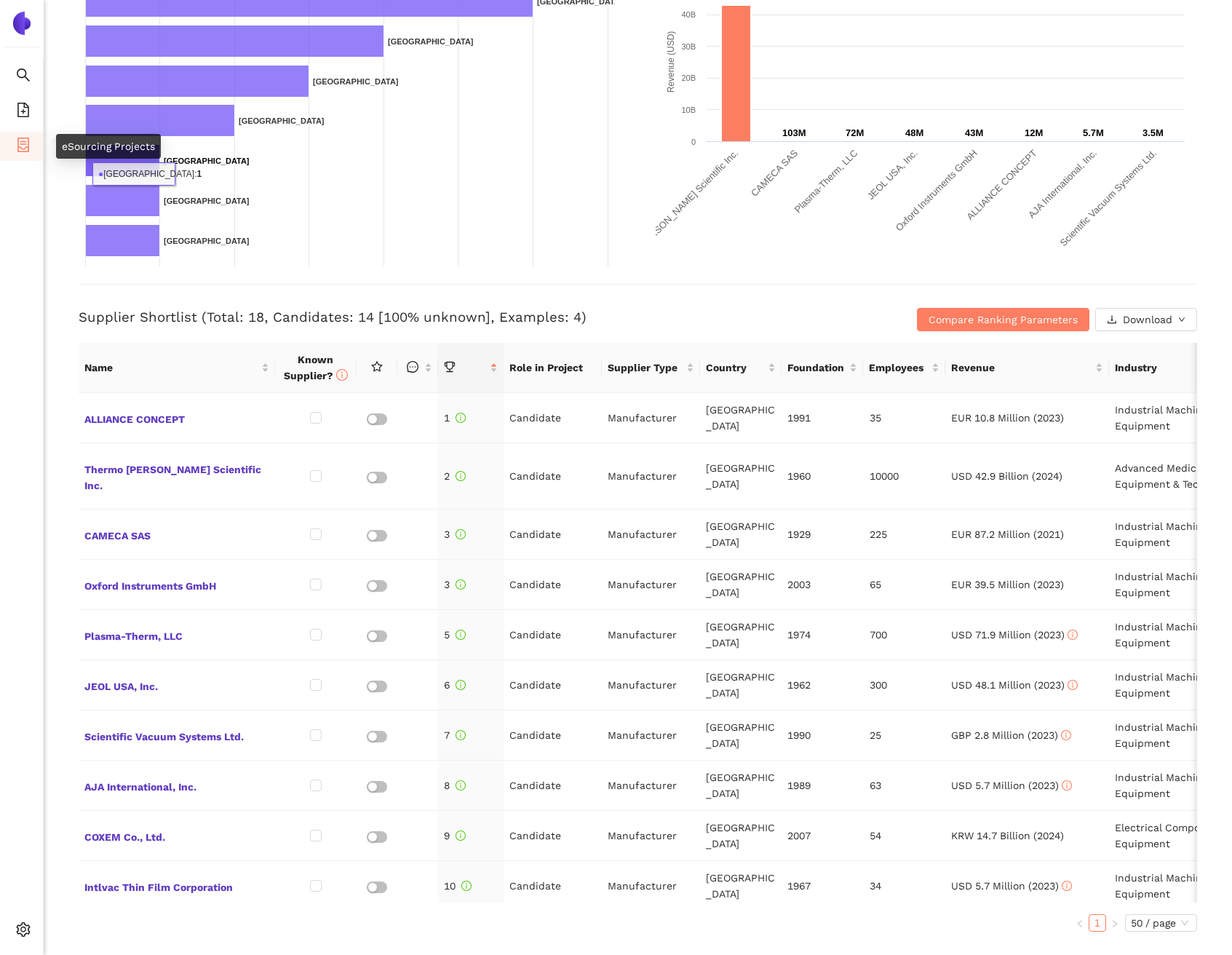
click at [19, 149] on icon "container" at bounding box center [23, 144] width 15 height 15
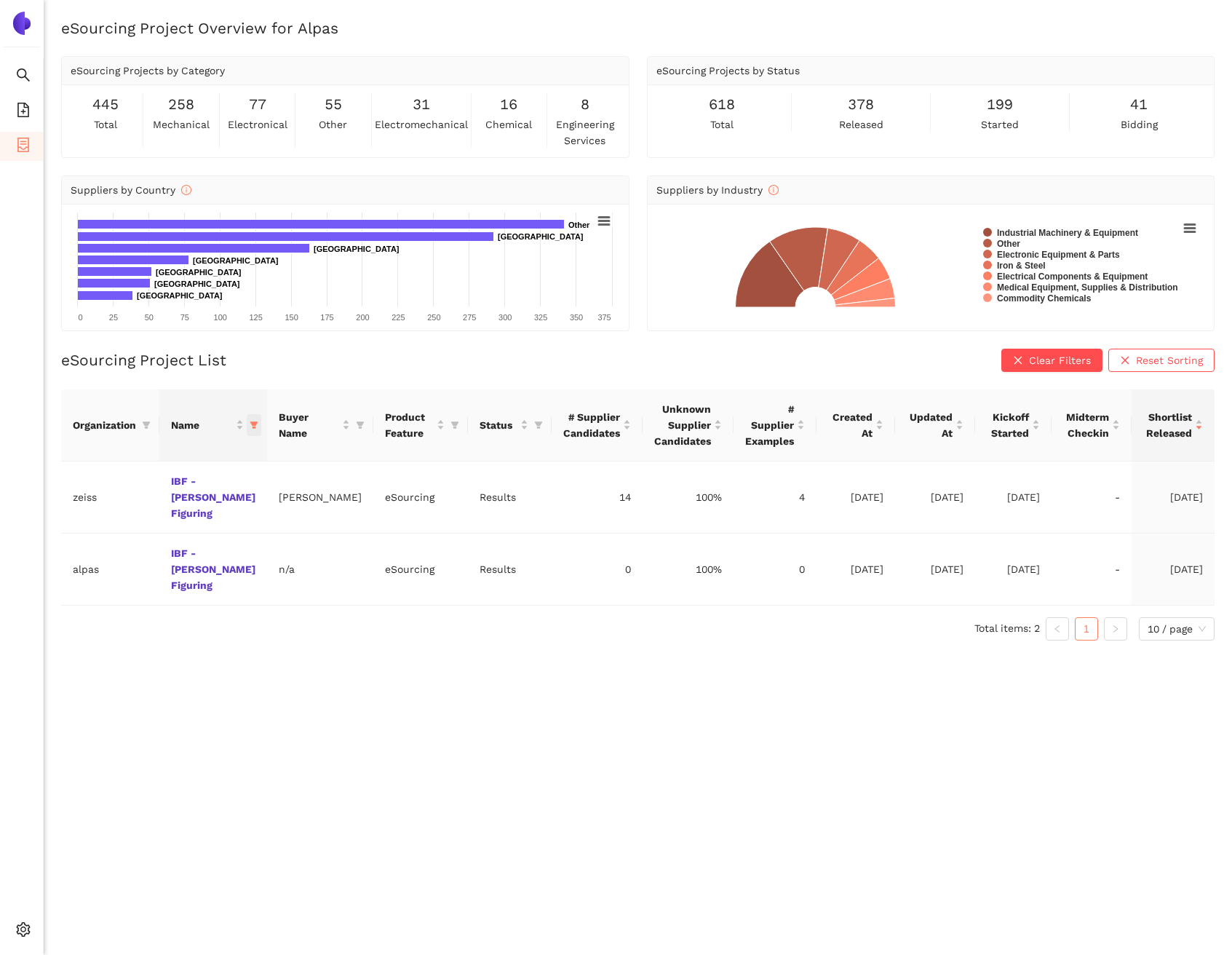
click at [250, 422] on icon "filter" at bounding box center [254, 426] width 8 height 7
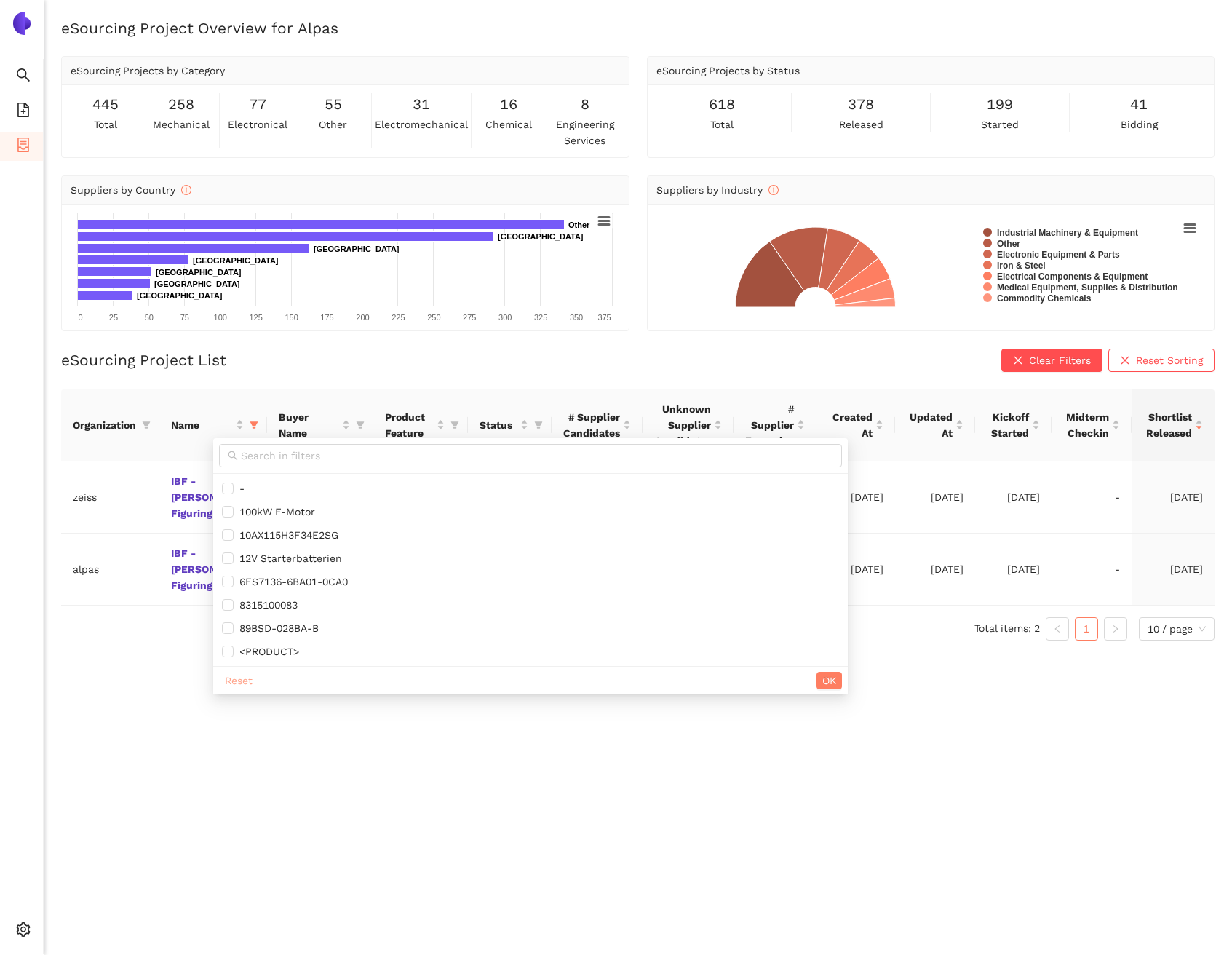
click at [229, 678] on span "Reset" at bounding box center [238, 681] width 27 height 16
checkbox input "false"
click at [837, 680] on span "OK" at bounding box center [830, 681] width 14 height 16
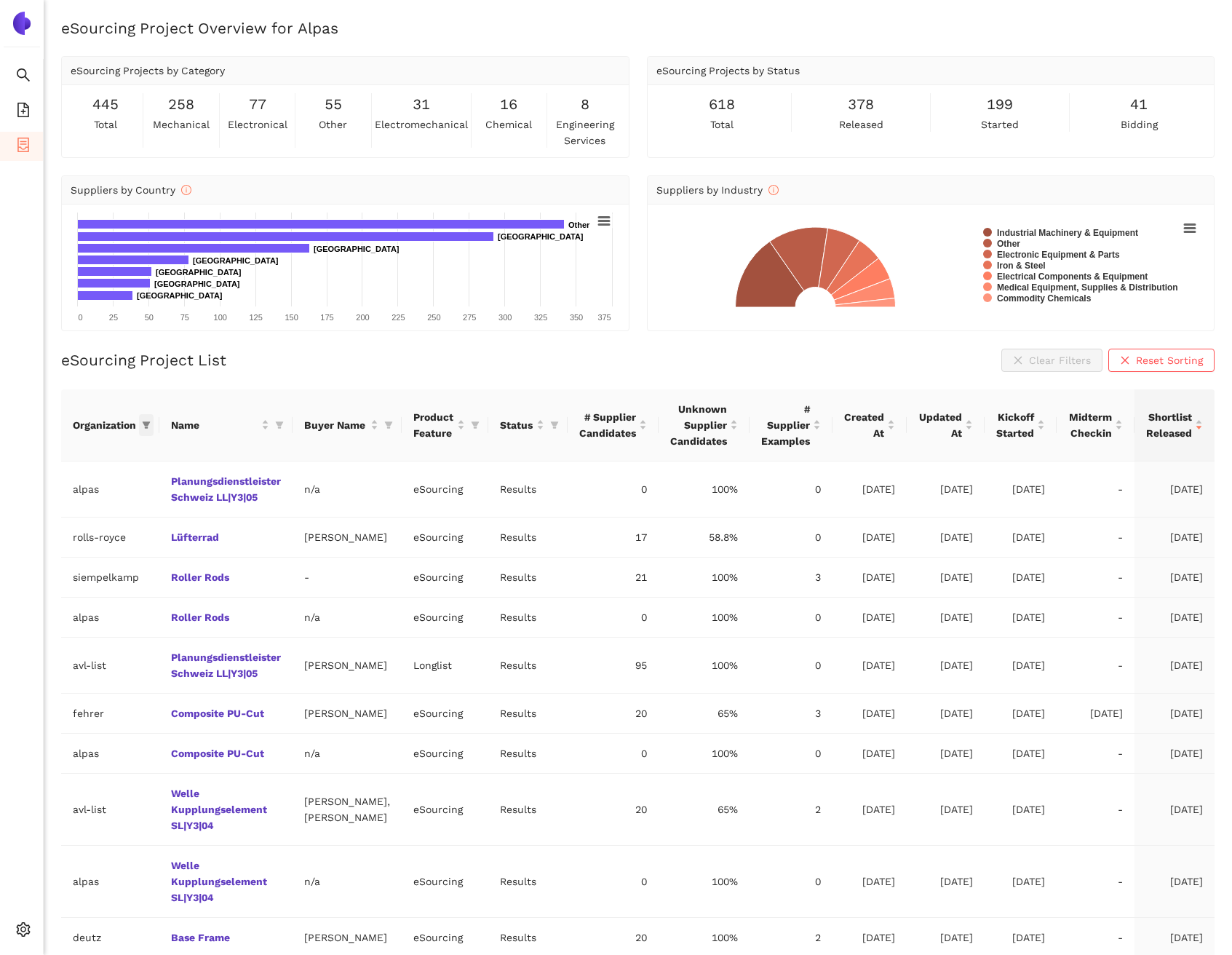
click at [148, 426] on icon "filter" at bounding box center [146, 426] width 9 height 9
click at [88, 630] on span "zeiss" at bounding box center [94, 633] width 152 height 16
checkbox input "true"
click at [148, 680] on button "OK" at bounding box center [160, 681] width 26 height 18
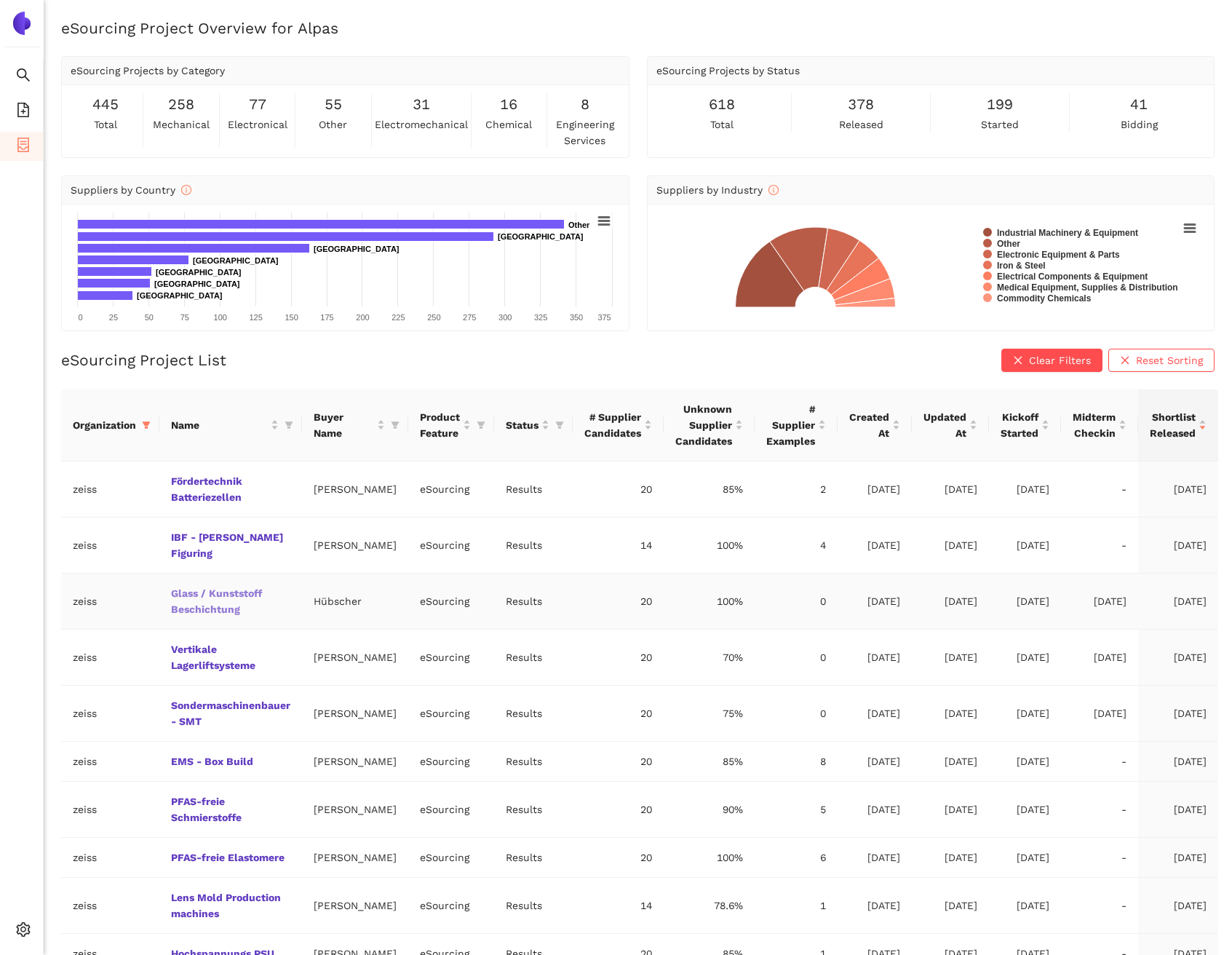
scroll to position [3, 0]
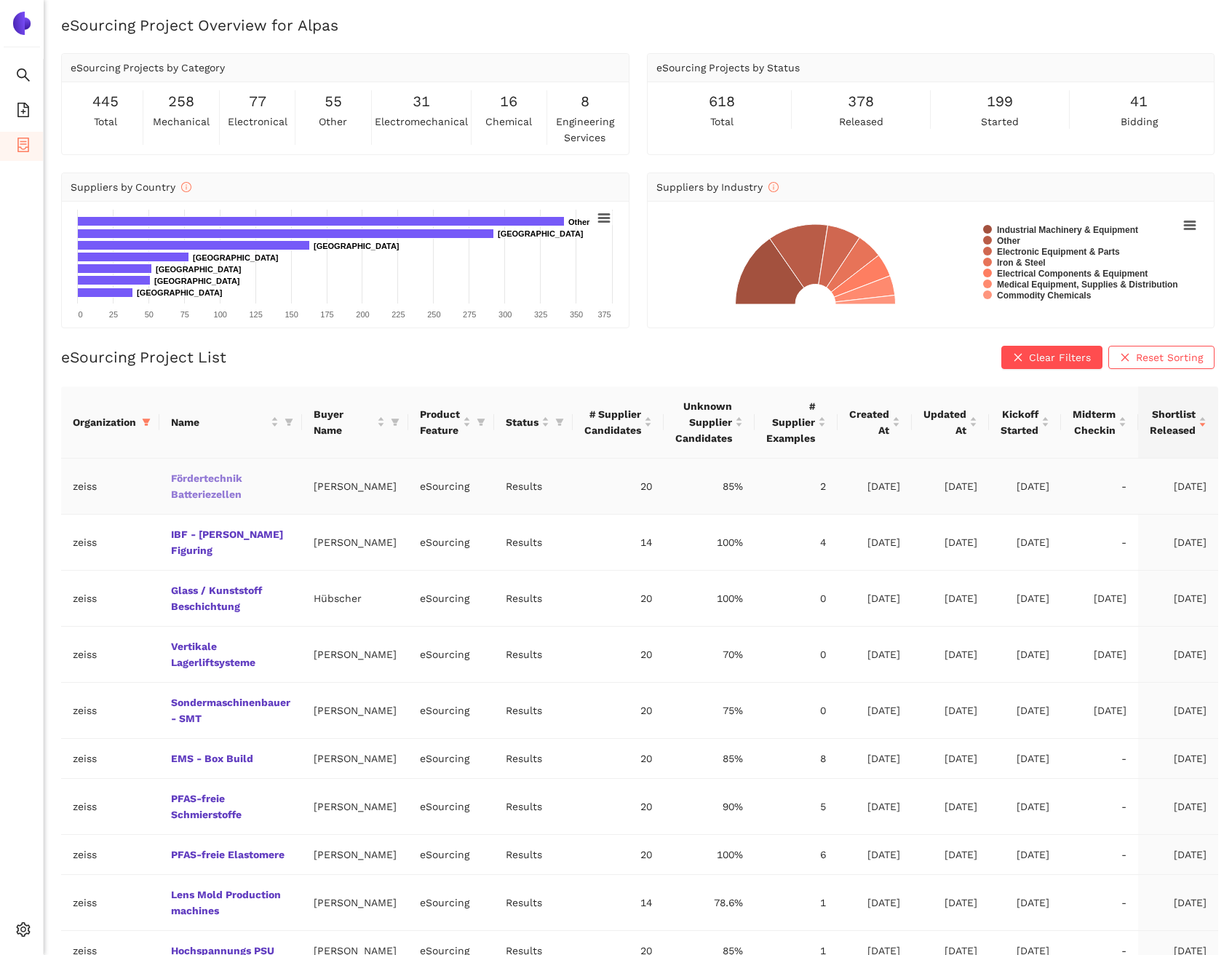
click at [0, 0] on link "Fördertechnik Batteriezellen" at bounding box center [0, 0] width 0 height 0
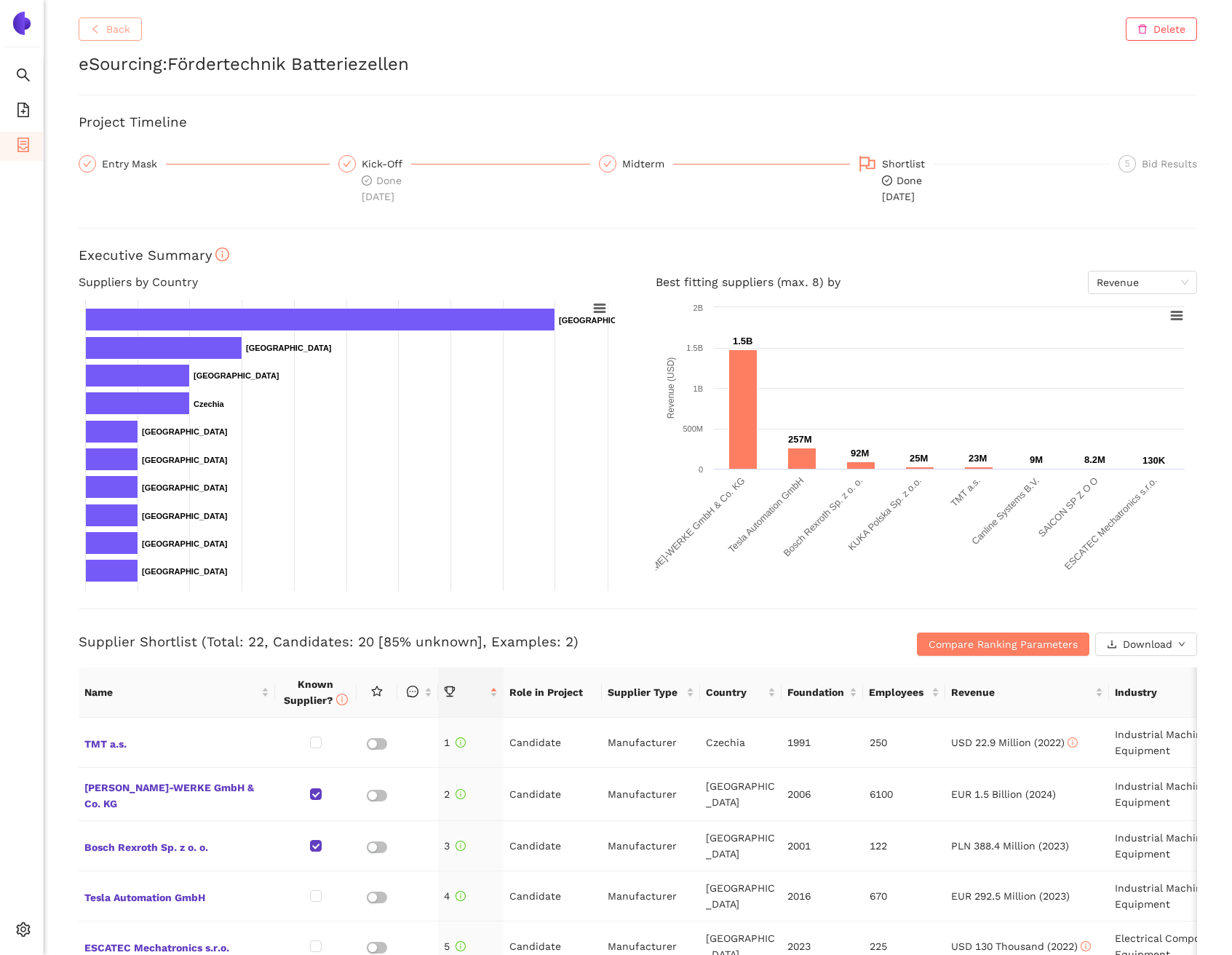
click at [123, 33] on span "Back" at bounding box center [118, 29] width 24 height 16
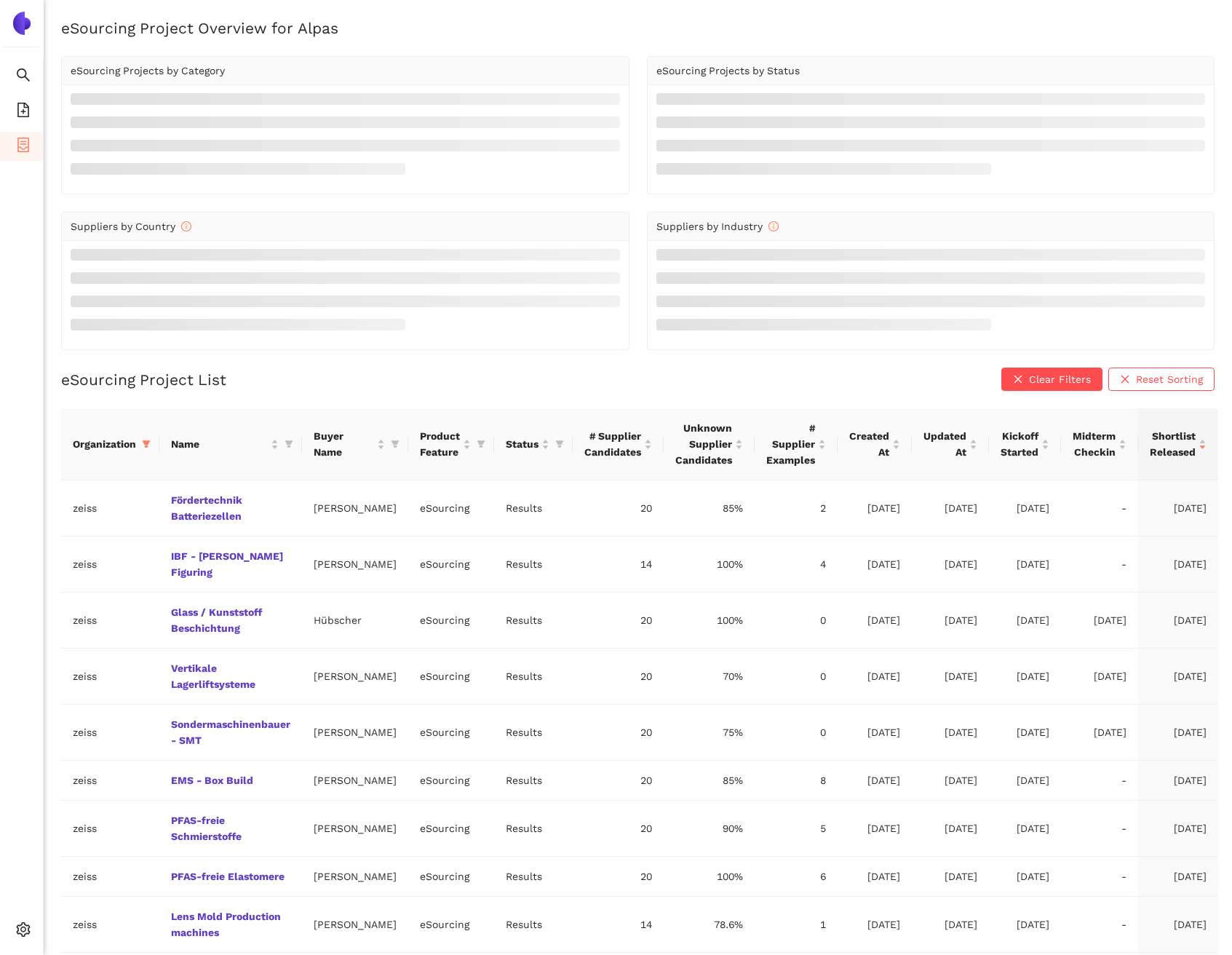
scroll to position [3, 0]
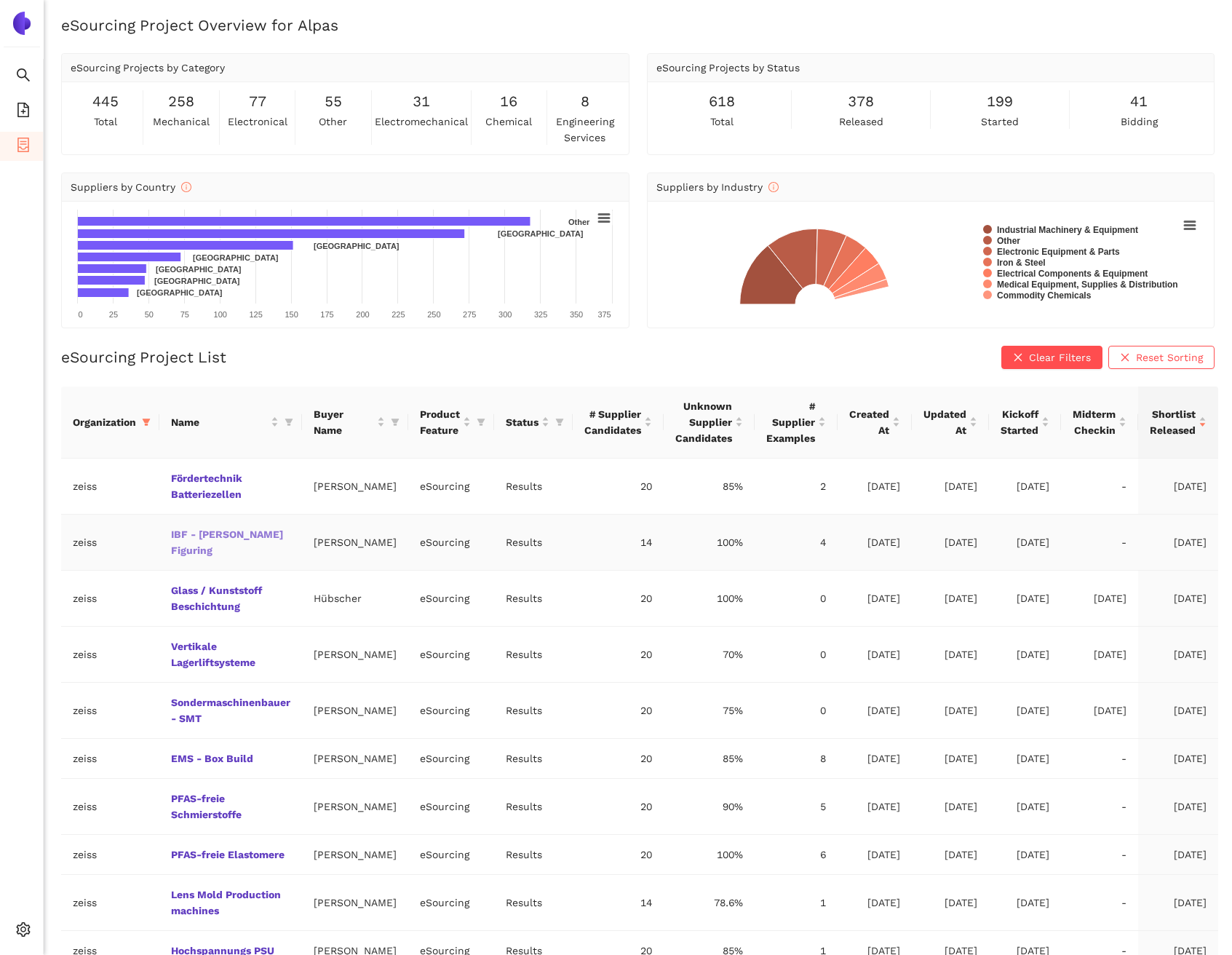
click at [0, 0] on link "IBF - [PERSON_NAME] Figuring" at bounding box center [0, 0] width 0 height 0
